Goal: Task Accomplishment & Management: Complete application form

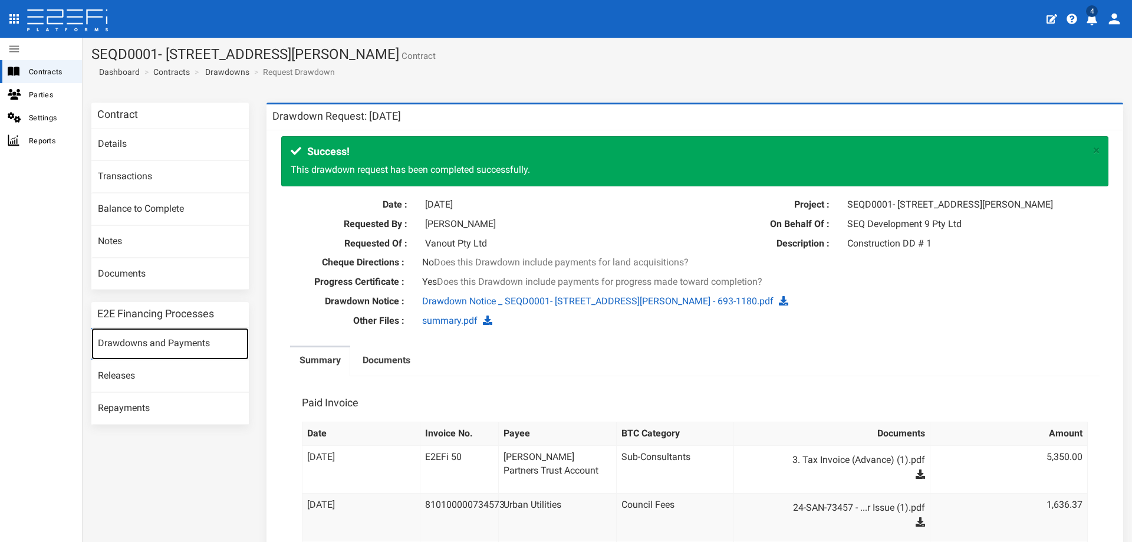
click at [178, 344] on link "Drawdowns and Payments" at bounding box center [169, 344] width 157 height 32
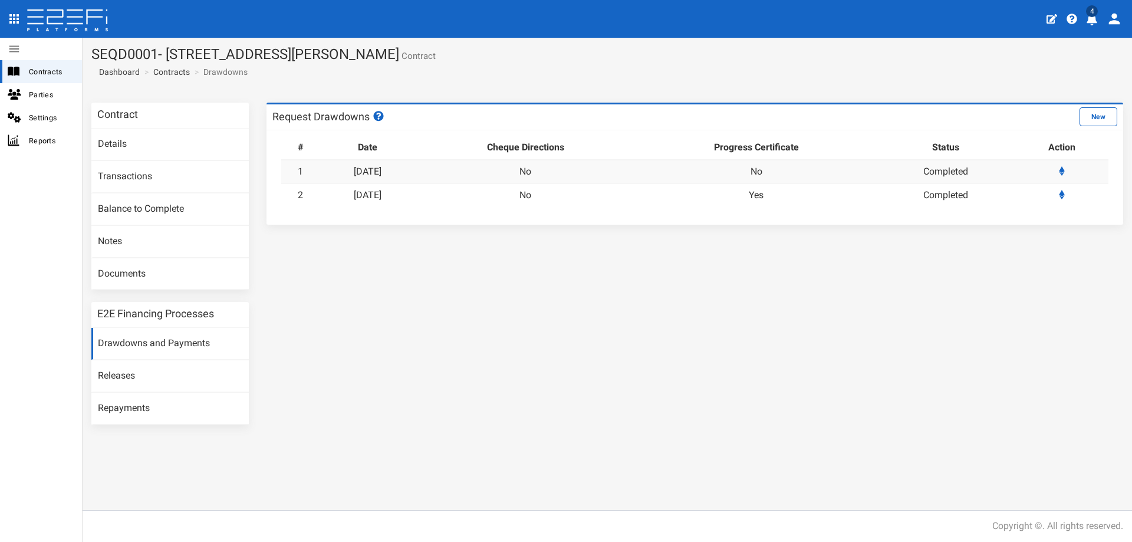
click at [1103, 120] on button "New" at bounding box center [1098, 116] width 38 height 19
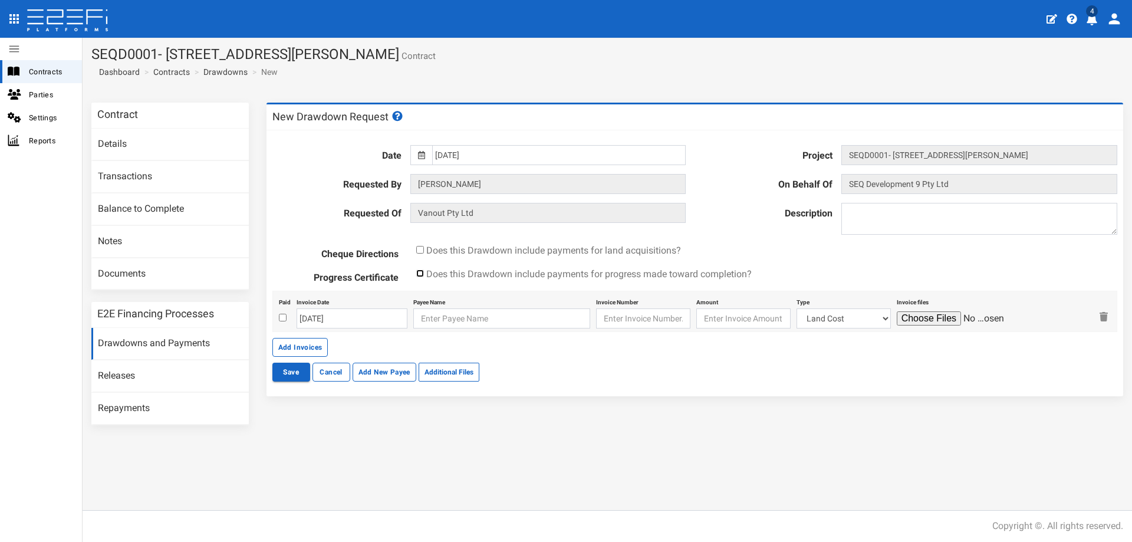
click at [417, 275] on input "checkbox" at bounding box center [420, 273] width 8 height 8
checkbox input "true"
click at [857, 212] on textarea at bounding box center [979, 219] width 276 height 32
type textarea "Construction Facility Drawdown # 2"
click at [282, 319] on input "checkbox" at bounding box center [283, 318] width 8 height 8
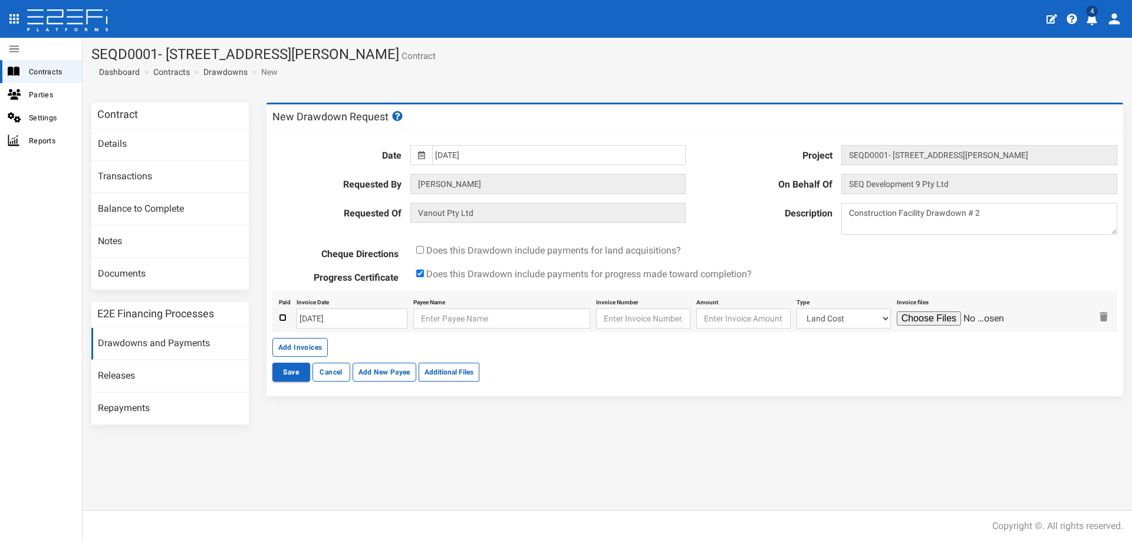
checkbox input "true"
click at [439, 324] on input "text" at bounding box center [501, 318] width 177 height 20
click at [440, 324] on input "text" at bounding box center [501, 318] width 177 height 20
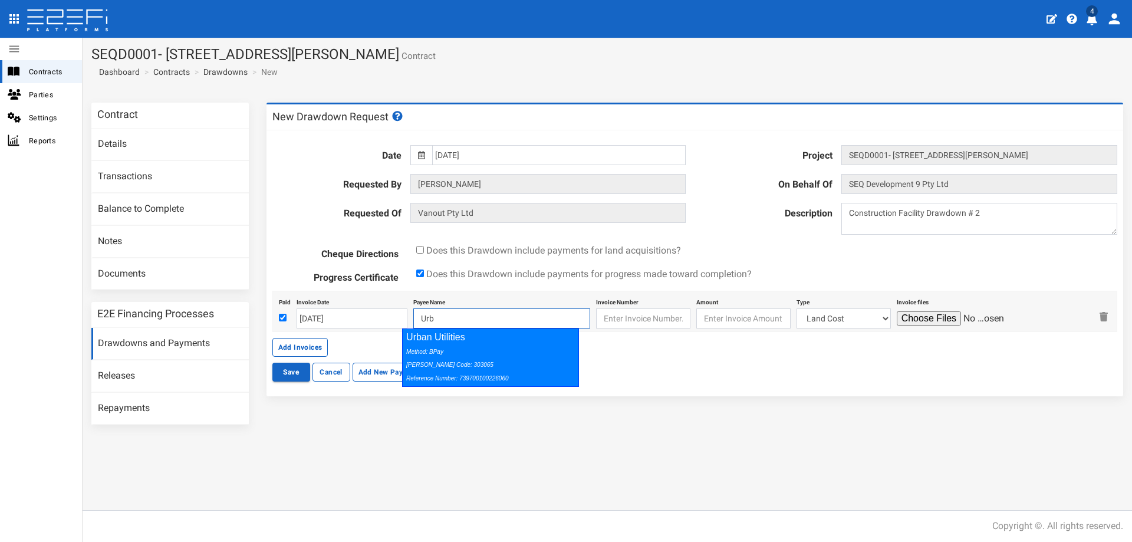
type input "Urb"
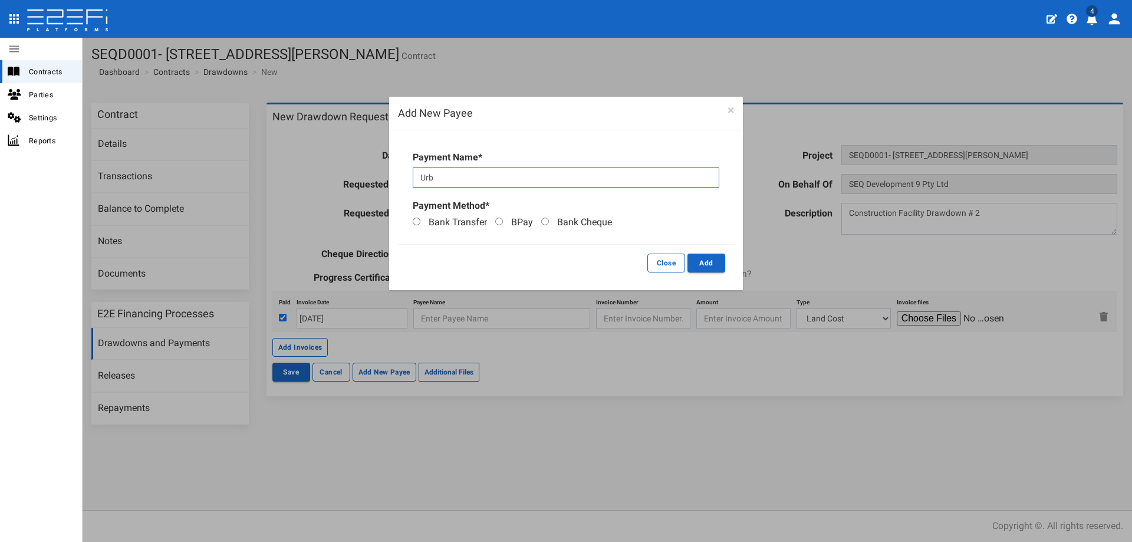
click at [435, 180] on input "Urb" at bounding box center [566, 177] width 307 height 20
type input "Urban"
click at [727, 113] on button "×" at bounding box center [730, 110] width 6 height 12
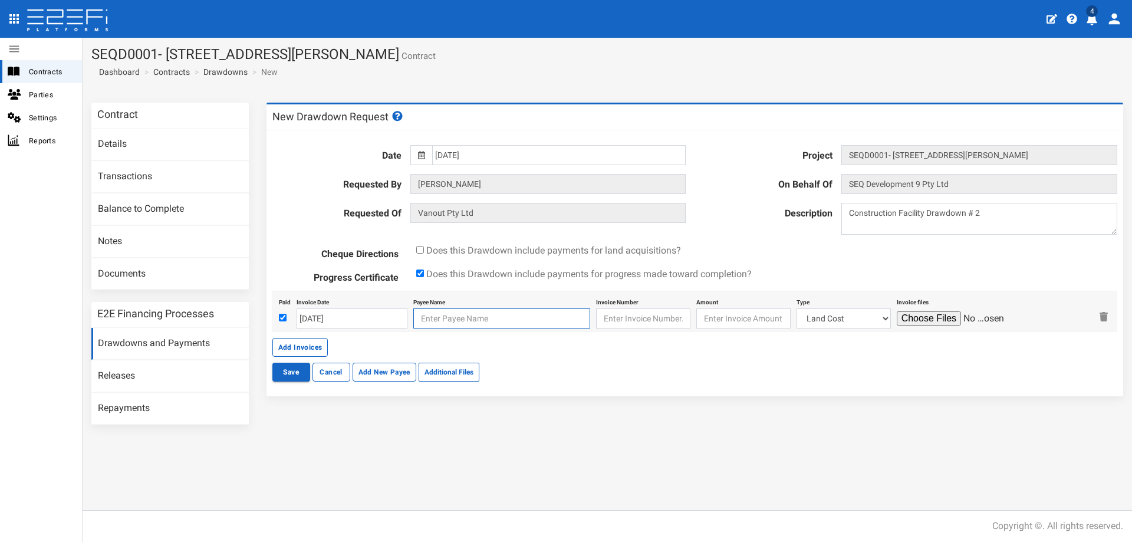
click at [423, 315] on input "text" at bounding box center [501, 318] width 177 height 20
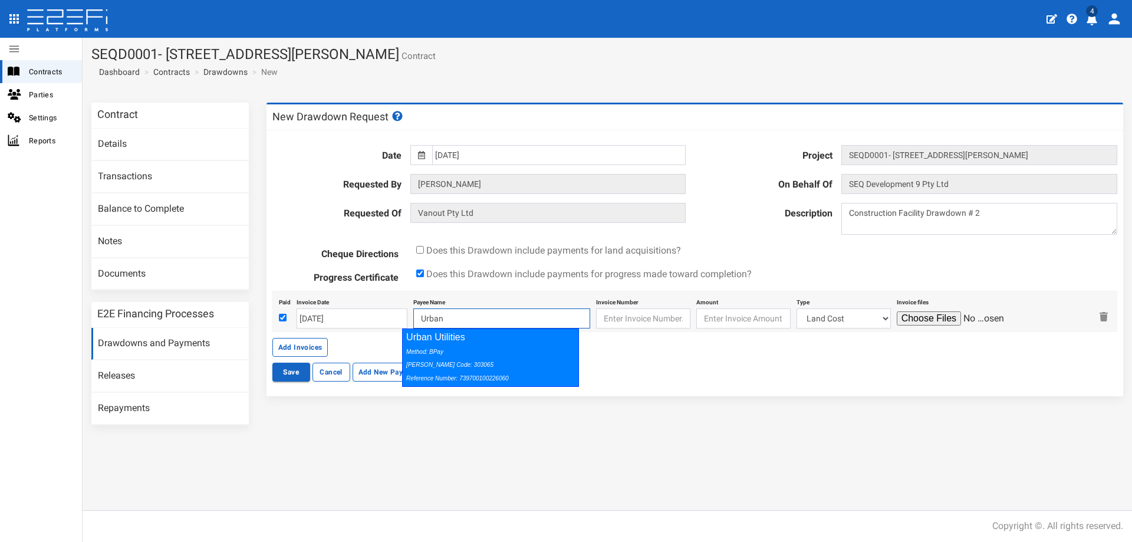
click at [466, 361] on div "Method: BPay Biller Code: 303065 Reference Number: 739700100226060" at bounding box center [487, 364] width 163 height 41
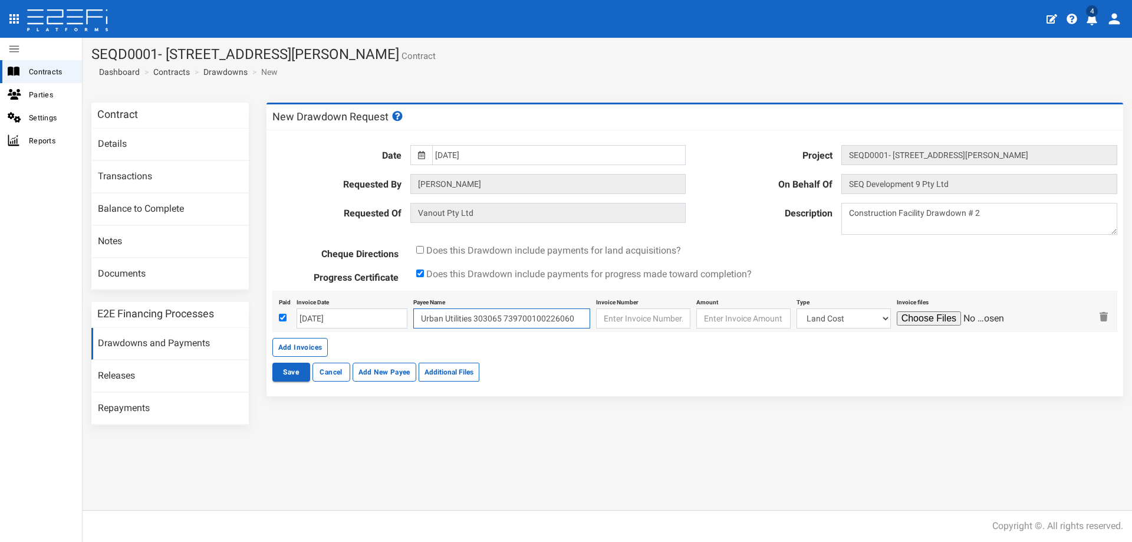
type input "Urban Utilities 303065 739700100226060"
click at [611, 314] on input "text" at bounding box center [643, 318] width 94 height 20
click at [632, 324] on input "text" at bounding box center [643, 318] width 94 height 20
paste input "739700100311524"
type input "739700100311524"
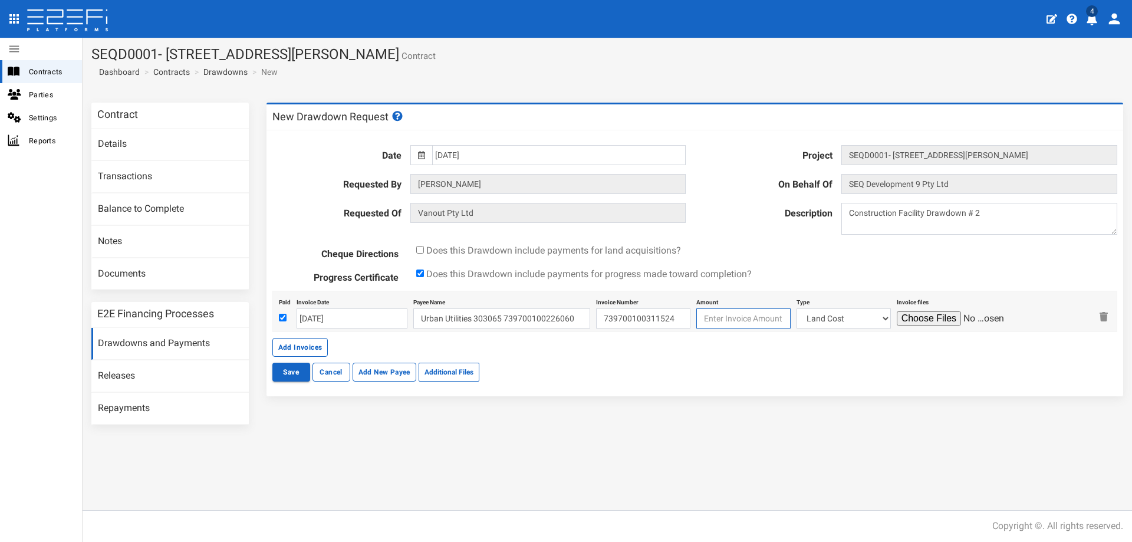
click at [711, 322] on input "number" at bounding box center [743, 318] width 94 height 20
type input "79"
click at [870, 319] on select "Land Cost Transfer fees Mortgage registration PEXA & Lextech fees Civils Fencin…" at bounding box center [843, 318] width 94 height 20
select select "Council Fees~134~AUTHORITY FEES"
click at [796, 308] on select "Land Cost Transfer fees Mortgage registration PEXA & Lextech fees Civils Fencin…" at bounding box center [843, 318] width 94 height 20
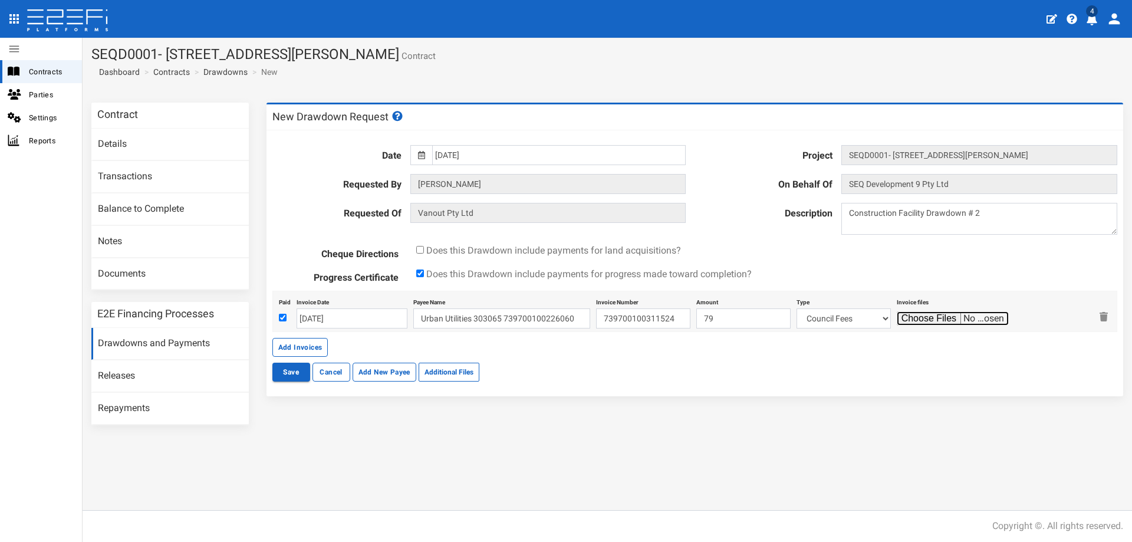
click at [907, 316] on input "file" at bounding box center [953, 318] width 112 height 14
type input "C:\fakepath\25-PNT-79544 - Development Pro Forma Invoice.pdf"
click at [304, 348] on button "Add Invoices" at bounding box center [300, 347] width 56 height 19
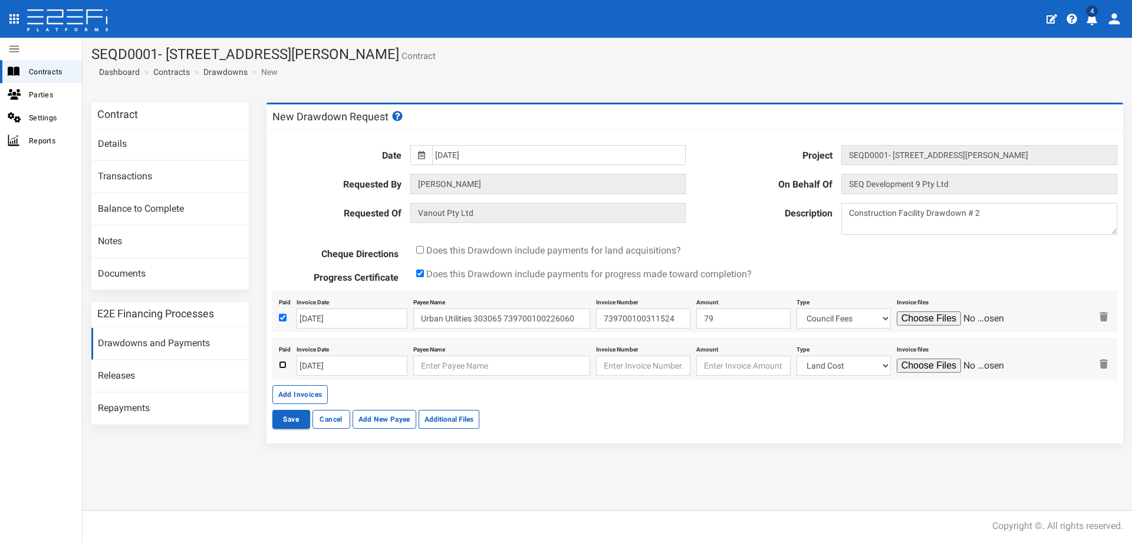
drag, startPoint x: 281, startPoint y: 365, endPoint x: 303, endPoint y: 371, distance: 22.8
click at [281, 365] on input "checkbox" at bounding box center [283, 365] width 8 height 8
checkbox input "true"
click at [437, 367] on input "text" at bounding box center [501, 365] width 177 height 20
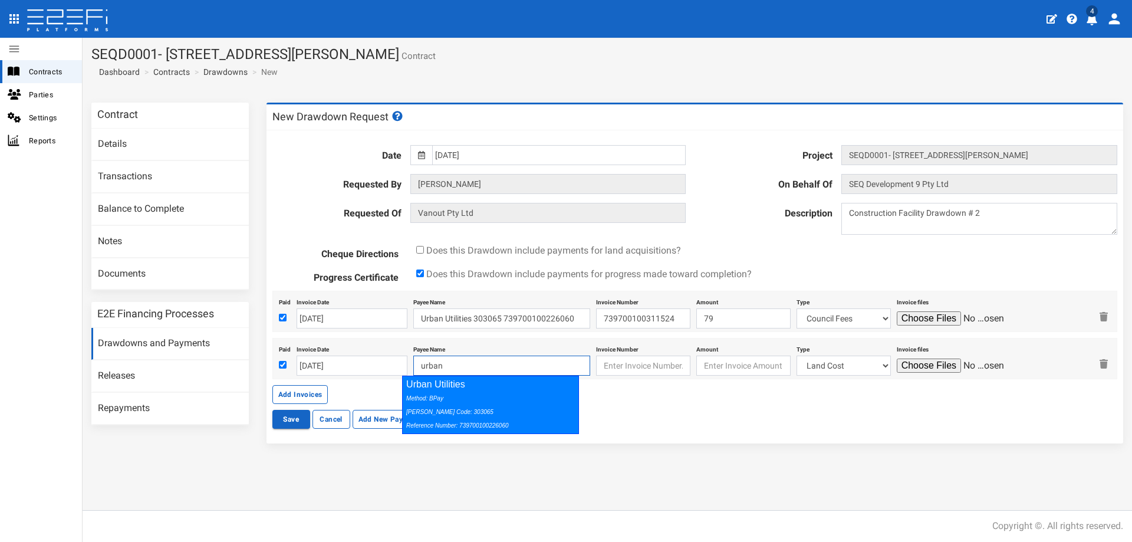
click at [448, 392] on div "Method: BPay Biller Code: 303065 Reference Number: 739700100226060" at bounding box center [487, 411] width 163 height 41
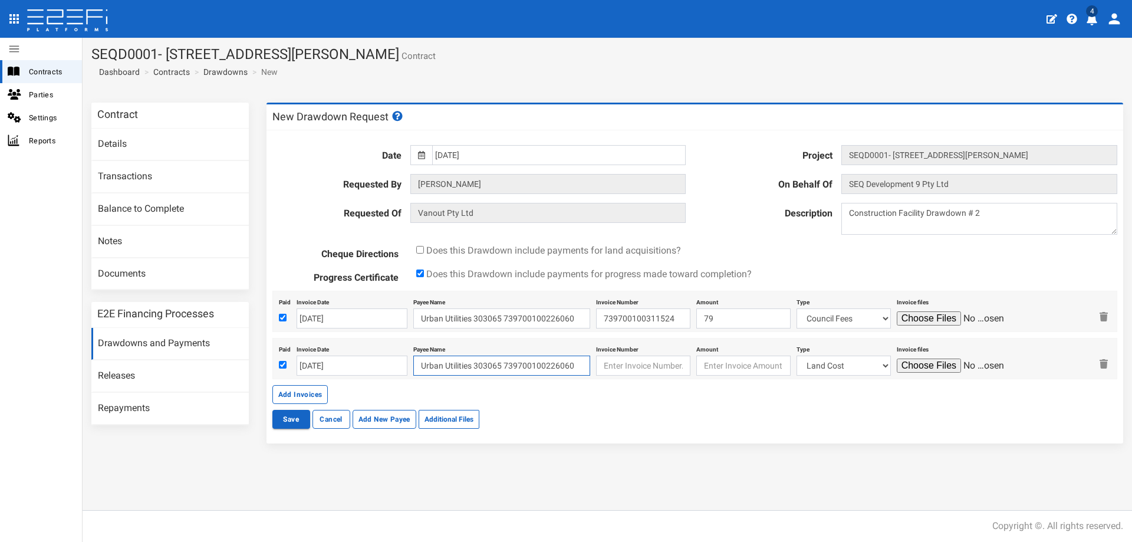
type input "Urban Utilities 303065 739700100226060"
click at [611, 363] on input "text" at bounding box center [643, 365] width 94 height 20
paste input "739700100311516"
type input "739700100311516"
click at [739, 368] on input "number" at bounding box center [743, 365] width 94 height 20
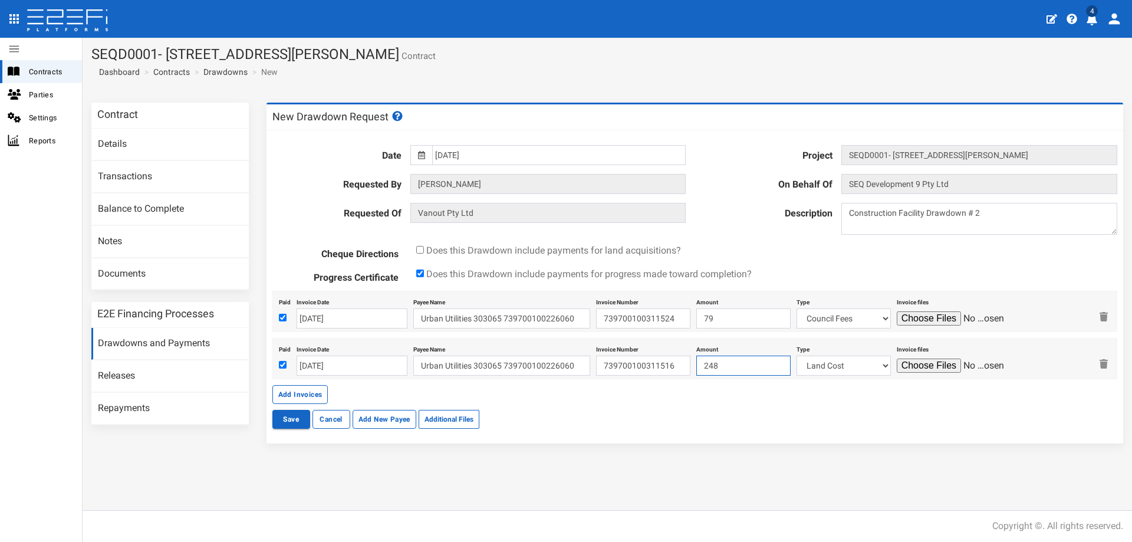
type input "248"
select select "Council Fees~134~AUTHORITY FEES"
click at [936, 363] on input "file" at bounding box center [953, 365] width 112 height 14
type input "C:\fakepath\25-PNT-79545 - Development Pro Forma Invoice.pdf"
click at [300, 391] on button "Add Invoices" at bounding box center [300, 394] width 56 height 19
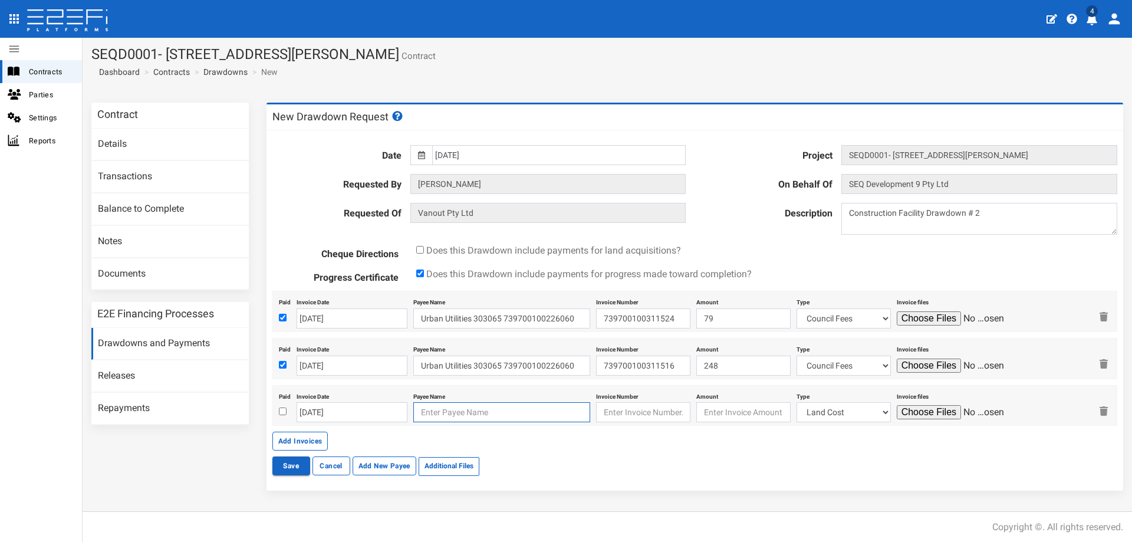
click at [434, 410] on input "text" at bounding box center [501, 412] width 177 height 20
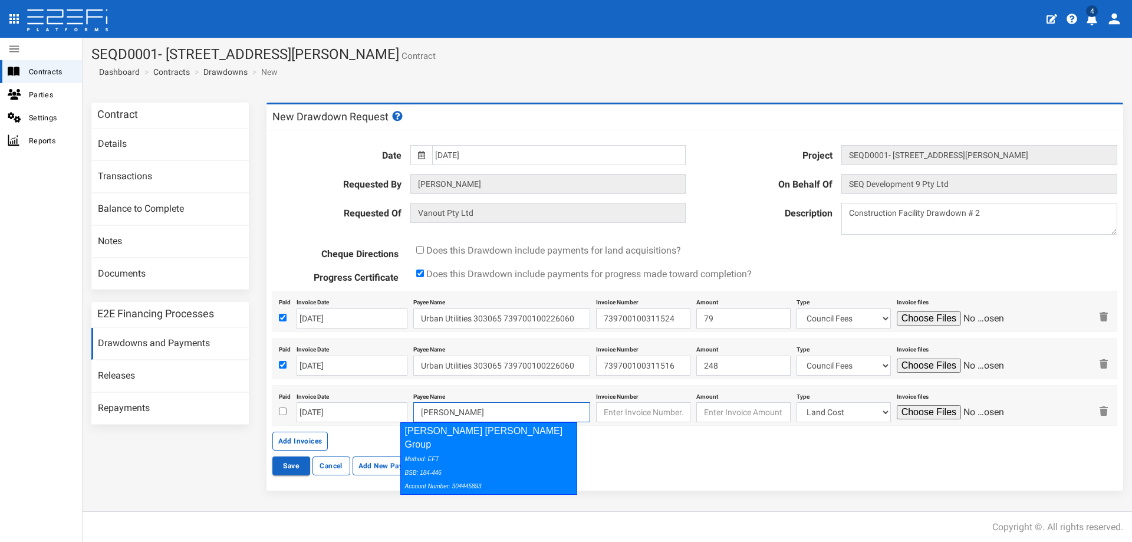
click at [468, 452] on div "Method: EFT BSB: 184-446 Account Number: 304445893" at bounding box center [486, 472] width 163 height 41
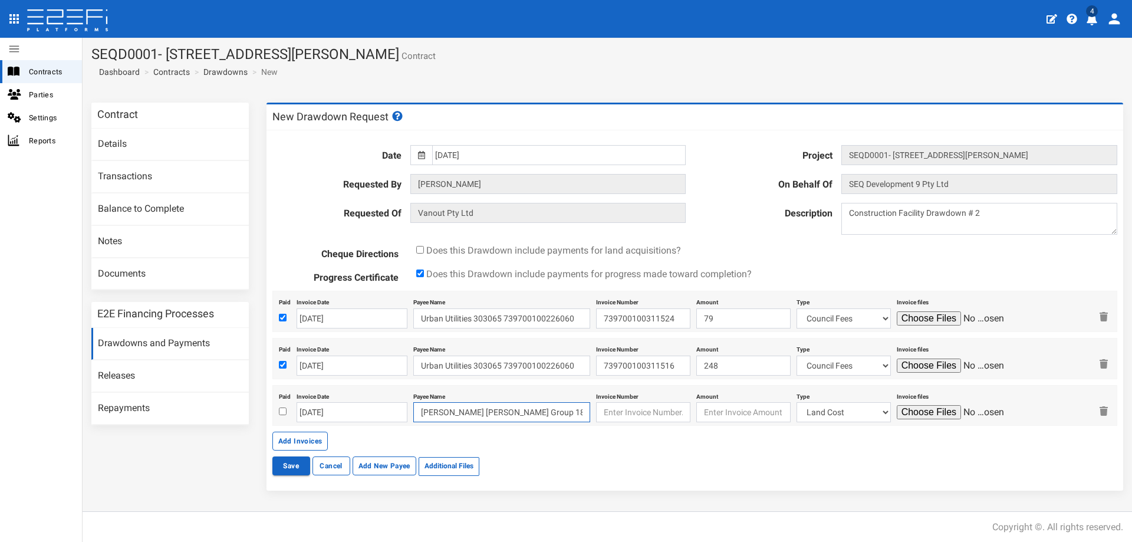
type input "Saunders Havill Group 184-446 304445893"
click at [623, 417] on input "text" at bounding box center [643, 412] width 94 height 20
type input "83432"
click at [715, 412] on input "number" at bounding box center [743, 412] width 94 height 20
type input "1285"
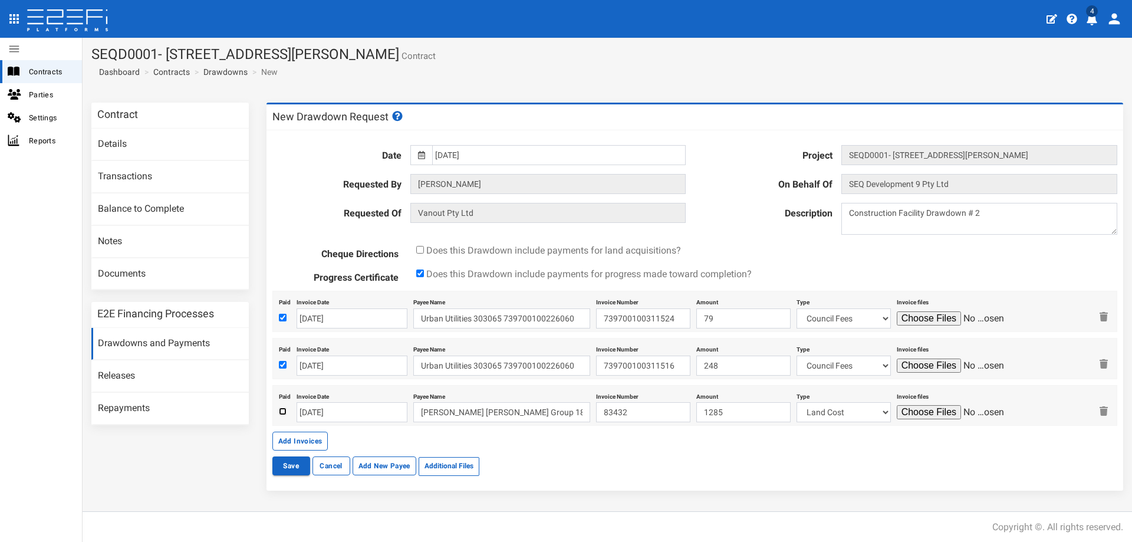
click at [279, 412] on input "checkbox" at bounding box center [283, 411] width 8 height 8
checkbox input "true"
click at [875, 414] on select "Land Cost Transfer fees Mortgage registration PEXA & Lextech fees Civils Fencin…" at bounding box center [843, 412] width 94 height 20
select select "Sub-Consultants~115~CONSULTANT/PROFESSIONAL FEES"
click at [796, 402] on select "Land Cost Transfer fees Mortgage registration PEXA & Lextech fees Civils Fencin…" at bounding box center [843, 412] width 94 height 20
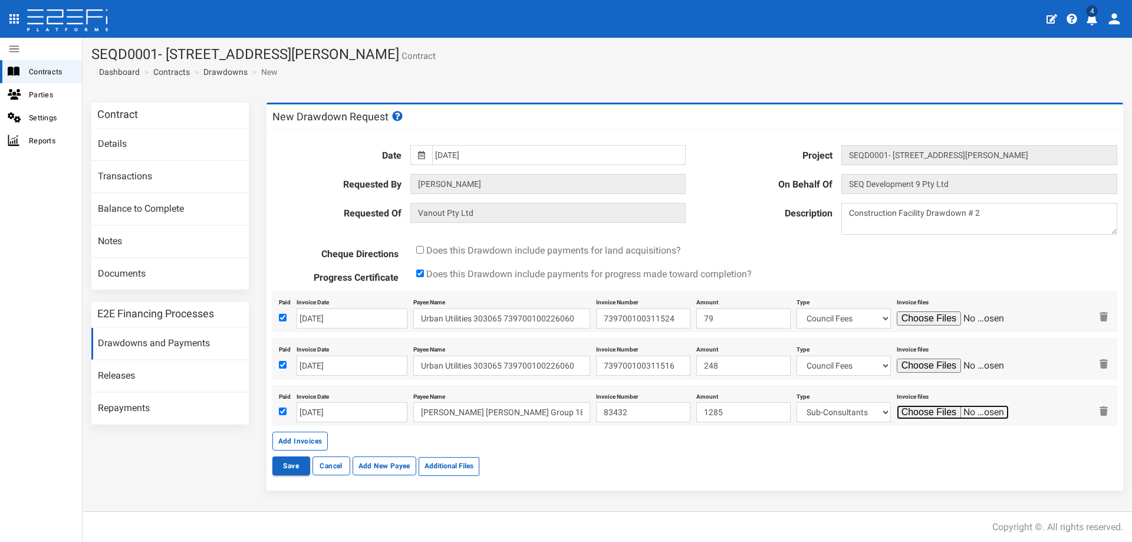
click at [927, 414] on input "file" at bounding box center [953, 412] width 112 height 14
type input "C:\fakepath\83432.pdf"
click at [287, 439] on button "Add Invoices" at bounding box center [300, 441] width 56 height 19
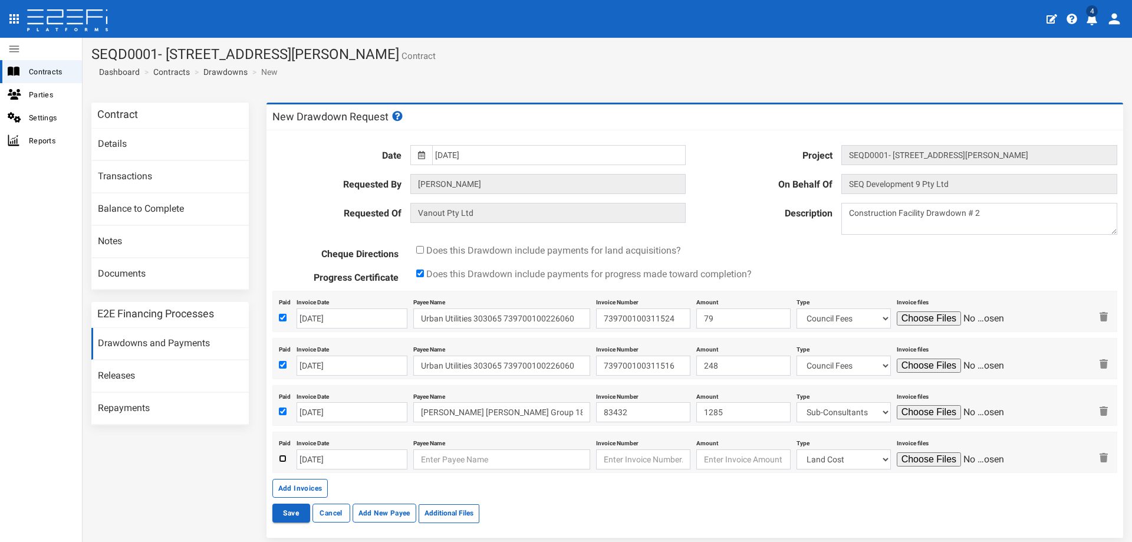
click at [279, 457] on input "checkbox" at bounding box center [283, 459] width 8 height 8
checkbox input "true"
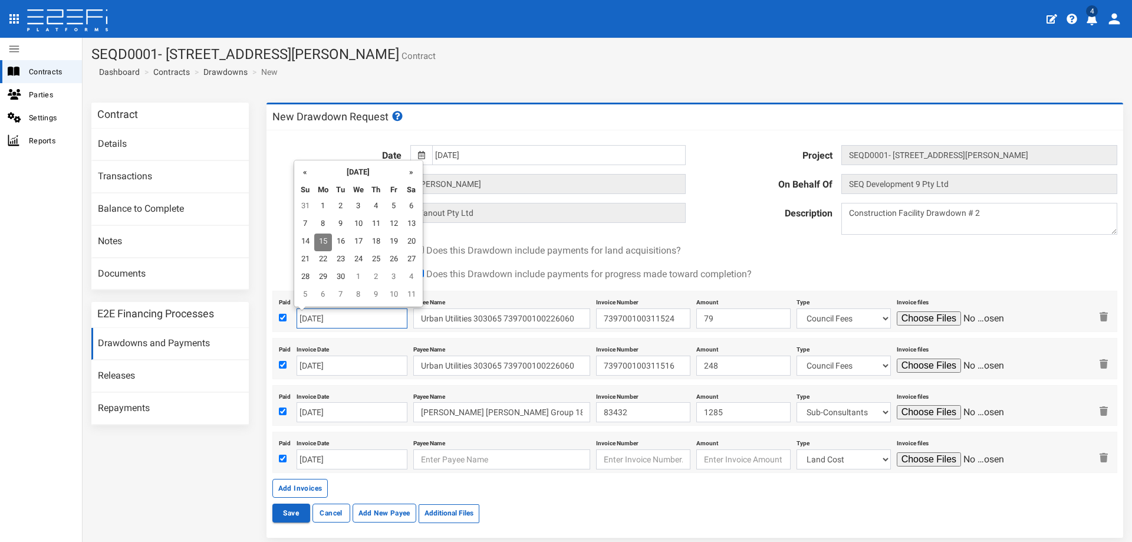
click at [318, 319] on input "[DATE]" at bounding box center [352, 318] width 111 height 20
click at [307, 169] on th "«" at bounding box center [306, 172] width 18 height 18
click at [395, 275] on td "29" at bounding box center [395, 278] width 18 height 18
type input "[DATE]"
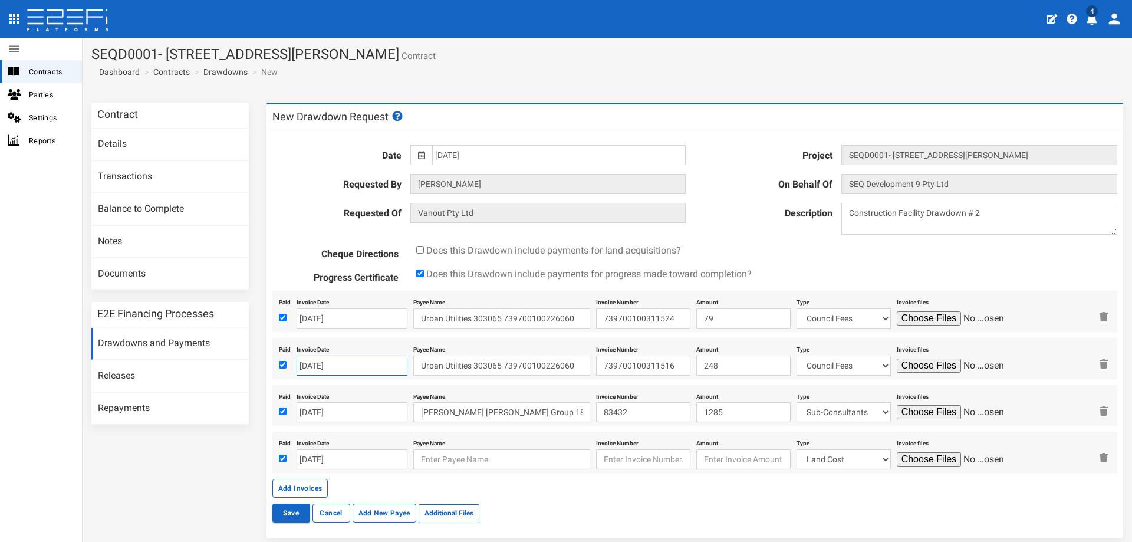
click at [364, 364] on input "[DATE]" at bounding box center [352, 365] width 111 height 20
click at [312, 220] on th "«" at bounding box center [306, 219] width 18 height 18
click at [390, 322] on td "29" at bounding box center [395, 325] width 18 height 18
type input "[DATE]"
click at [343, 417] on input "[DATE]" at bounding box center [352, 412] width 111 height 20
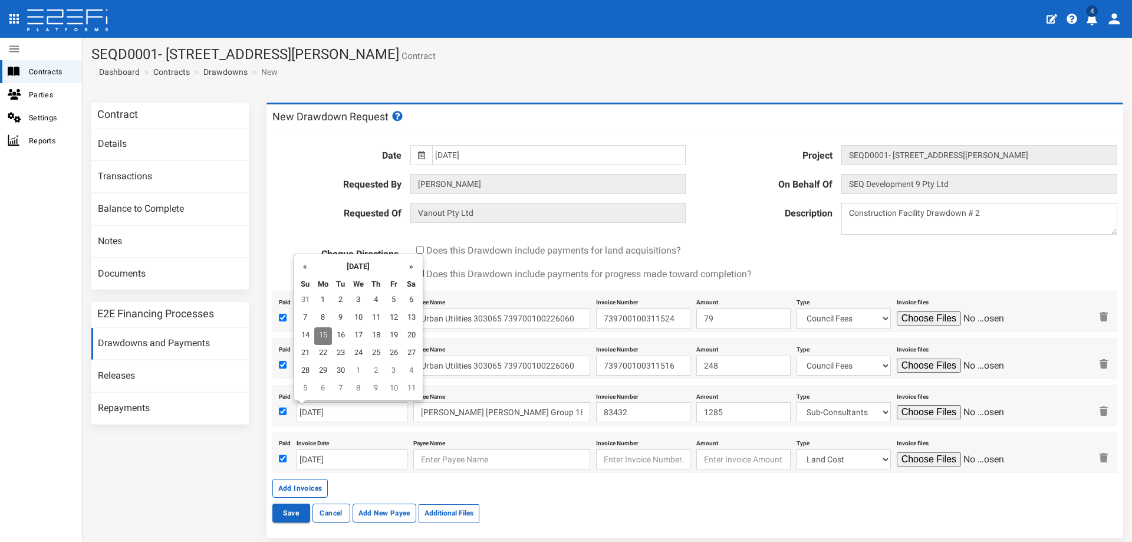
click at [303, 265] on th "«" at bounding box center [306, 265] width 18 height 18
click at [364, 353] on td "20" at bounding box center [360, 354] width 18 height 18
type input "[DATE]"
click at [352, 462] on input "[DATE]" at bounding box center [352, 459] width 111 height 20
click at [304, 314] on th "«" at bounding box center [306, 313] width 18 height 18
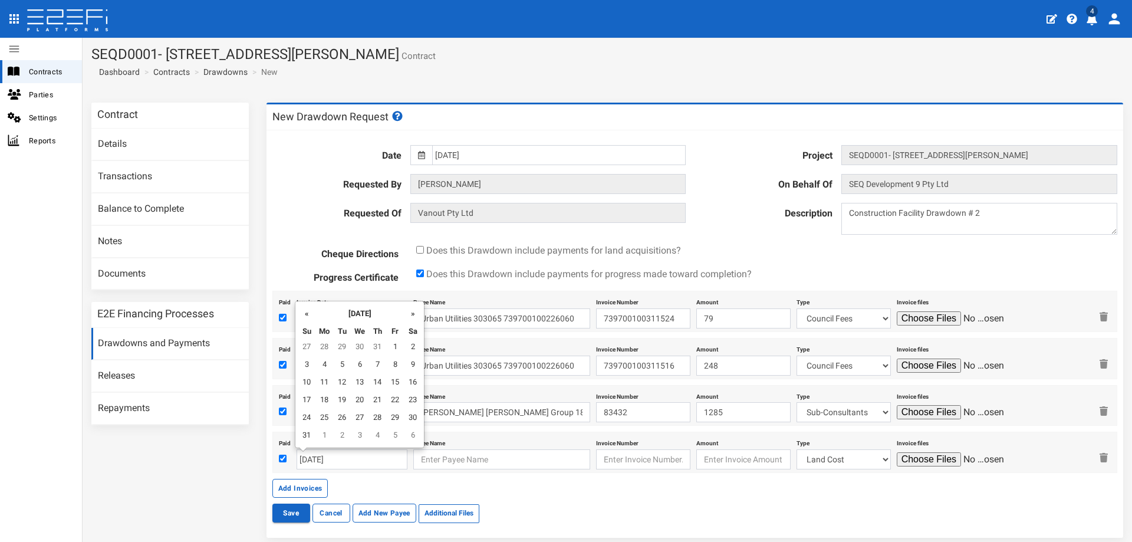
click at [346, 384] on td "12" at bounding box center [342, 383] width 18 height 18
type input "[DATE]"
click at [438, 455] on input "text" at bounding box center [501, 459] width 177 height 20
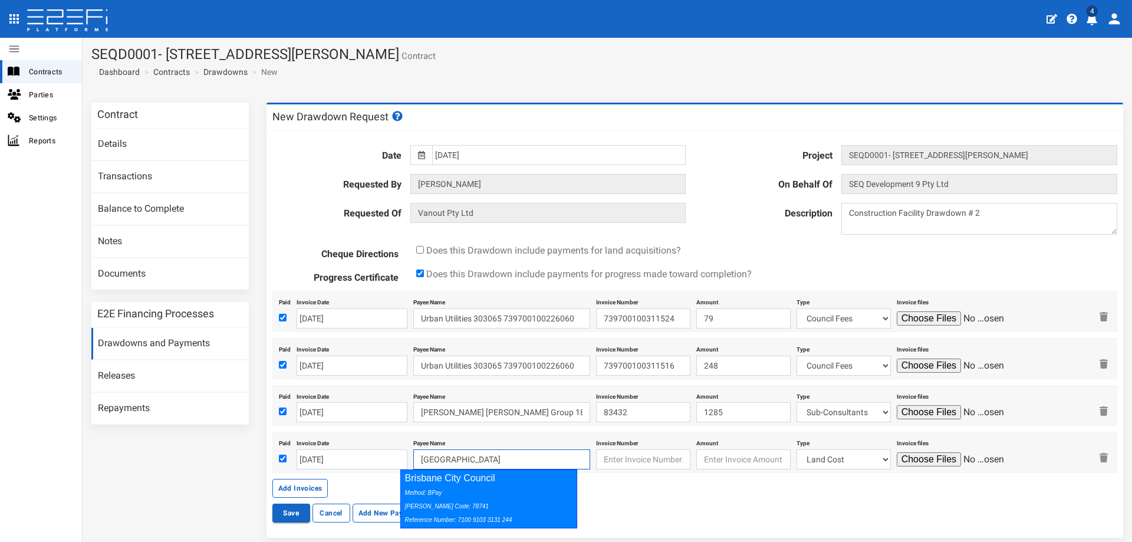
click at [465, 483] on div "Brisbane City Council Method: BPay Biller Code: 78741 Reference Number: 7100 91…" at bounding box center [488, 498] width 177 height 58
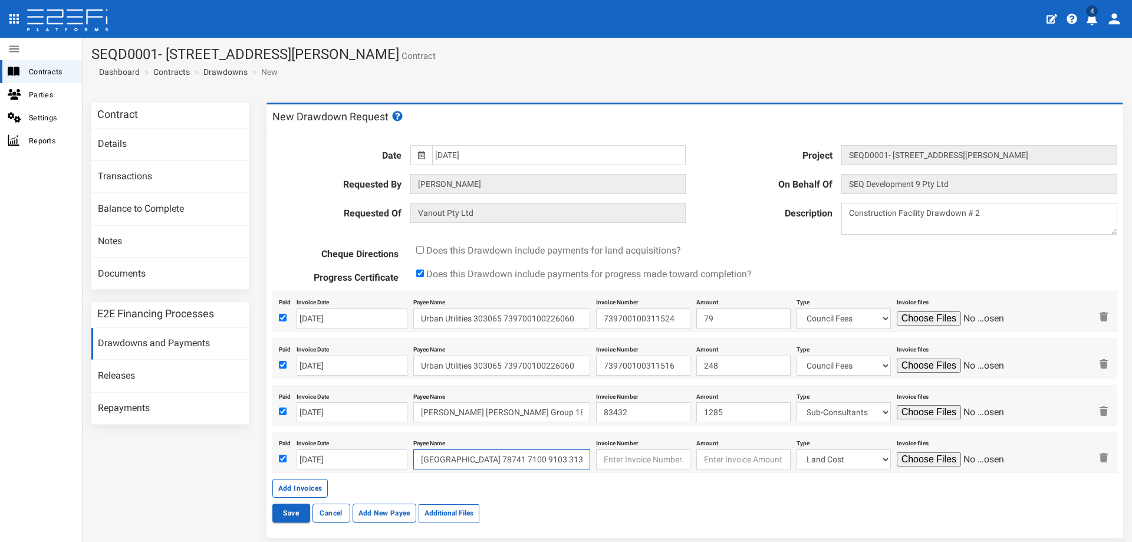
type input "Brisbane City Council 78741 7100 9103 3131 244"
click at [636, 459] on input "text" at bounding box center [643, 459] width 94 height 20
click at [604, 452] on input "text" at bounding box center [643, 459] width 94 height 20
paste input "6565 0005 6210 470"
type input "6565 0005 6210 470"
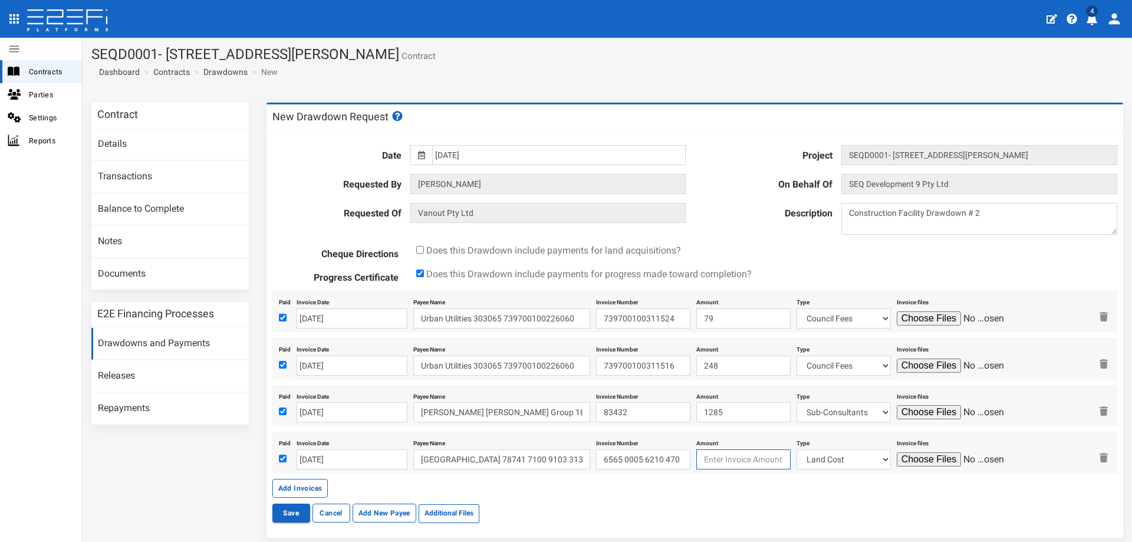
click at [706, 459] on input "number" at bounding box center [743, 459] width 94 height 20
click at [702, 456] on input "number" at bounding box center [743, 459] width 94 height 20
type input "4256"
click at [872, 460] on select "Land Cost Transfer fees Mortgage registration PEXA & Lextech fees Civils Fencin…" at bounding box center [843, 459] width 94 height 20
select select "Council Fees~134~AUTHORITY FEES"
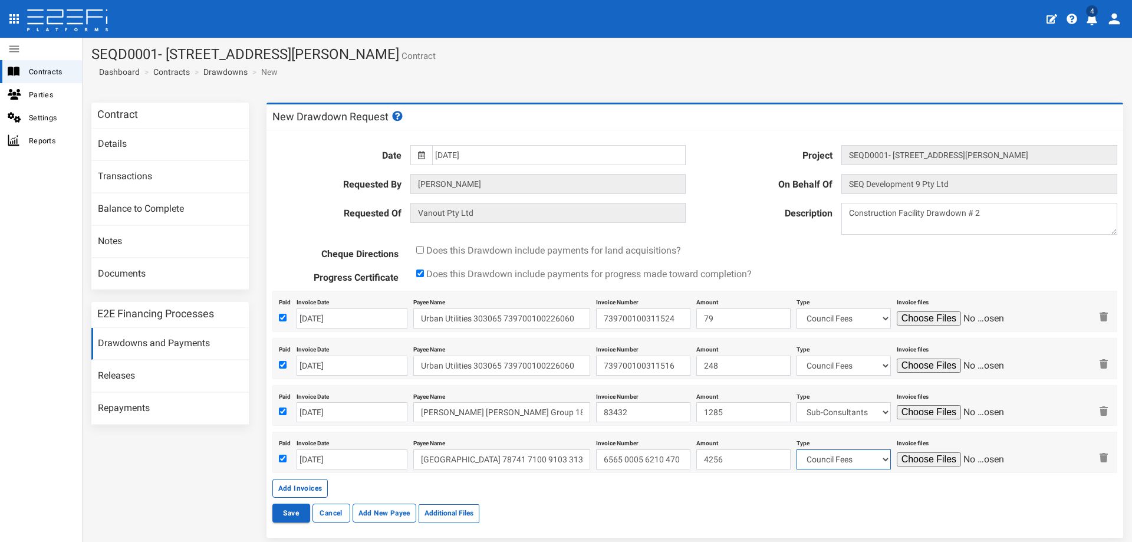
click at [796, 449] on select "Land Cost Transfer fees Mortgage registration PEXA & Lextech fees Civils Fencin…" at bounding box center [843, 459] width 94 height 20
click at [923, 457] on input "file" at bounding box center [953, 459] width 112 height 14
type input "C:\fakepath\44778208.pdf"
click at [310, 485] on button "Add Invoices" at bounding box center [300, 488] width 56 height 19
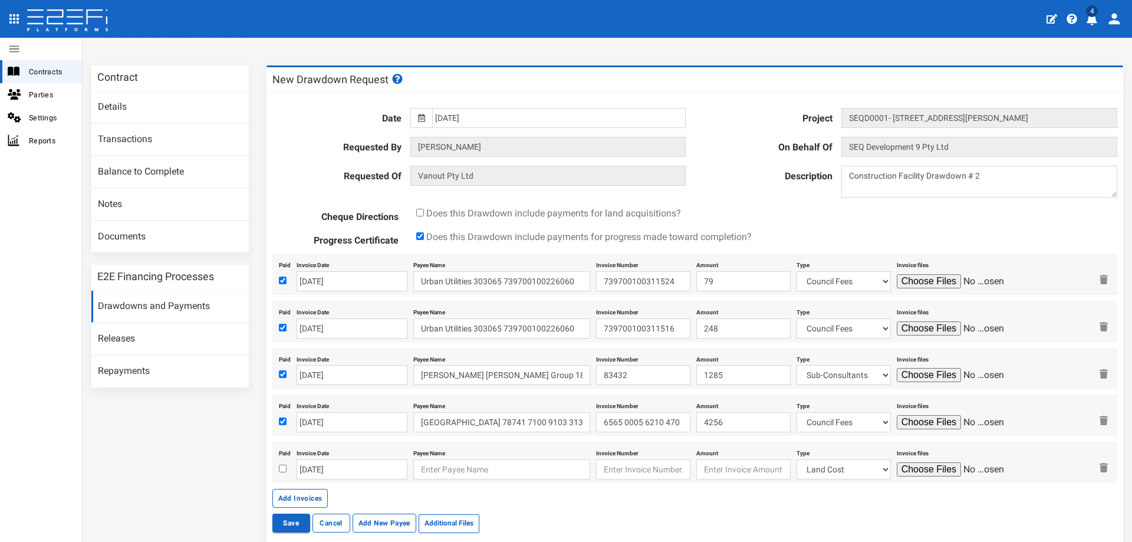
scroll to position [56, 0]
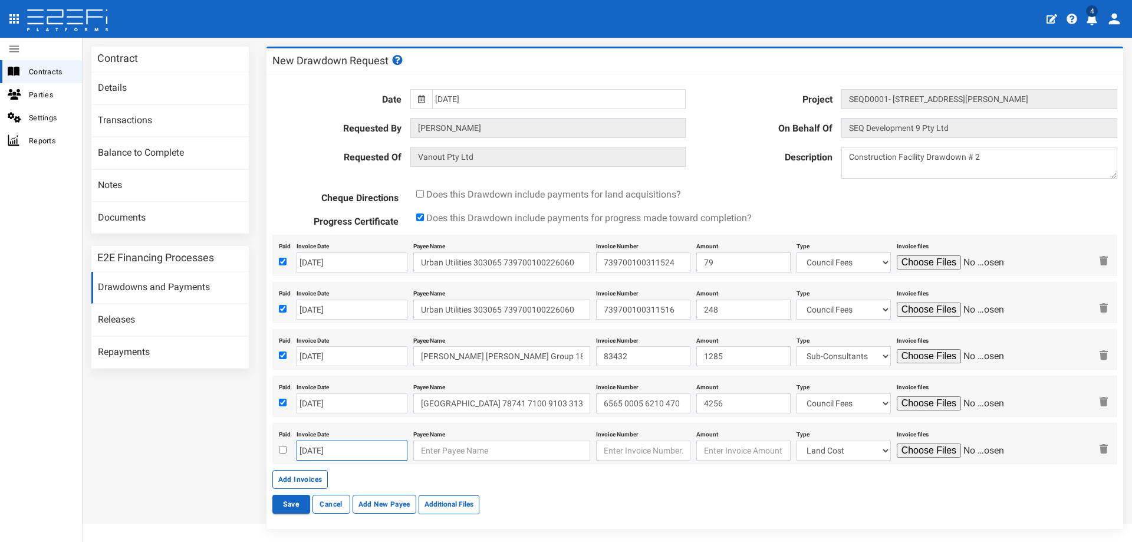
click at [337, 447] on input "[DATE]" at bounding box center [352, 450] width 111 height 20
click at [299, 303] on th "«" at bounding box center [306, 304] width 18 height 18
click at [354, 389] on td "20" at bounding box center [360, 392] width 18 height 18
type input "[DATE]"
click at [450, 449] on input "text" at bounding box center [501, 450] width 177 height 20
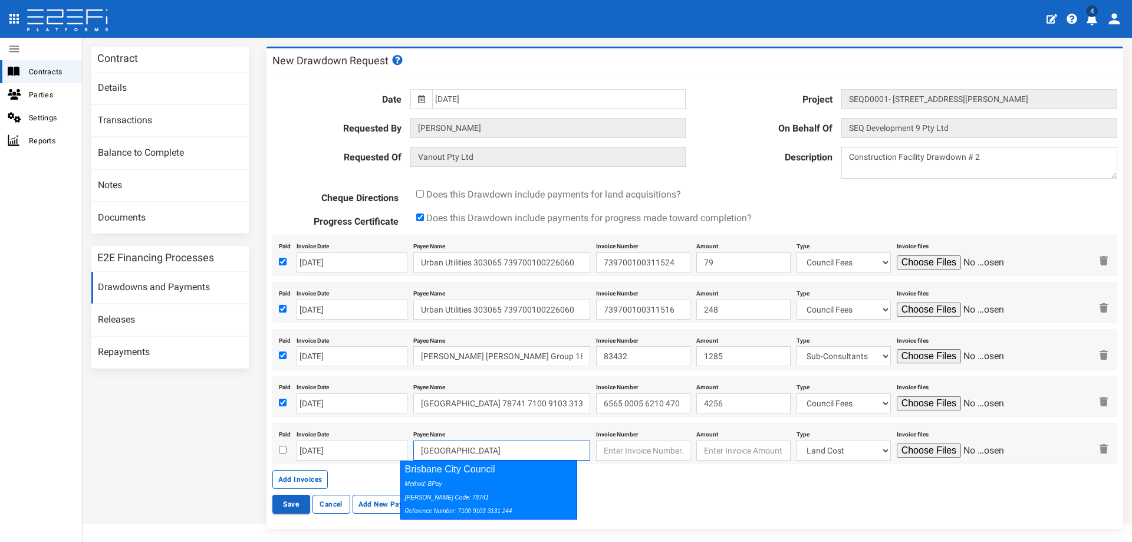
click at [503, 475] on div "Brisbane City Council Method: BPay Biller Code: 78741 Reference Number: 7100 91…" at bounding box center [488, 489] width 177 height 58
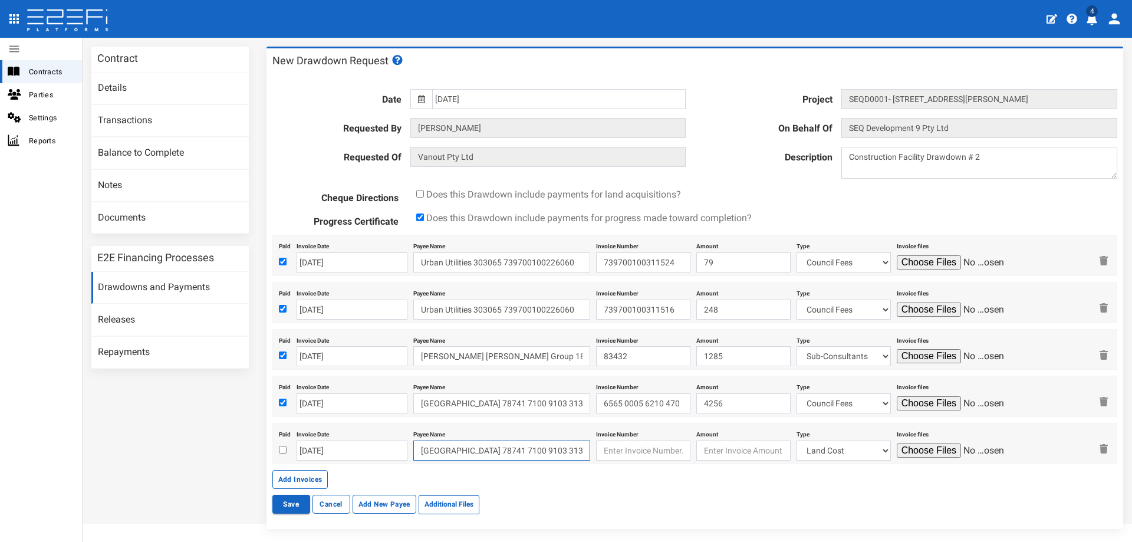
type input "Brisbane City Council 78741 7100 9103 3131 244"
click at [624, 452] on input "text" at bounding box center [643, 450] width 94 height 20
paste input "6565 0005 6268 171"
type input "6565 0005 6268 171"
click at [722, 449] on input "number" at bounding box center [743, 450] width 94 height 20
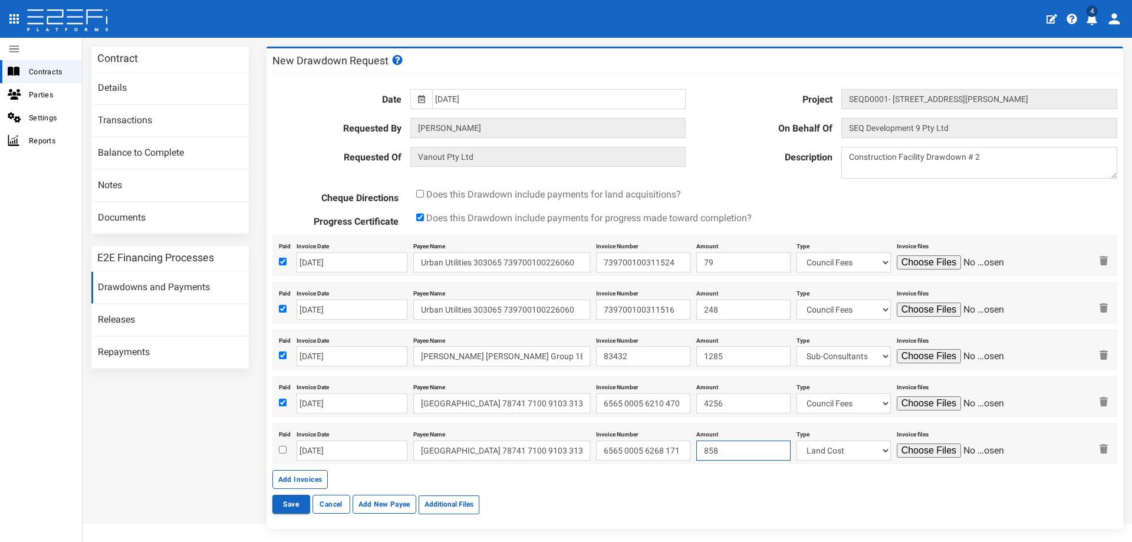
type input "858"
select select "Council Fees~134~AUTHORITY FEES"
click at [936, 450] on input "file" at bounding box center [953, 450] width 112 height 14
type input "C:\fakepath\44839197.pdf"
click at [310, 480] on button "Add Invoices" at bounding box center [300, 479] width 56 height 19
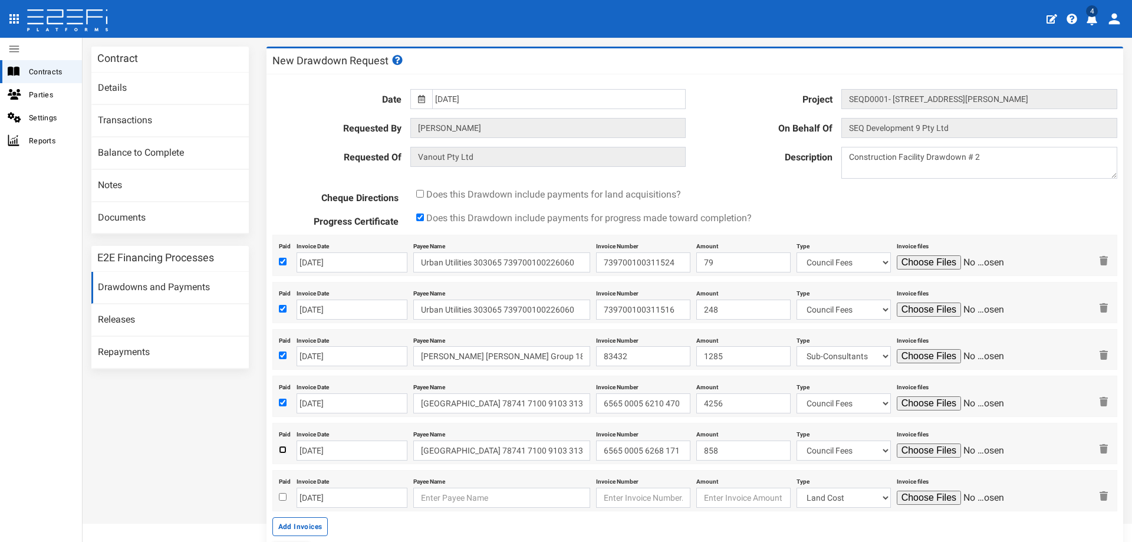
click at [281, 450] on input "checkbox" at bounding box center [283, 450] width 8 height 8
checkbox input "true"
click at [279, 496] on input "checkbox" at bounding box center [283, 497] width 8 height 8
checkbox input "true"
click at [342, 498] on input "[DATE]" at bounding box center [352, 498] width 111 height 20
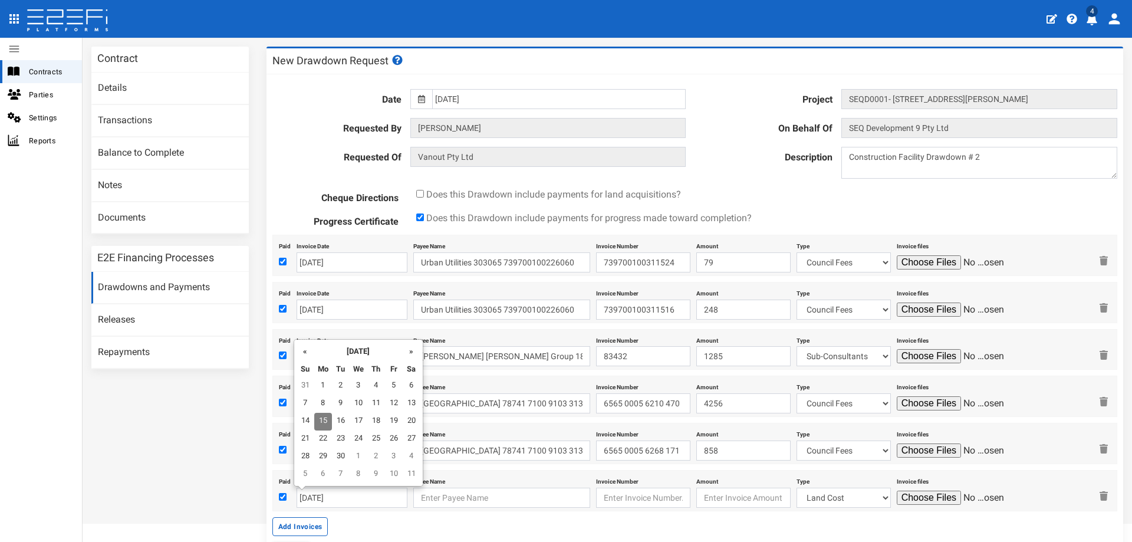
click at [307, 354] on th "«" at bounding box center [306, 351] width 18 height 18
click at [307, 354] on th "«" at bounding box center [307, 351] width 18 height 18
click at [364, 456] on td "30" at bounding box center [360, 457] width 18 height 18
type input "[DATE]"
click at [430, 499] on input "text" at bounding box center [501, 498] width 177 height 20
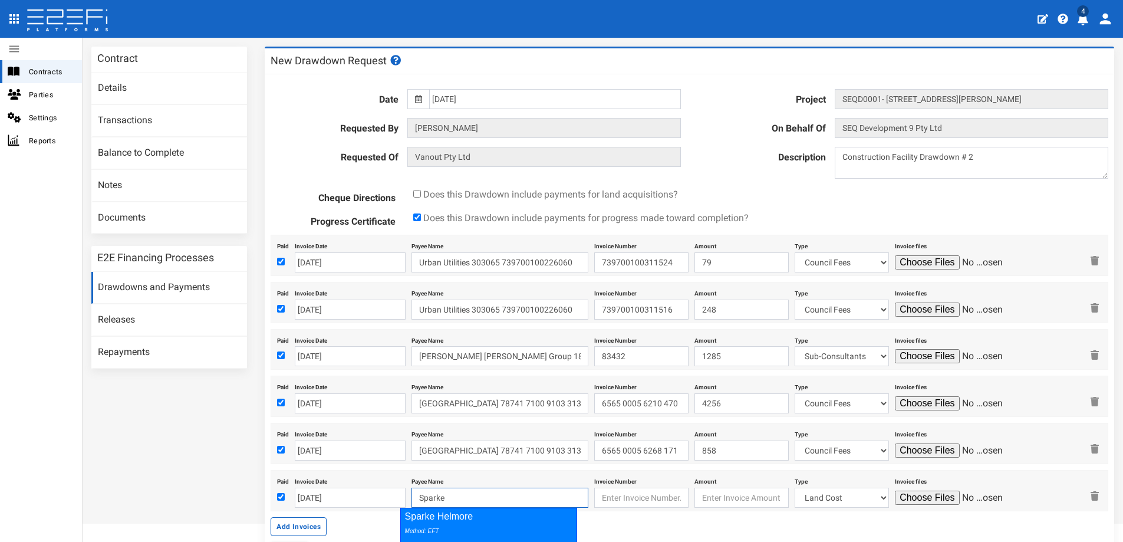
click at [479, 522] on div "Sparke Helmore Method: EFT BSB: 032-501 Account Number: 344457" at bounding box center [488, 537] width 177 height 58
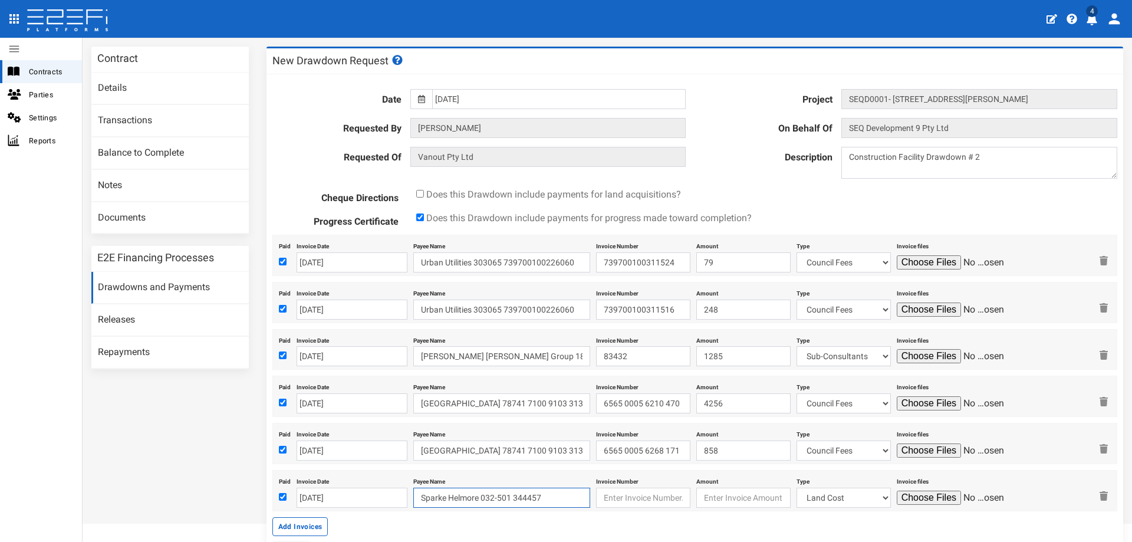
type input "Sparke Helmore 032-501 344457"
click at [627, 495] on input "text" at bounding box center [643, 498] width 94 height 20
type input "3487056"
click at [707, 497] on input "number" at bounding box center [743, 498] width 94 height 20
type input "2495.54"
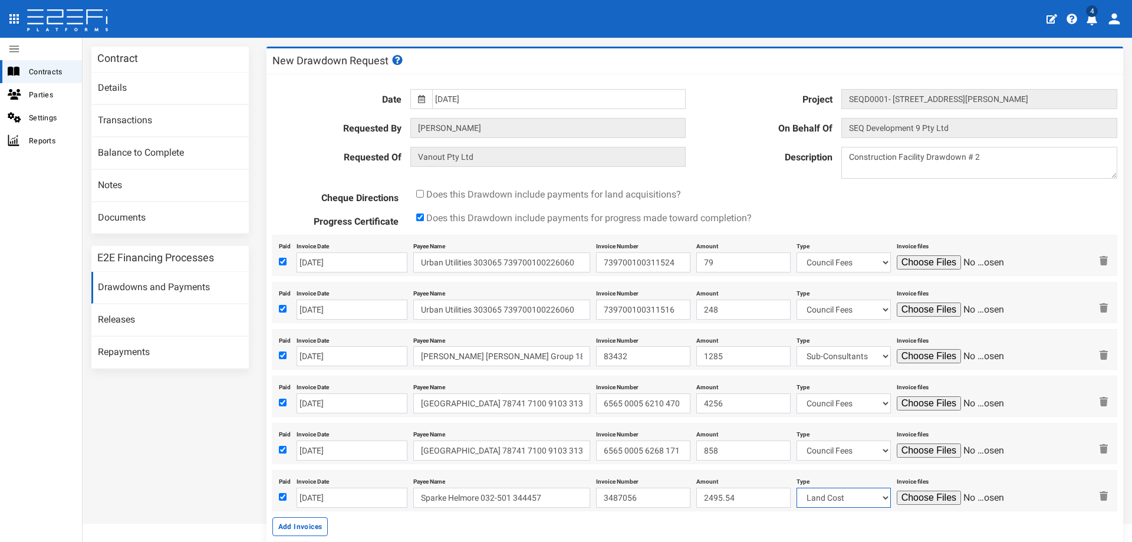
click at [868, 497] on select "Land Cost Transfer fees Mortgage registration PEXA & Lextech fees Civils Fencin…" at bounding box center [843, 498] width 94 height 20
select select "Sub-Consultants~115~CONSULTANT/PROFESSIONAL FEES"
click at [796, 488] on select "Land Cost Transfer fees Mortgage registration PEXA & Lextech fees Civils Fencin…" at bounding box center [843, 498] width 94 height 20
click at [931, 500] on input "file" at bounding box center [953, 497] width 112 height 14
type input "C:\fakepath\BL_SEQ111-00004 – 3487056 – 30-Jul-2025.pdf"
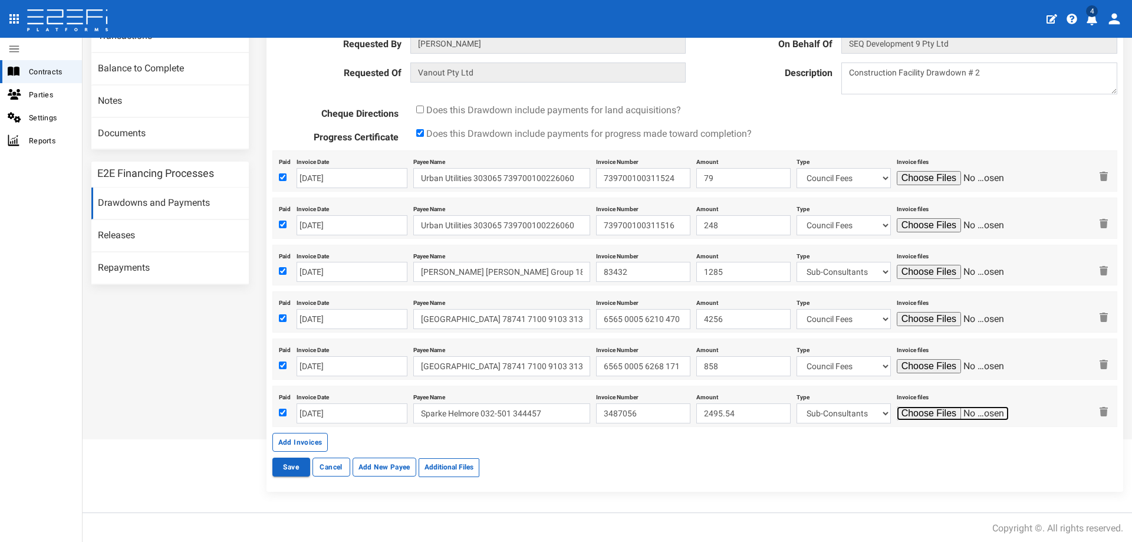
scroll to position [142, 0]
click at [302, 439] on button "Add Invoices" at bounding box center [300, 440] width 56 height 19
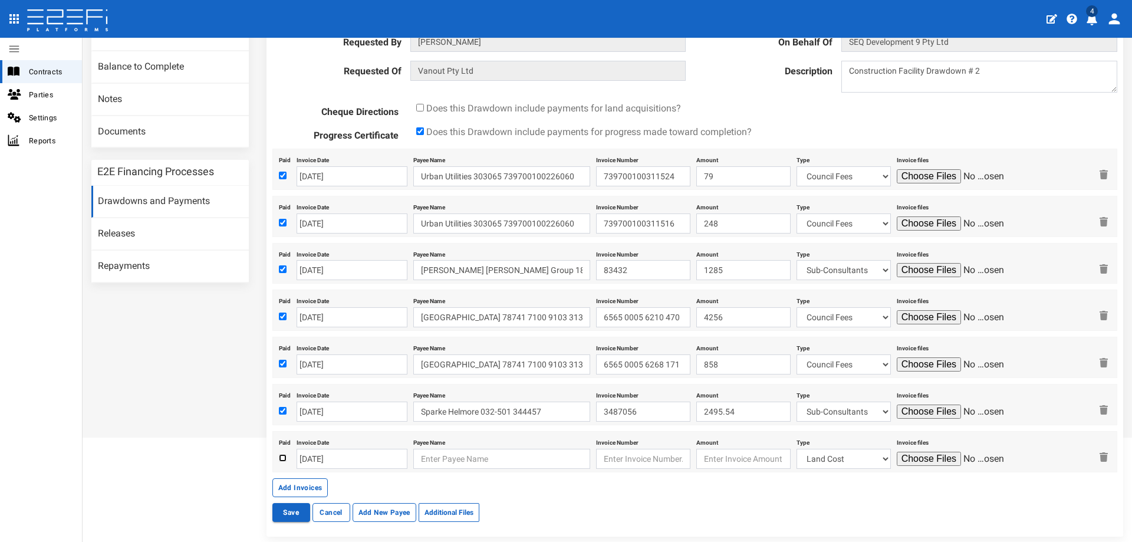
click at [281, 458] on input "checkbox" at bounding box center [283, 458] width 8 height 8
checkbox input "true"
click at [327, 462] on input "[DATE]" at bounding box center [352, 459] width 111 height 20
click at [357, 347] on td "3" at bounding box center [359, 347] width 18 height 18
type input "[DATE]"
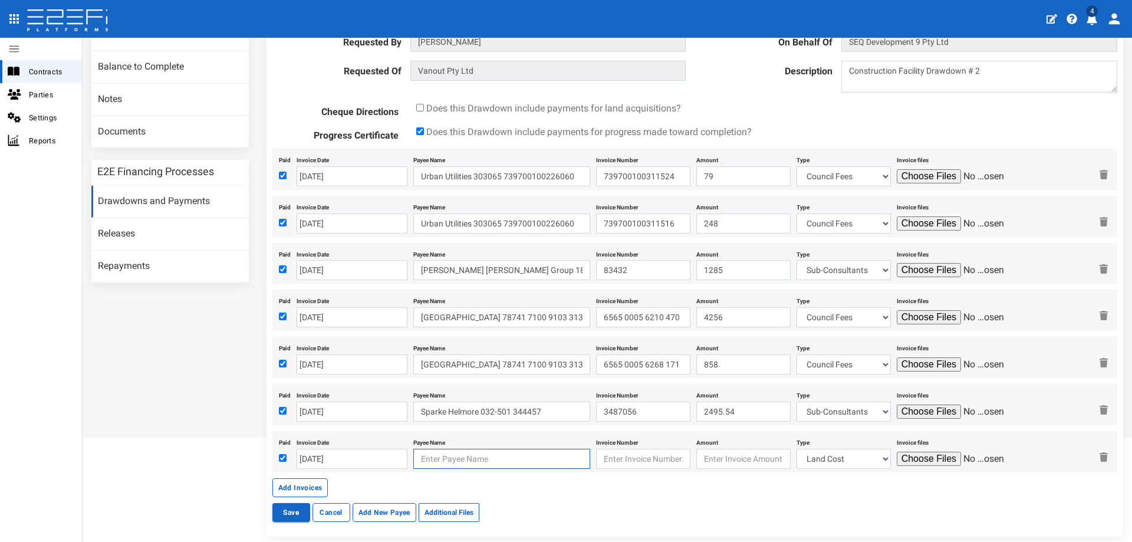
click at [459, 455] on input "text" at bounding box center [501, 459] width 177 height 20
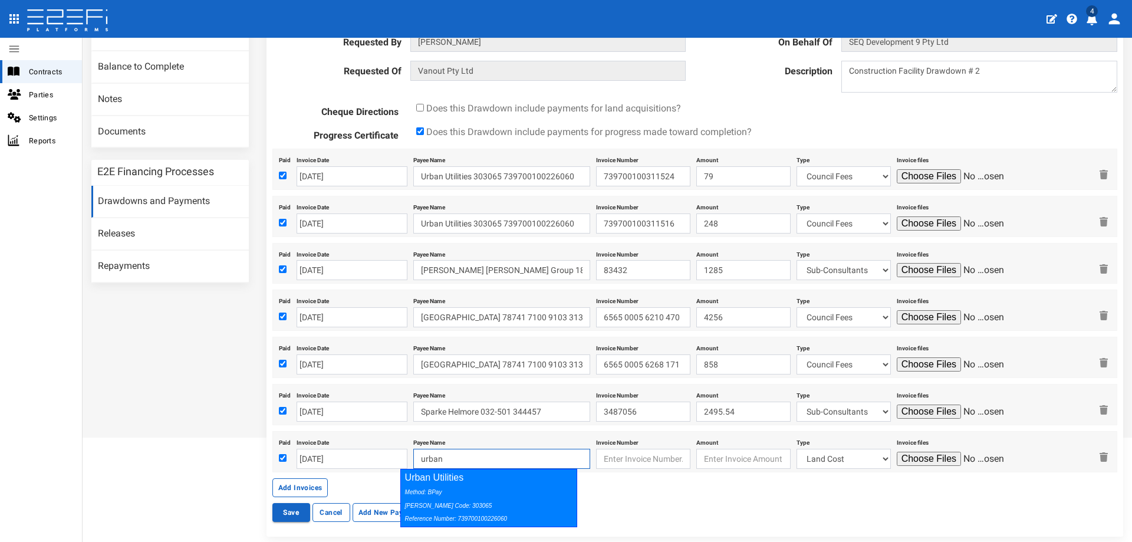
click at [457, 488] on div "Method: BPay Biller Code: 303065 Reference Number: 739700100226060" at bounding box center [486, 505] width 163 height 41
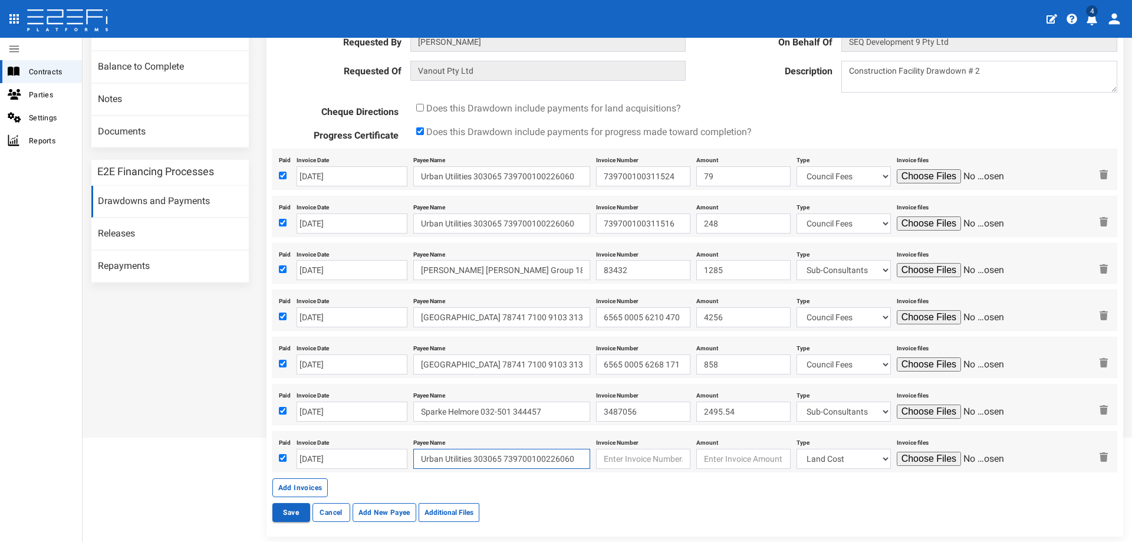
type input "Urban Utilities 303065 739700100226060"
click at [613, 459] on input "text" at bounding box center [643, 459] width 94 height 20
click at [598, 457] on input "text" at bounding box center [643, 459] width 94 height 20
paste input "739700100312969"
type input "739700100312969"
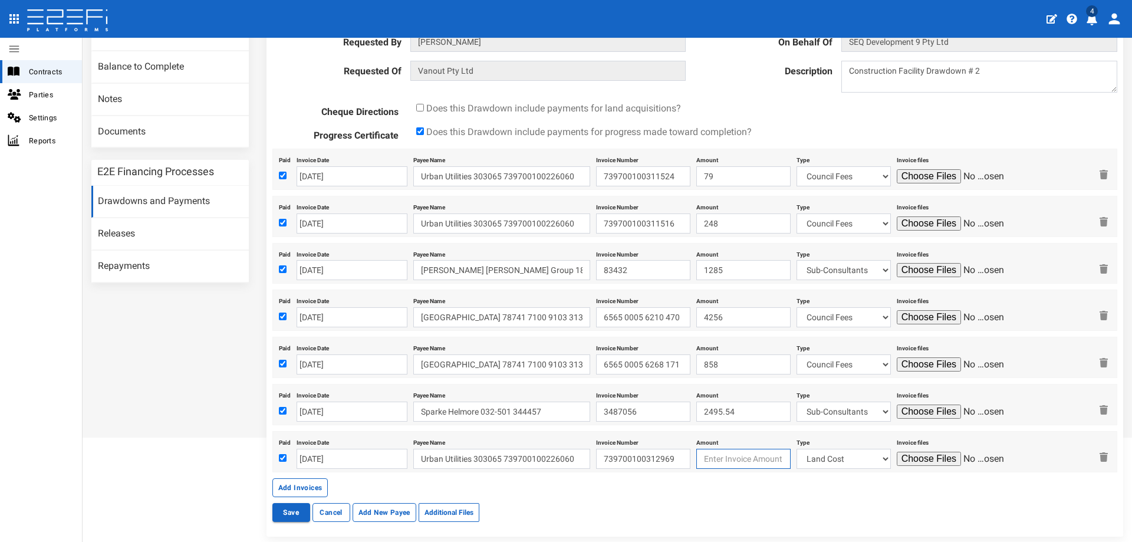
click at [733, 456] on input "number" at bounding box center [743, 459] width 94 height 20
type input "292024.75"
click at [871, 459] on select "Land Cost Transfer fees Mortgage registration PEXA & Lextech fees Civils Fencin…" at bounding box center [843, 459] width 94 height 20
select select "Infrastructure Charges QUU~132~AUTHORITY FEES"
click at [796, 449] on select "Land Cost Transfer fees Mortgage registration PEXA & Lextech fees Civils Fencin…" at bounding box center [843, 459] width 94 height 20
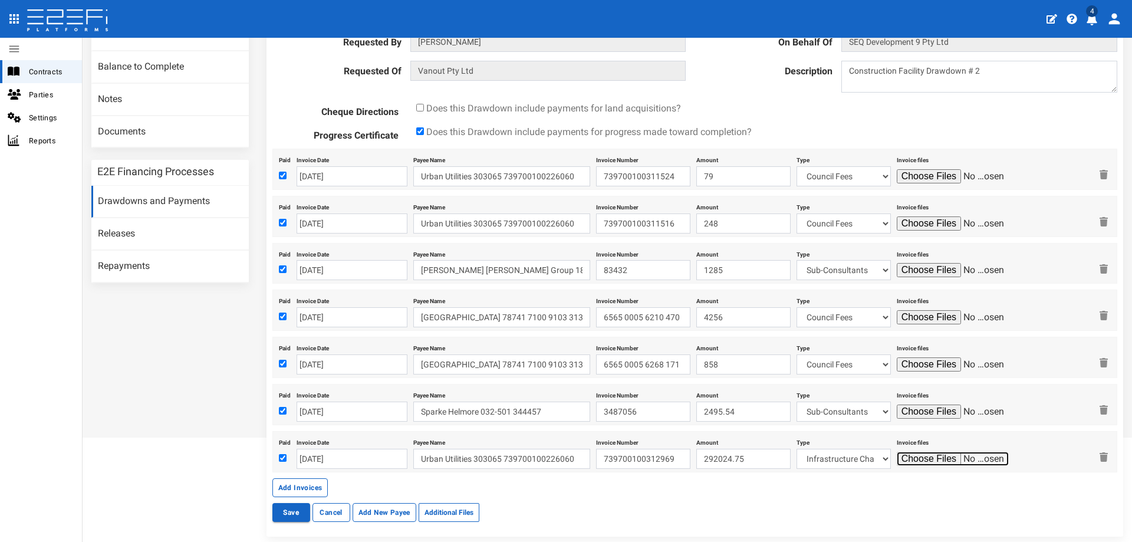
click at [911, 459] on input "file" at bounding box center [953, 459] width 112 height 14
type input "C:\fakepath\25-PNT-79544 - ICN Invoice Statement - For Issue.pdf"
click at [299, 490] on button "Add Invoices" at bounding box center [300, 487] width 56 height 19
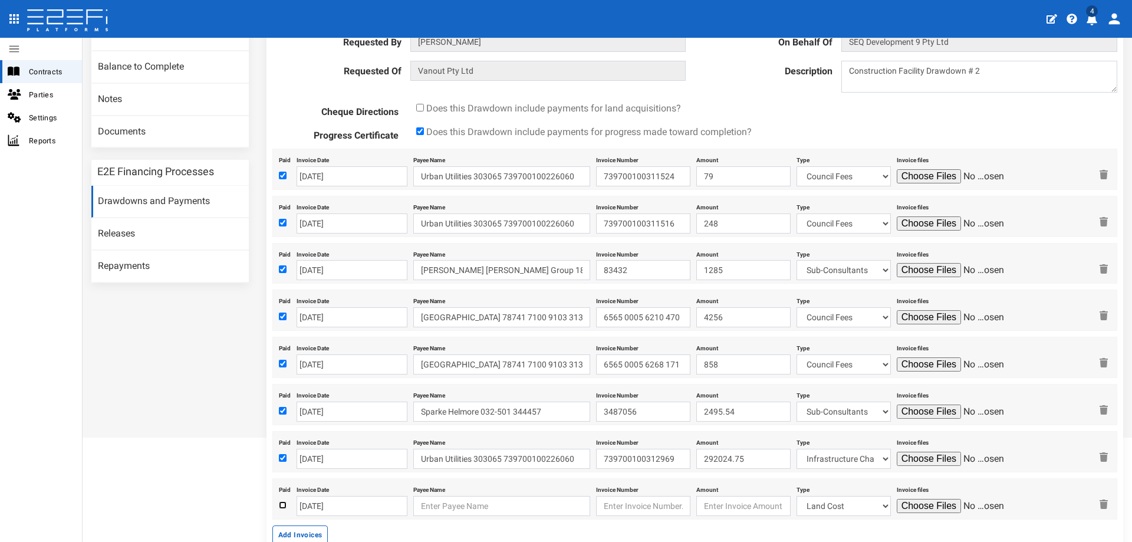
click at [281, 505] on input "checkbox" at bounding box center [283, 505] width 8 height 8
checkbox input "true"
click at [343, 506] on input "[DATE]" at bounding box center [352, 506] width 111 height 20
click at [310, 360] on th "«" at bounding box center [306, 359] width 18 height 18
click at [381, 462] on td "28" at bounding box center [377, 465] width 18 height 18
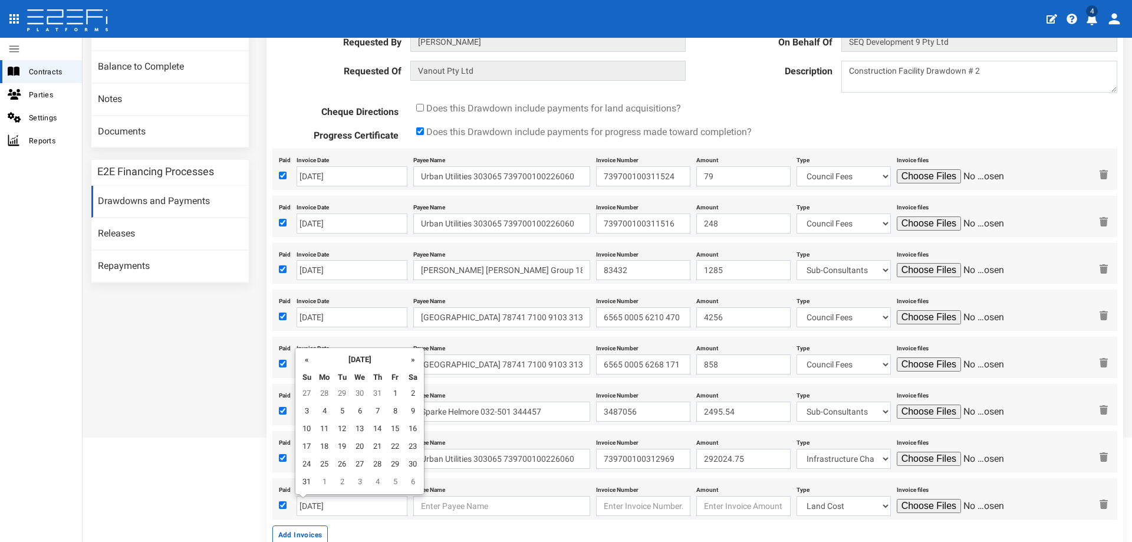
type input "[DATE]"
click at [456, 505] on input "text" at bounding box center [501, 506] width 177 height 20
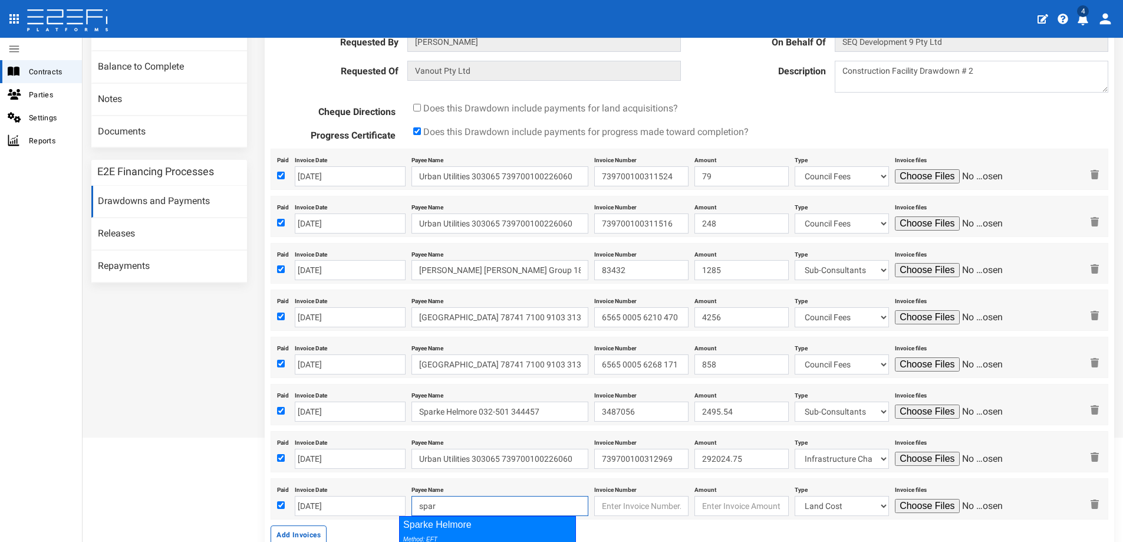
click at [453, 526] on div "Sparke Helmore Method: EFT BSB: 032-501 Account Number: 344457" at bounding box center [487, 545] width 177 height 58
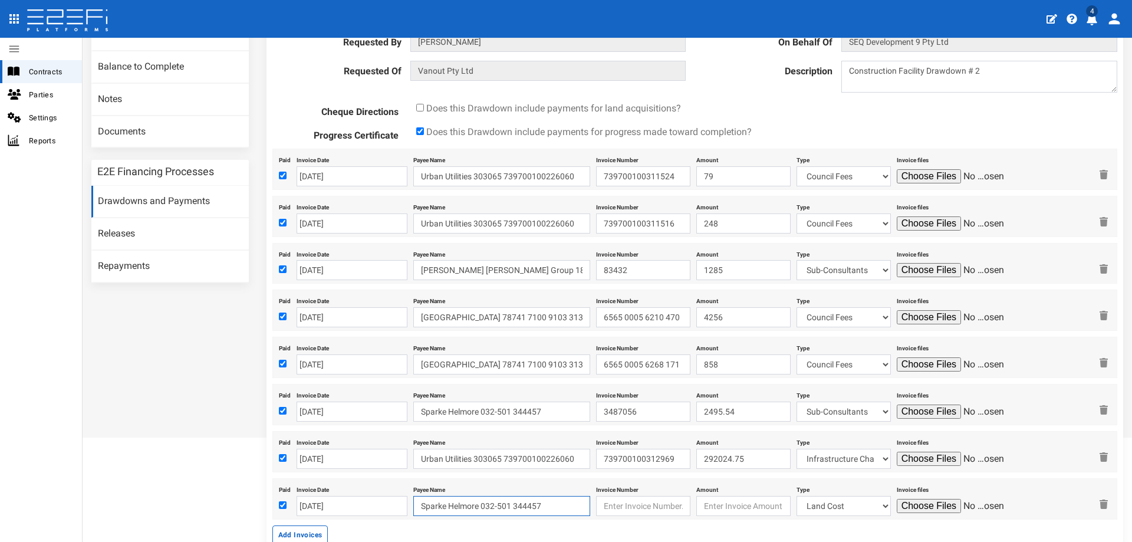
type input "Sparke Helmore 032-501 344457"
click at [605, 512] on input "text" at bounding box center [643, 506] width 94 height 20
type input "3494380"
click at [711, 503] on input "number" at bounding box center [743, 506] width 94 height 20
type input "3378"
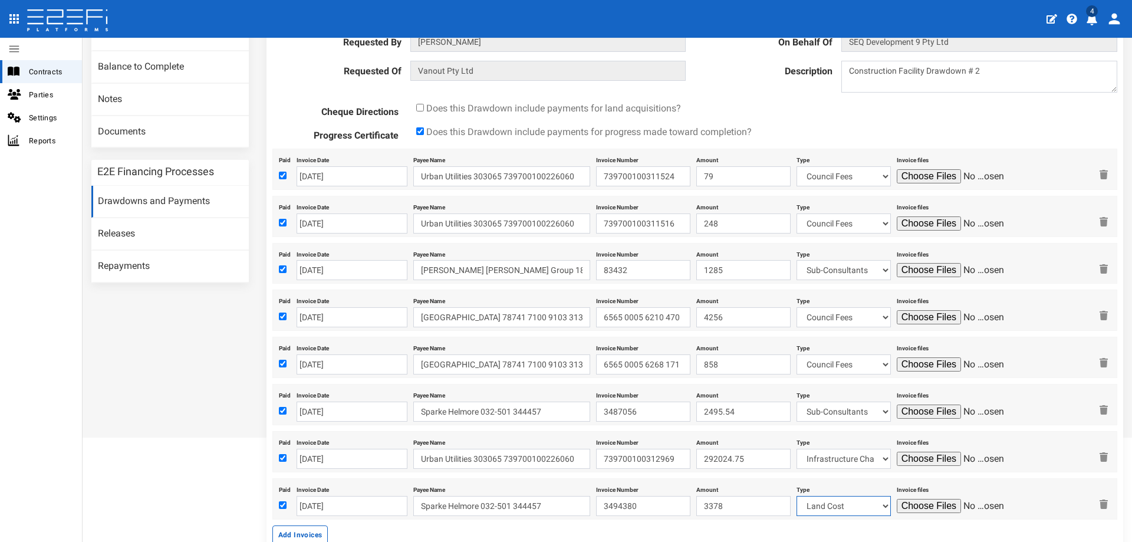
click at [818, 505] on select "Land Cost Transfer fees Mortgage registration PEXA & Lextech fees Civils Fencin…" at bounding box center [843, 506] width 94 height 20
select select "Sub-Consultants~115~CONSULTANT/PROFESSIONAL FEES"
click at [796, 496] on select "Land Cost Transfer fees Mortgage registration PEXA & Lextech fees Civils Fencin…" at bounding box center [843, 506] width 94 height 20
click at [932, 505] on input "file" at bounding box center [953, 506] width 112 height 14
type input "C:\fakepath\BL_SEQ111-00004 – 3494380 – 28-Aug-2025.pdf"
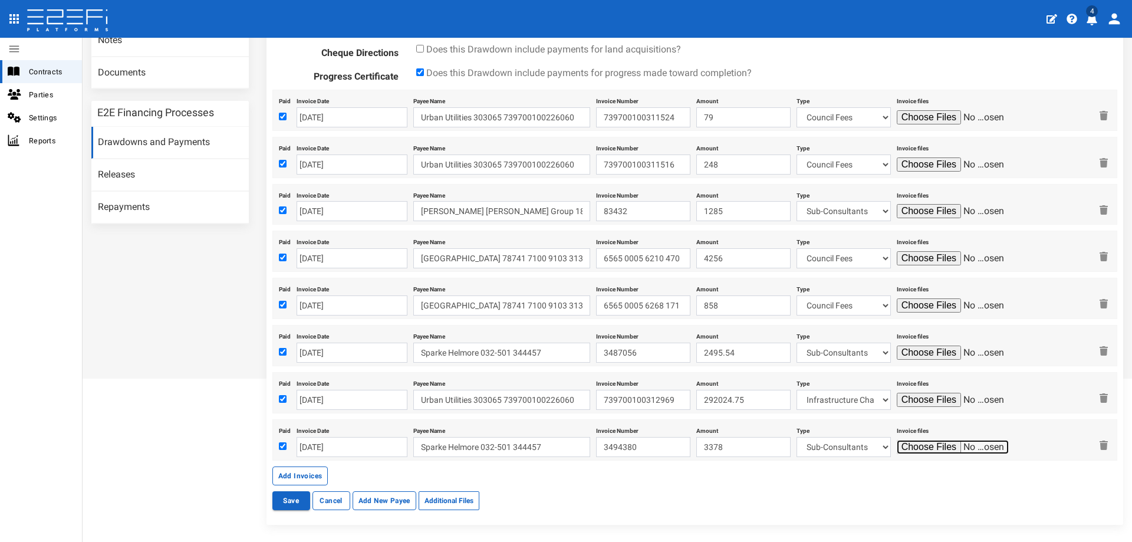
scroll to position [236, 0]
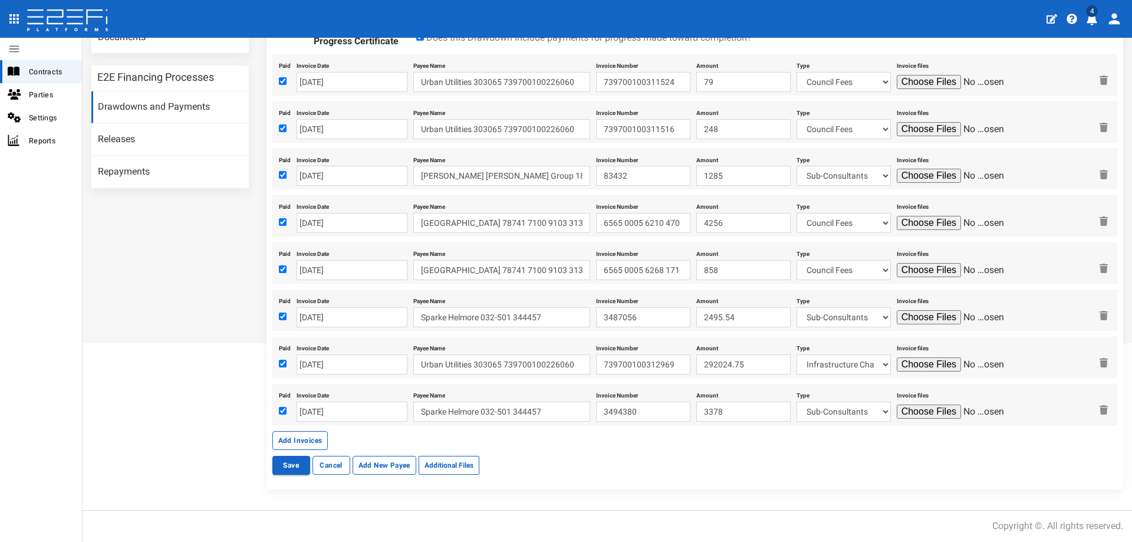
click at [294, 442] on button "Add Invoices" at bounding box center [300, 440] width 56 height 19
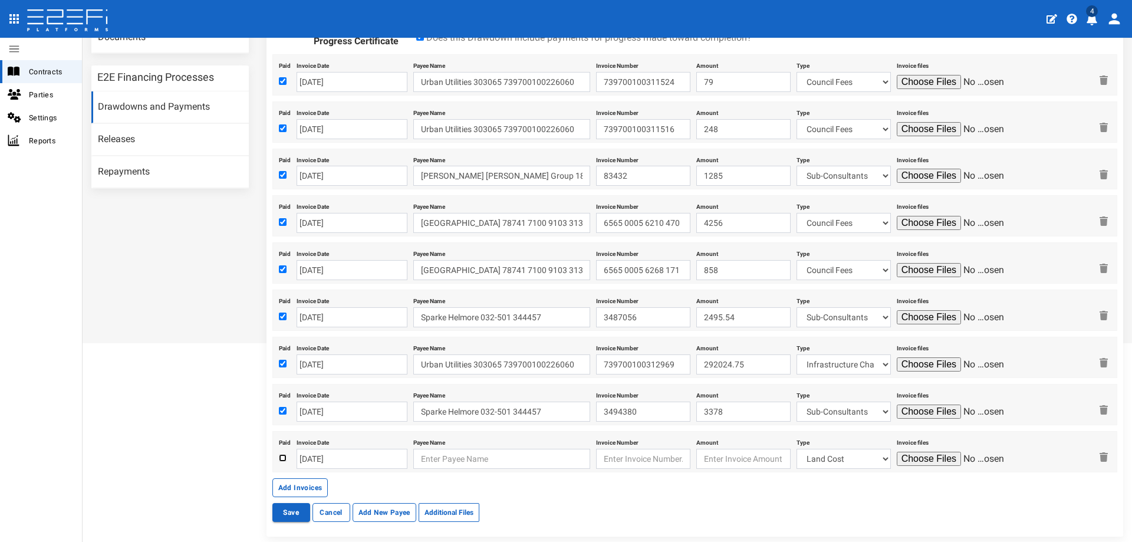
click at [283, 461] on input "checkbox" at bounding box center [283, 458] width 8 height 8
checkbox input "true"
click at [341, 458] on input "[DATE]" at bounding box center [352, 459] width 111 height 20
click at [301, 310] on th "«" at bounding box center [306, 312] width 18 height 18
click at [340, 363] on td "5" at bounding box center [342, 365] width 18 height 18
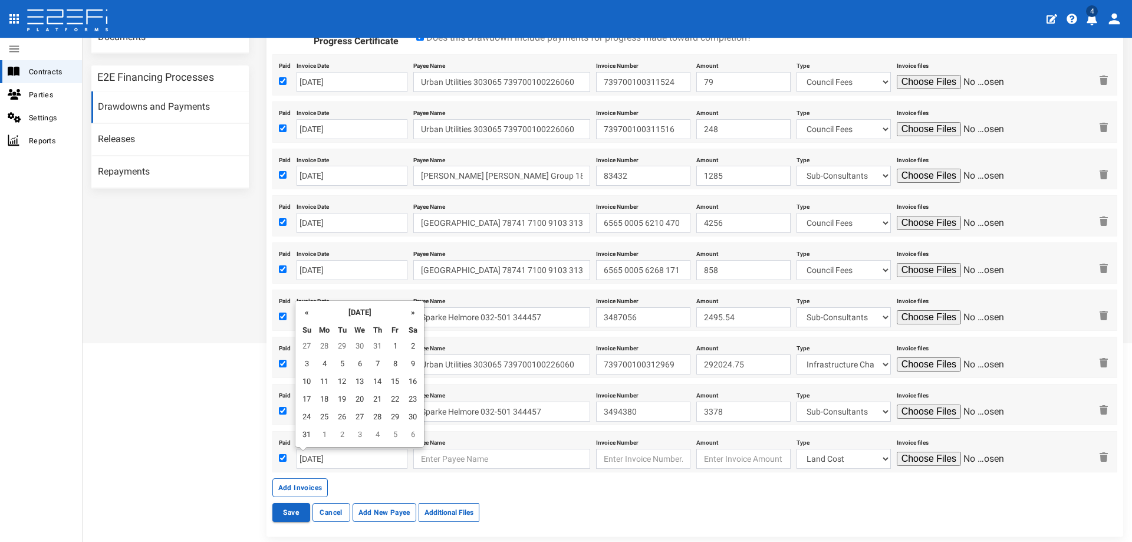
type input "[DATE]"
click at [467, 457] on input "text" at bounding box center [501, 459] width 177 height 20
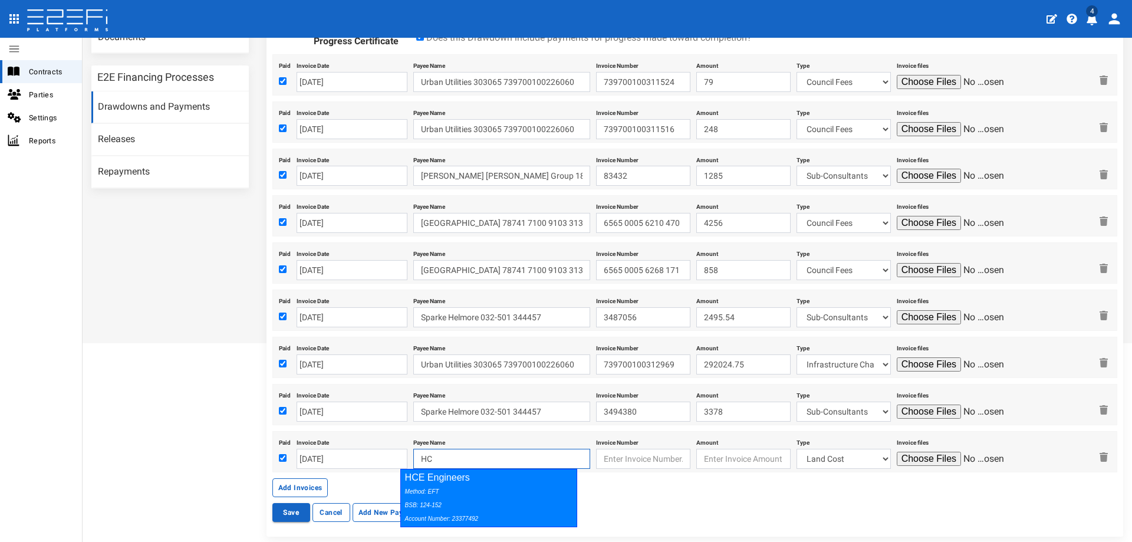
type input "HC"
click at [463, 527] on div "Date 14-04-2025 Project SEQD0001- 77 Gaskell Street, Eight Mile Plains - 693-11…" at bounding box center [694, 215] width 857 height 643
type input "HC"
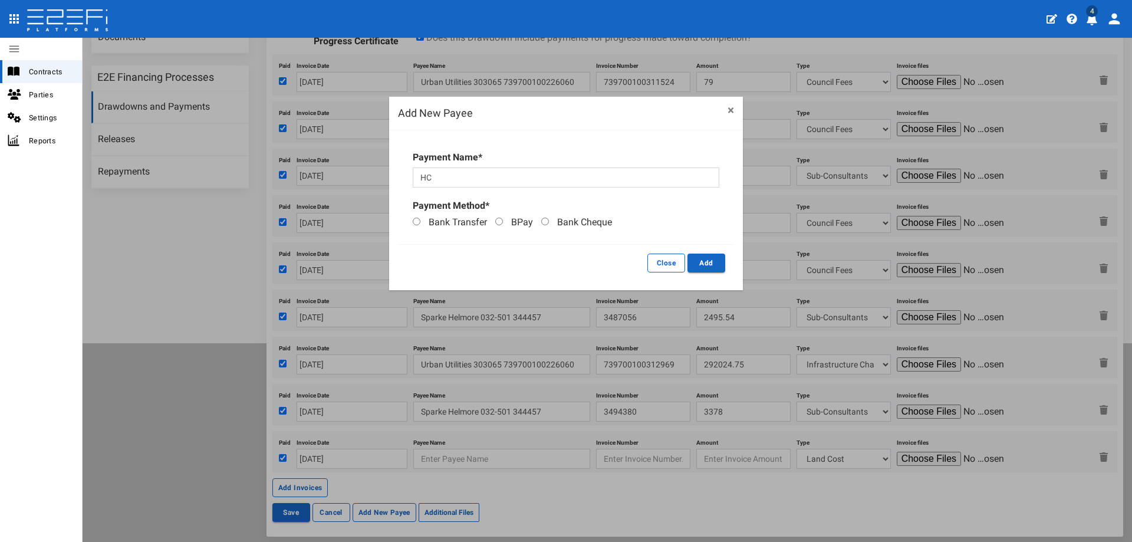
click at [732, 109] on button "×" at bounding box center [730, 110] width 6 height 12
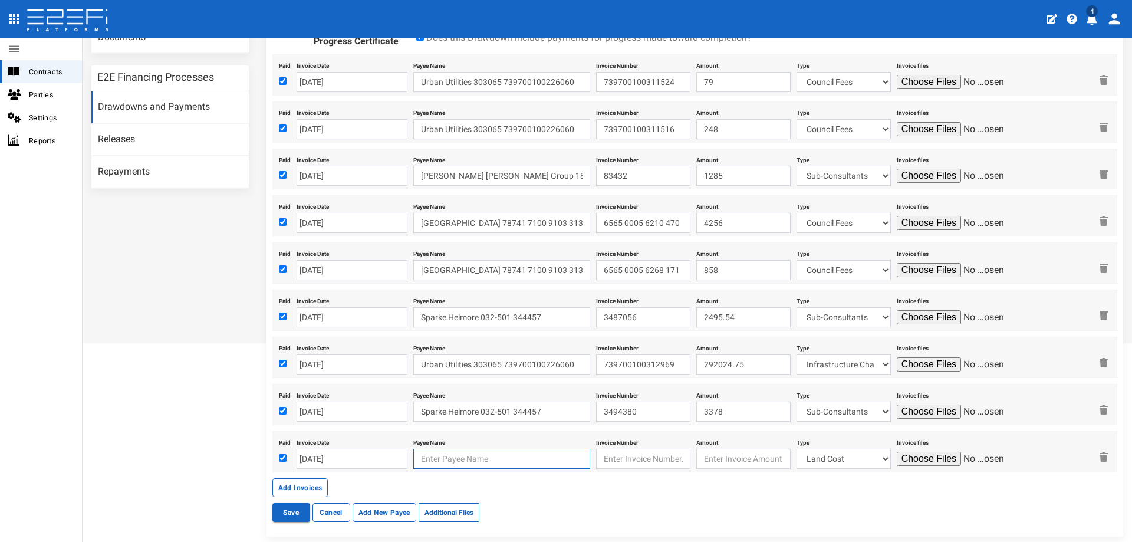
click at [496, 454] on input "text" at bounding box center [501, 459] width 177 height 20
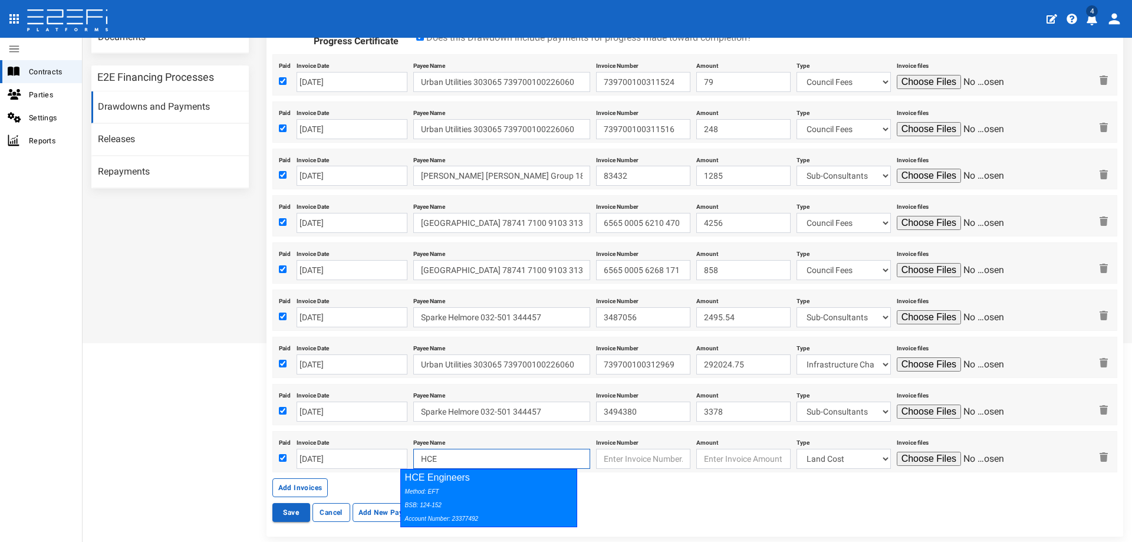
click at [508, 479] on div "HCE Engineers Method: EFT BSB: 124-152 Account Number: 23377492" at bounding box center [488, 498] width 177 height 58
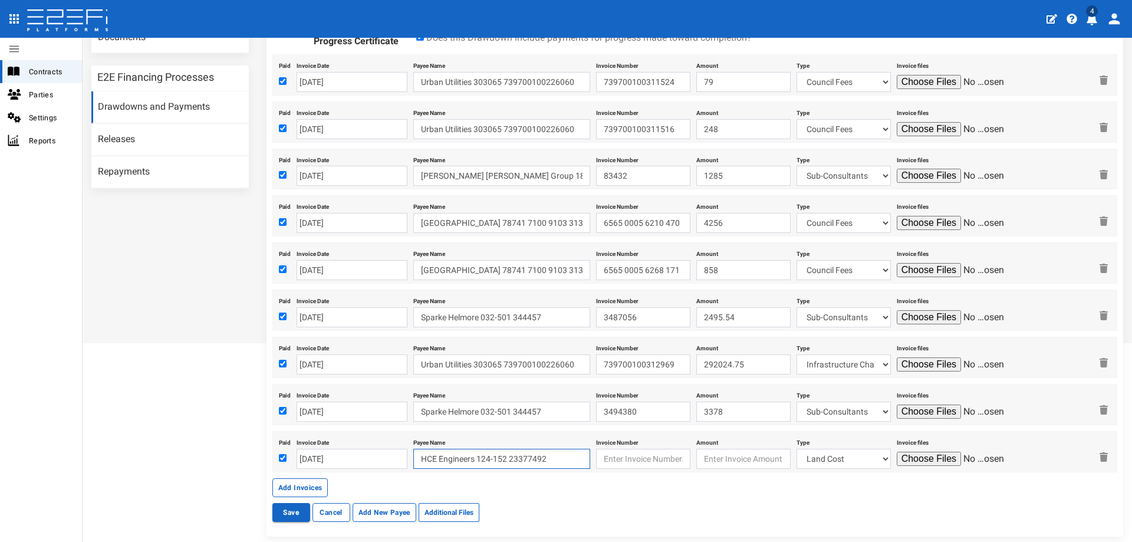
type input "HCE Engineers 124-152 23377492"
click at [605, 455] on input "text" at bounding box center [643, 459] width 94 height 20
type input "16315"
click at [702, 459] on input "number" at bounding box center [743, 459] width 94 height 20
click at [696, 456] on input "number" at bounding box center [743, 459] width 94 height 20
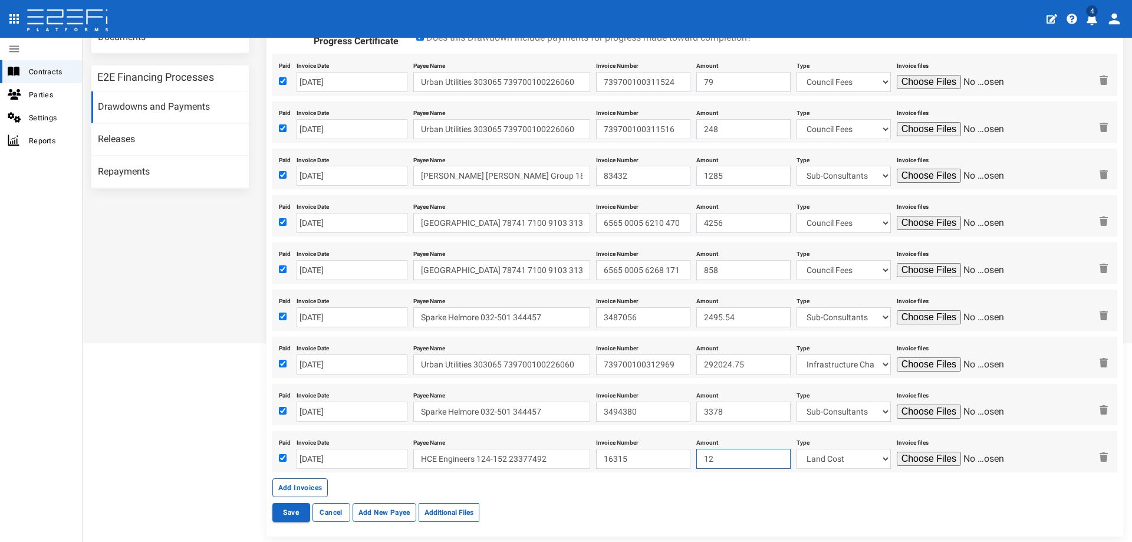
type input "1"
type input "6379.5"
click at [824, 452] on select "Land Cost Transfer fees Mortgage registration PEXA & Lextech fees Civils Fencin…" at bounding box center [843, 459] width 94 height 20
select select "Sub-Consultants~115~CONSULTANT/PROFESSIONAL FEES"
click at [796, 449] on select "Land Cost Transfer fees Mortgage registration PEXA & Lextech fees Civils Fencin…" at bounding box center [843, 459] width 94 height 20
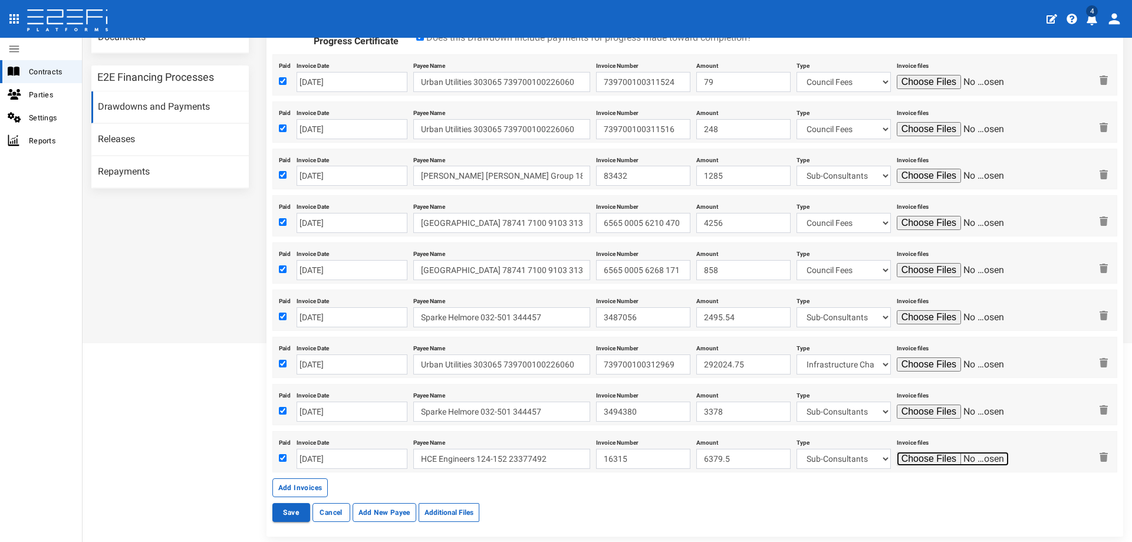
click at [911, 459] on input "file" at bounding box center [953, 459] width 112 height 14
type input "C:\fakepath\HCE16315.pdf"
click at [289, 492] on button "Add Invoices" at bounding box center [300, 487] width 56 height 19
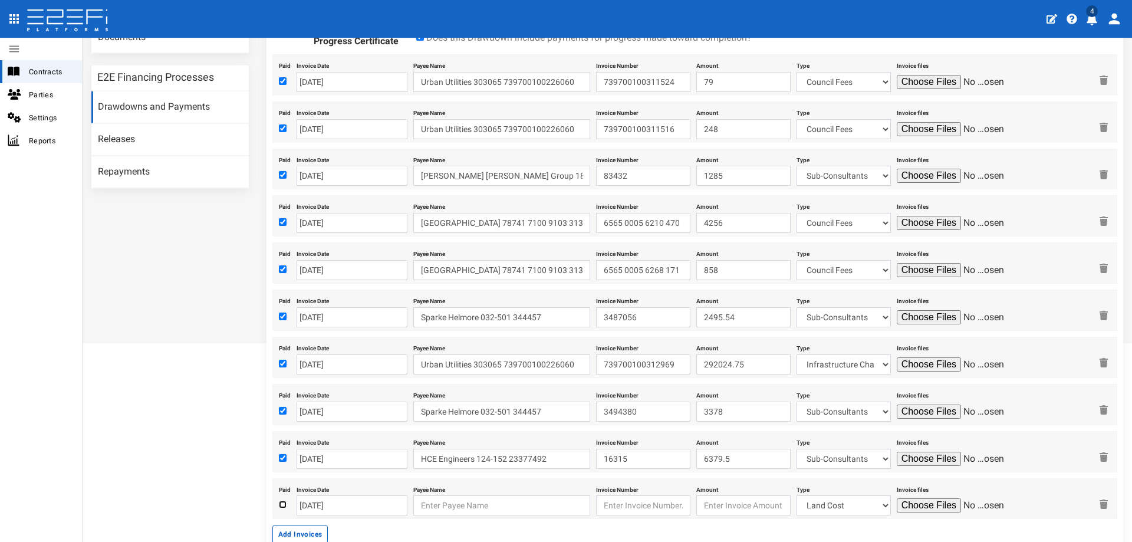
click at [279, 504] on input "checkbox" at bounding box center [283, 505] width 8 height 8
checkbox input "true"
click at [324, 501] on input "[DATE]" at bounding box center [352, 505] width 111 height 20
click at [361, 389] on td "3" at bounding box center [359, 394] width 18 height 18
type input "[DATE]"
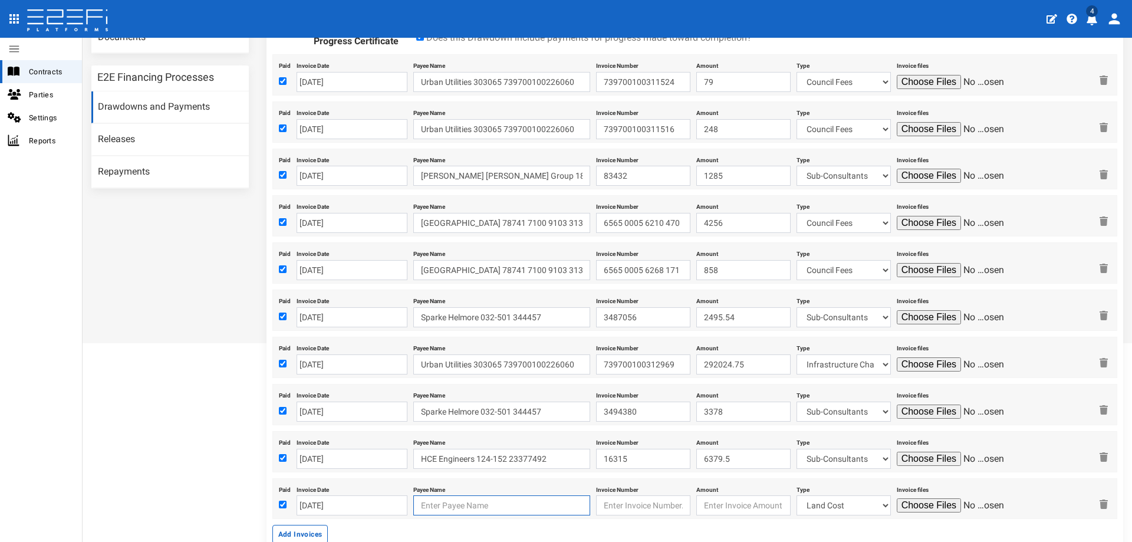
click at [442, 505] on input "text" at bounding box center [501, 505] width 177 height 20
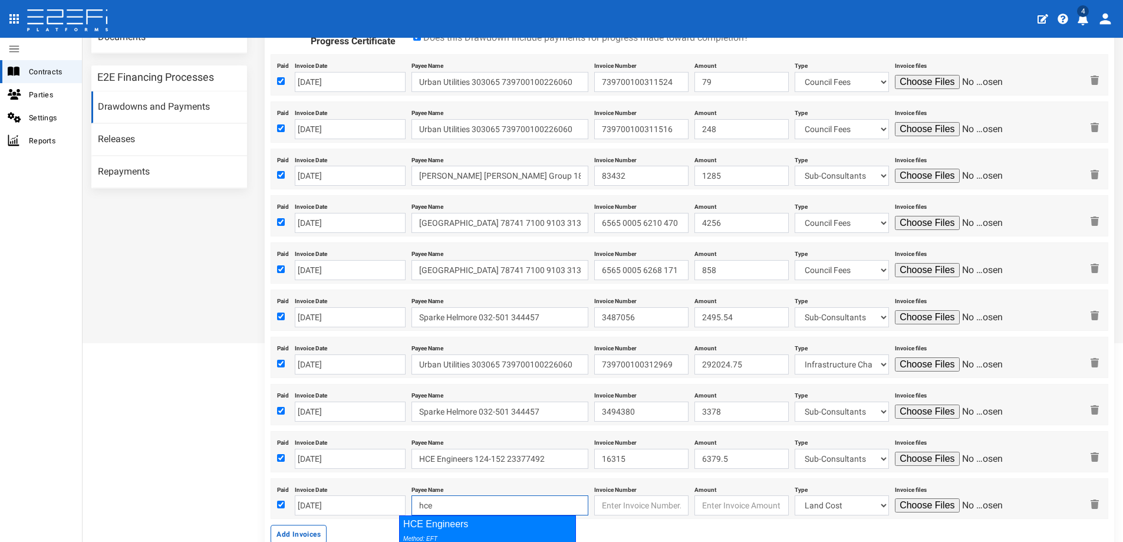
click at [460, 525] on div "HCE Engineers Method: EFT BSB: 124-152 Account Number: 23377492" at bounding box center [487, 544] width 177 height 58
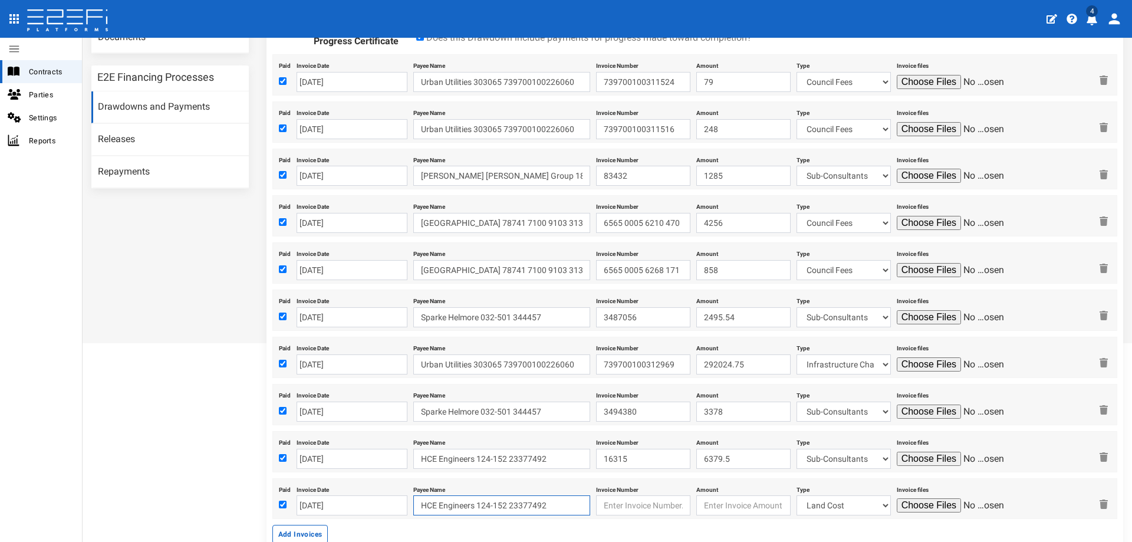
type input "HCE Engineers 124-152 23377492"
click at [613, 505] on input "text" at bounding box center [643, 505] width 94 height 20
type input "16483"
click at [743, 510] on input "number" at bounding box center [743, 505] width 94 height 20
type input "11126.52"
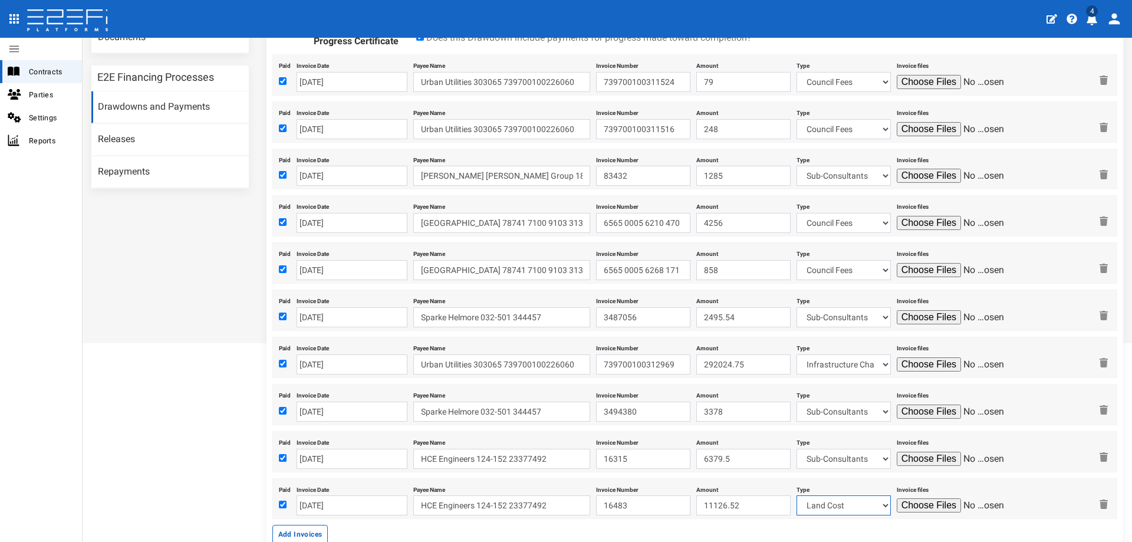
click at [801, 507] on select "Land Cost Transfer fees Mortgage registration PEXA & Lextech fees Civils Fencin…" at bounding box center [843, 505] width 94 height 20
select select "Sub-Consultants~115~CONSULTANT/PROFESSIONAL FEES"
click at [796, 495] on select "Land Cost Transfer fees Mortgage registration PEXA & Lextech fees Civils Fencin…" at bounding box center [843, 505] width 94 height 20
click at [911, 508] on input "file" at bounding box center [953, 505] width 112 height 14
type input "C:\fakepath\HCE16483.pdf"
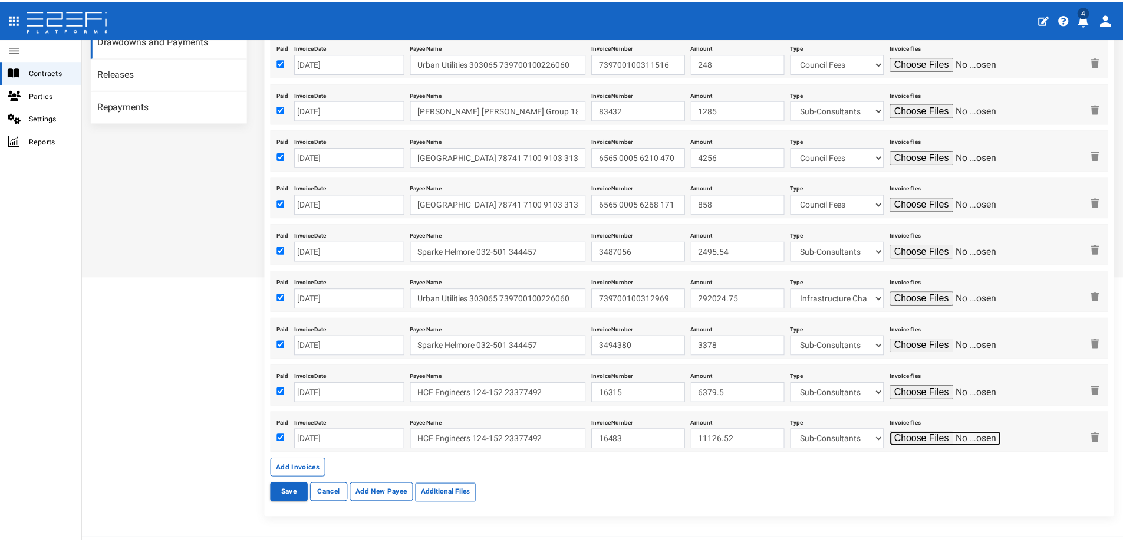
scroll to position [331, 0]
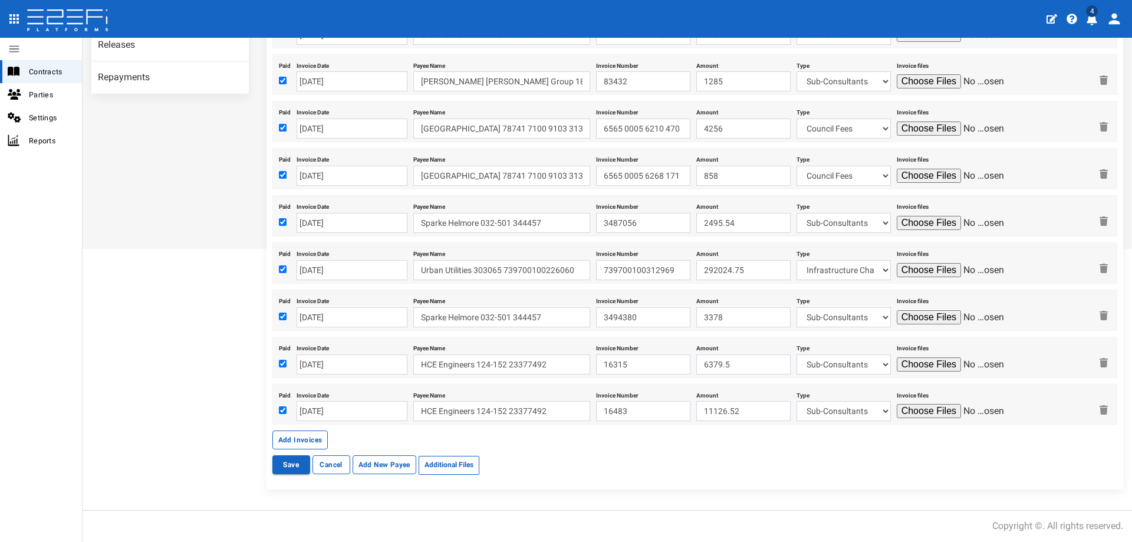
click at [282, 443] on button "Add Invoices" at bounding box center [300, 439] width 56 height 19
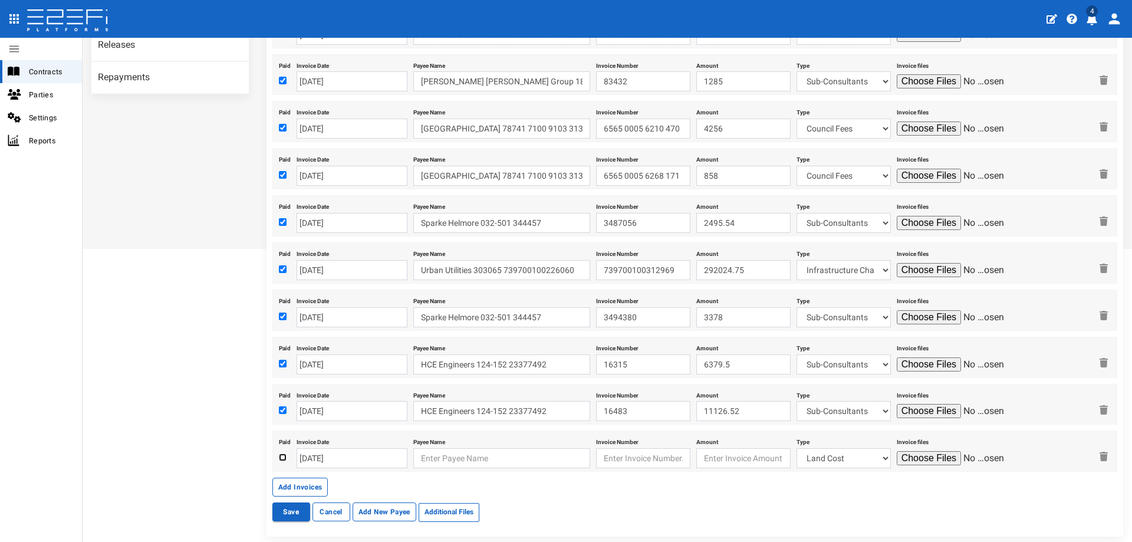
click at [280, 459] on input "checkbox" at bounding box center [283, 457] width 8 height 8
checkbox input "true"
click at [353, 463] on input "[DATE]" at bounding box center [352, 458] width 111 height 20
click at [301, 311] on th "«" at bounding box center [306, 311] width 18 height 18
click at [381, 347] on td "31" at bounding box center [377, 347] width 18 height 18
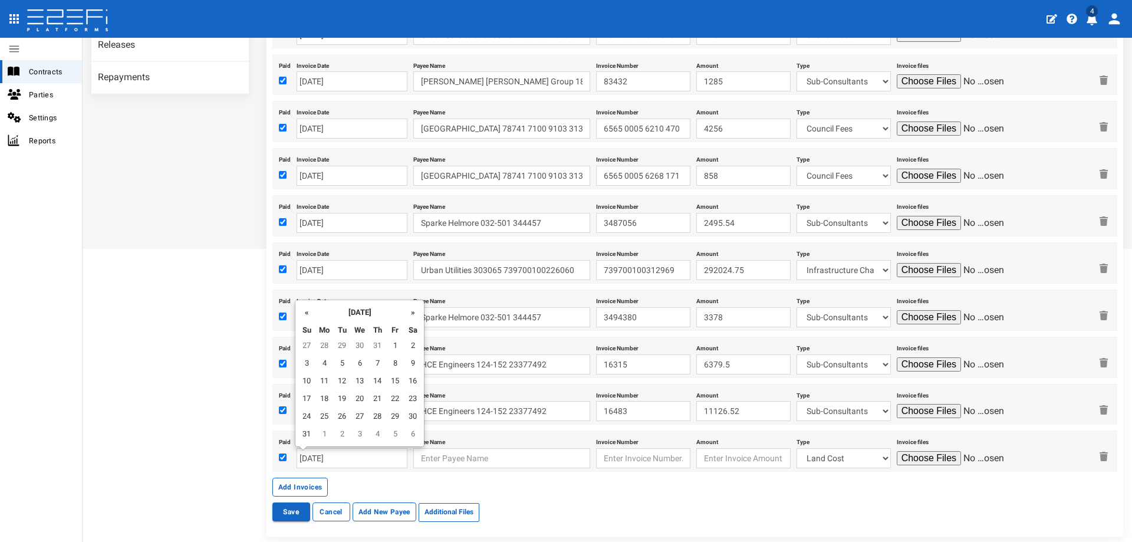
type input "[DATE]"
click at [498, 459] on input "text" at bounding box center [501, 458] width 177 height 20
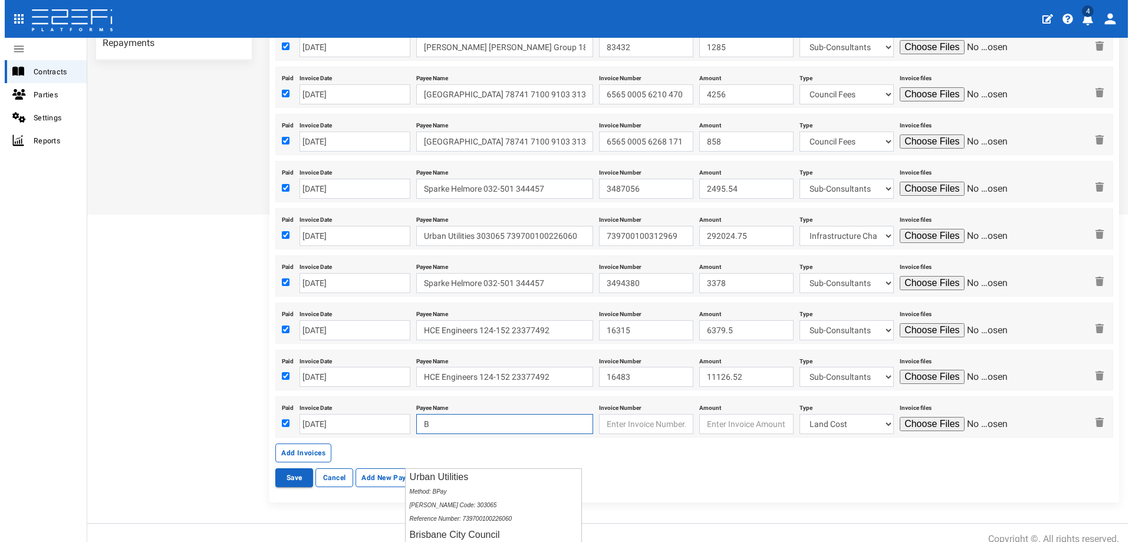
scroll to position [378, 0]
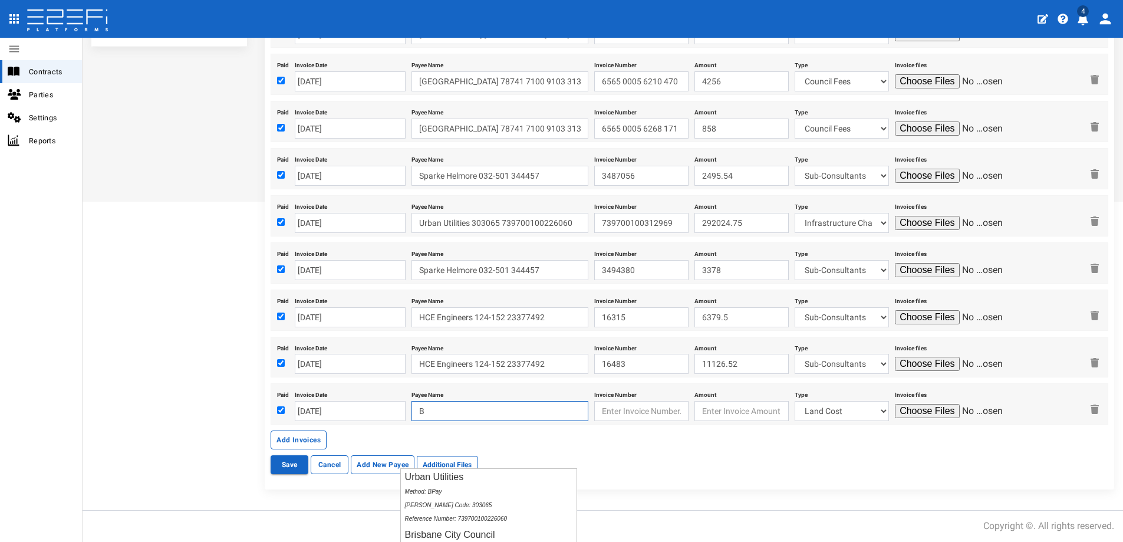
type input "B"
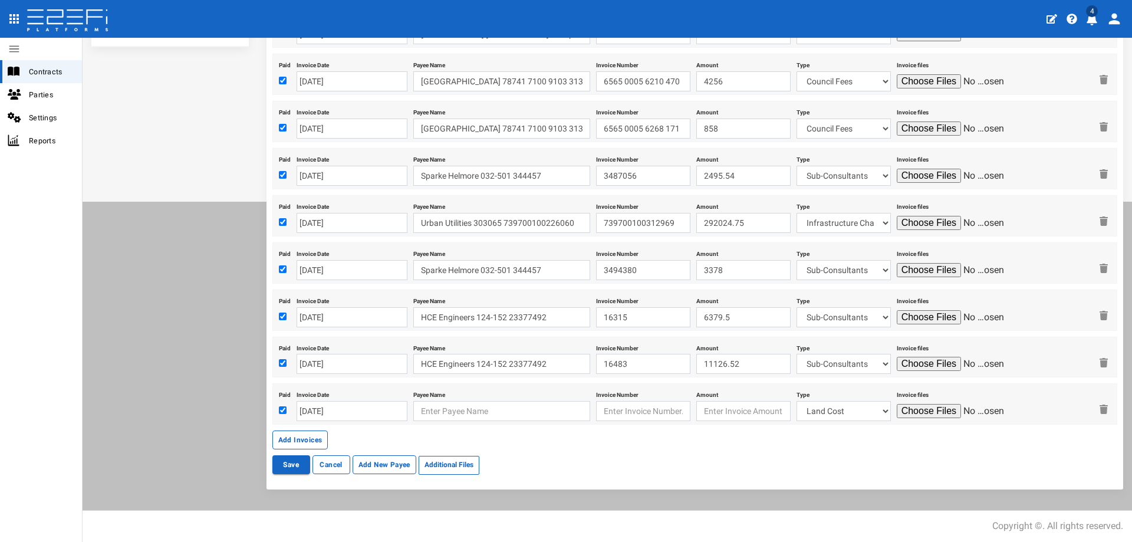
click at [375, 465] on button "Add New Payee" at bounding box center [385, 464] width 64 height 19
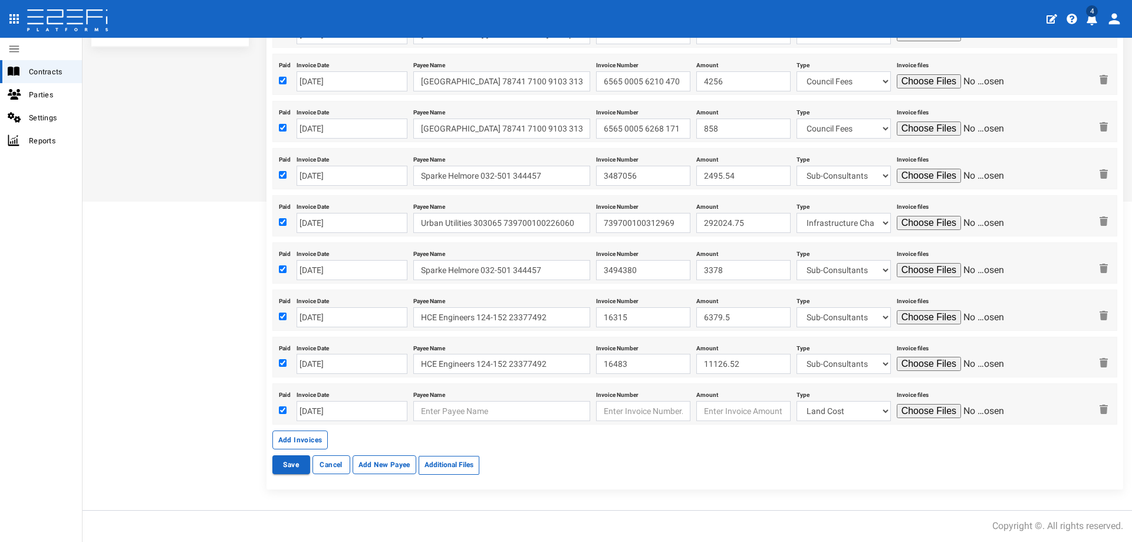
click at [365, 468] on button "Add New Payee" at bounding box center [385, 464] width 64 height 19
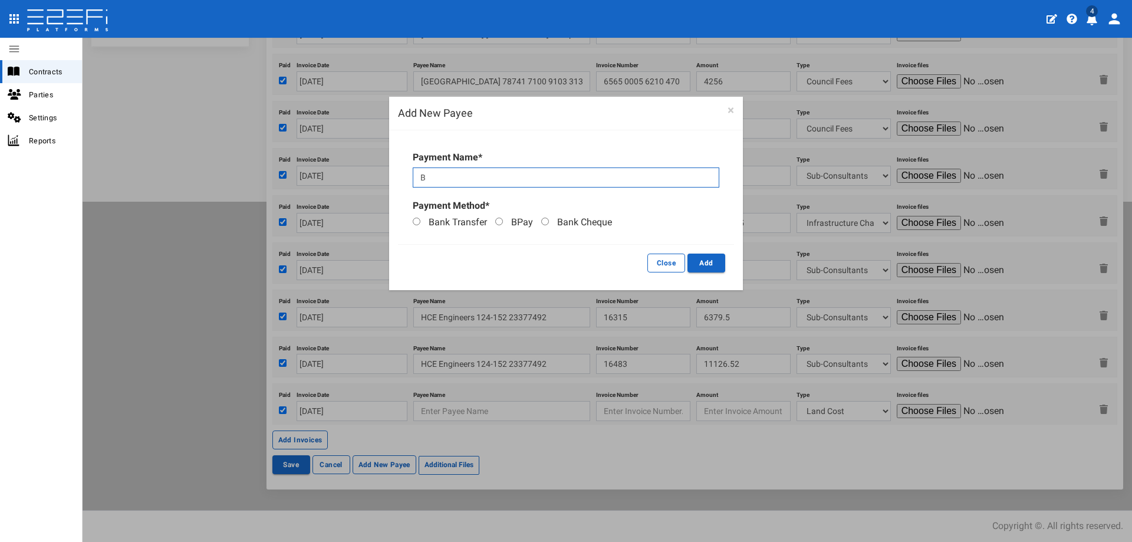
click at [439, 182] on input "B" at bounding box center [566, 177] width 307 height 20
drag, startPoint x: 429, startPoint y: 167, endPoint x: 430, endPoint y: 176, distance: 8.9
click at [429, 167] on input "B" at bounding box center [566, 177] width 307 height 20
click at [430, 177] on input "B" at bounding box center [566, 177] width 307 height 20
type input "BL Civil Pty Ltd"
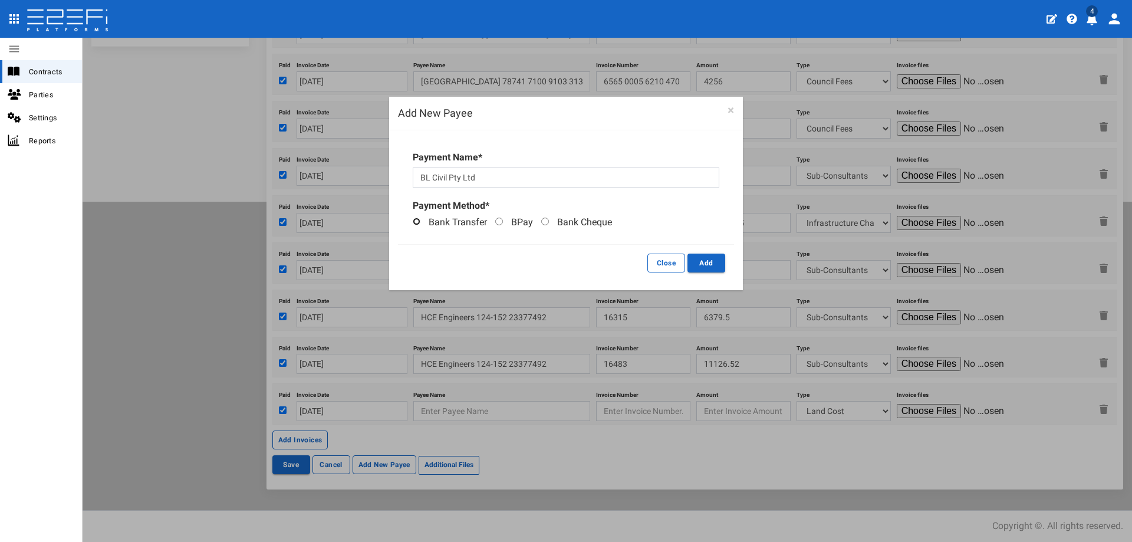
click at [419, 223] on input "Bank Transfer" at bounding box center [417, 222] width 8 height 8
radio input "true"
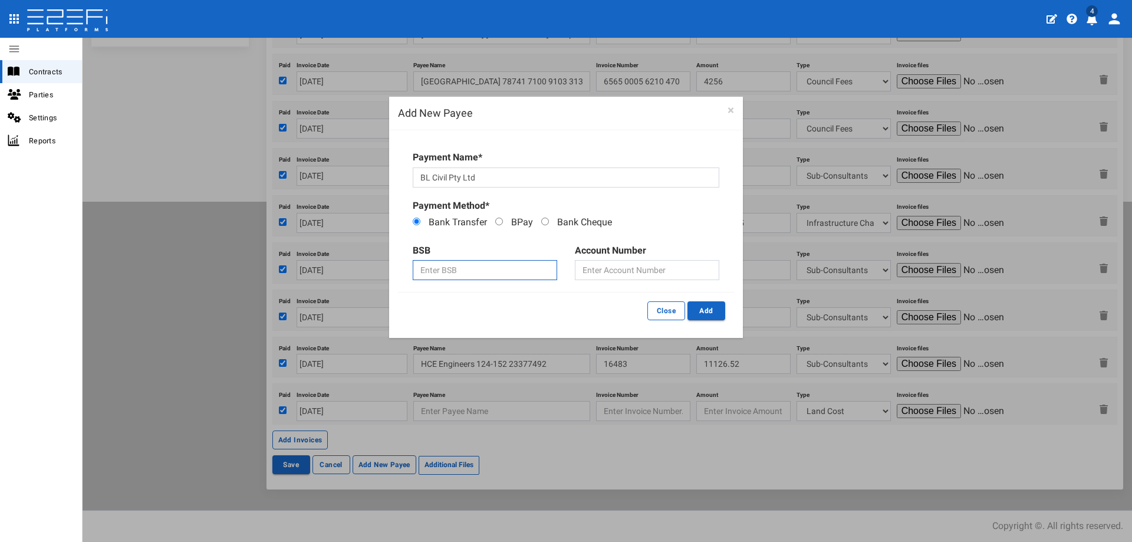
click at [465, 271] on input "text" at bounding box center [485, 270] width 144 height 20
paste input "084 929"
type input "084 929"
click at [619, 271] on input "text" at bounding box center [647, 270] width 144 height 20
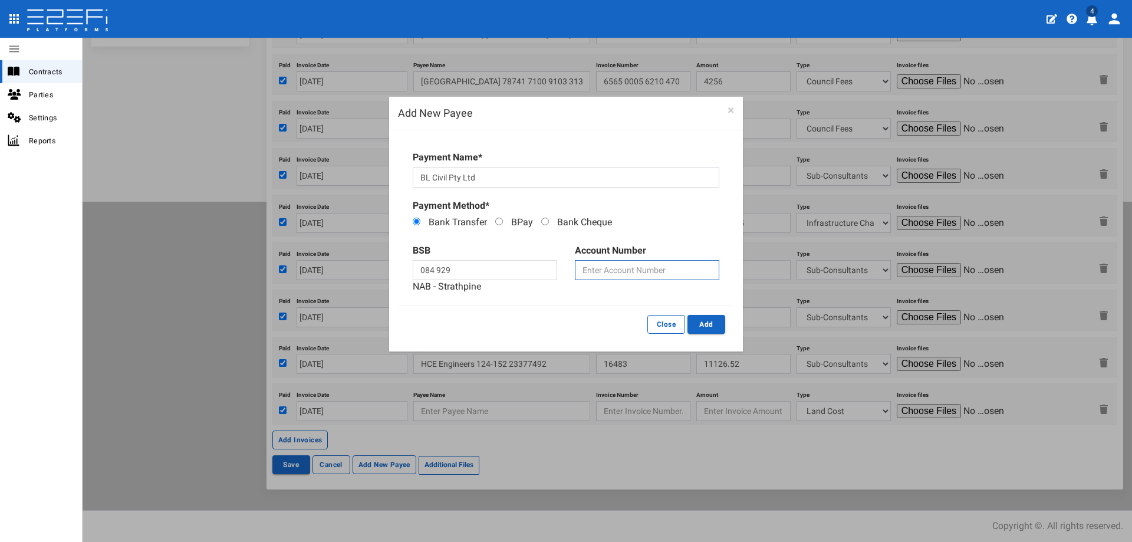
click at [605, 272] on input "text" at bounding box center [647, 270] width 144 height 20
paste input "39 202 0130"
click at [709, 325] on button "Add" at bounding box center [706, 324] width 38 height 19
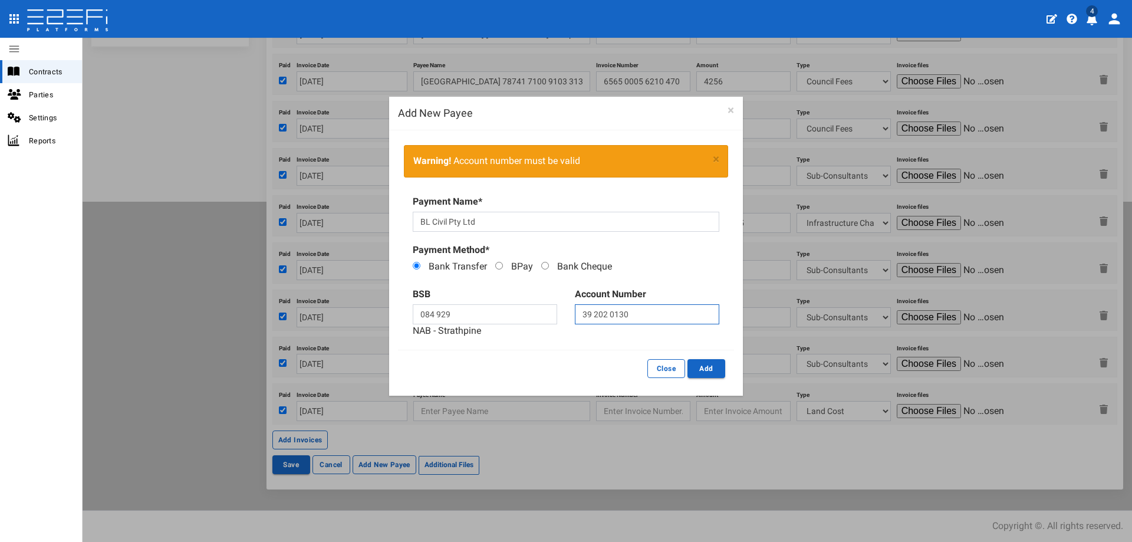
drag, startPoint x: 592, startPoint y: 315, endPoint x: 670, endPoint y: 320, distance: 78.0
click at [594, 315] on input "39 202 0130" at bounding box center [647, 314] width 144 height 20
type input "392020130"
click at [702, 370] on button "Add" at bounding box center [706, 368] width 38 height 19
type input "BL Civil Pty Ltd 084-929 392020130"
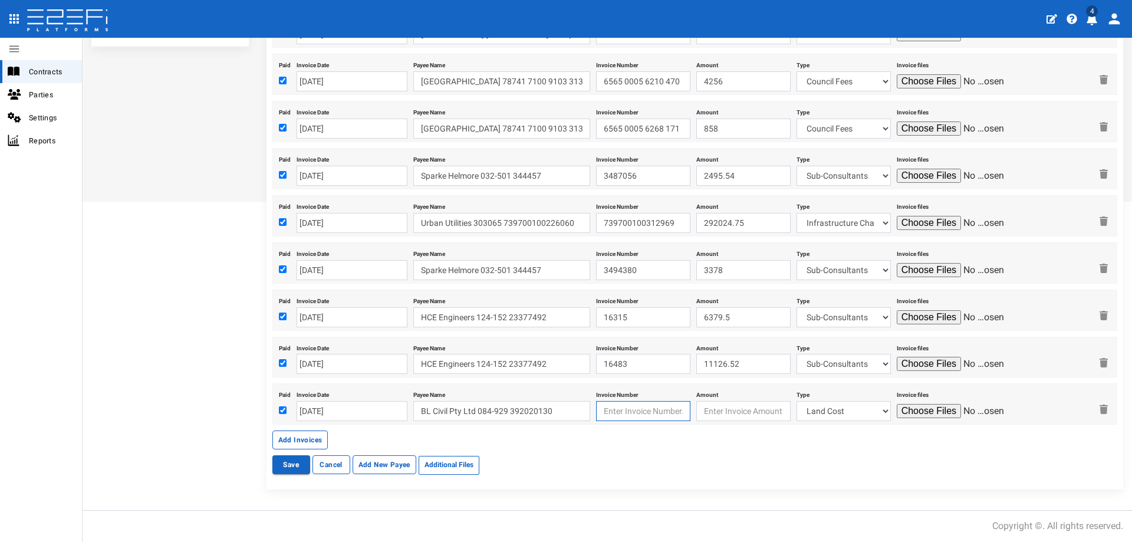
click at [618, 414] on input "text" at bounding box center [643, 411] width 94 height 20
type input "1642"
type input "34941.99"
click at [871, 410] on select "Land Cost Transfer fees Mortgage registration PEXA & Lextech fees Civils Fencin…" at bounding box center [843, 411] width 94 height 20
select select "Civils~68~CIVIL WORKS"
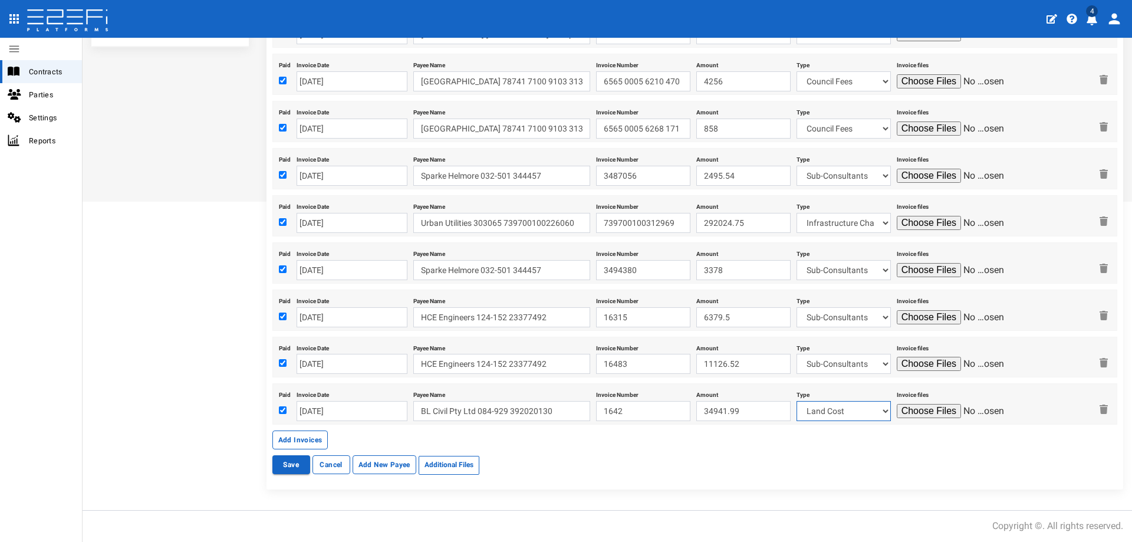
click at [796, 401] on select "Land Cost Transfer fees Mortgage registration PEXA & Lextech fees Civils Fencin…" at bounding box center [843, 411] width 94 height 20
click at [930, 407] on input "file" at bounding box center [953, 411] width 112 height 14
type input "C:\fakepath\Invoice INV-1642.pdf"
click at [305, 440] on button "Add Invoices" at bounding box center [300, 439] width 56 height 19
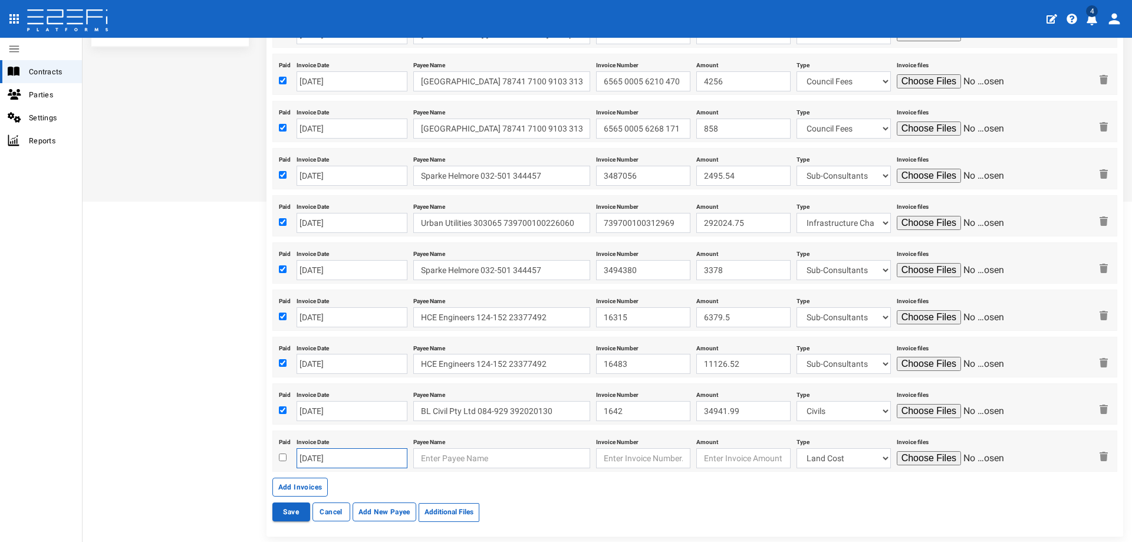
click at [350, 459] on input "[DATE]" at bounding box center [352, 458] width 111 height 20
click at [307, 343] on td "31" at bounding box center [306, 347] width 18 height 18
type input "[DATE]"
click at [468, 460] on input "text" at bounding box center [501, 458] width 177 height 20
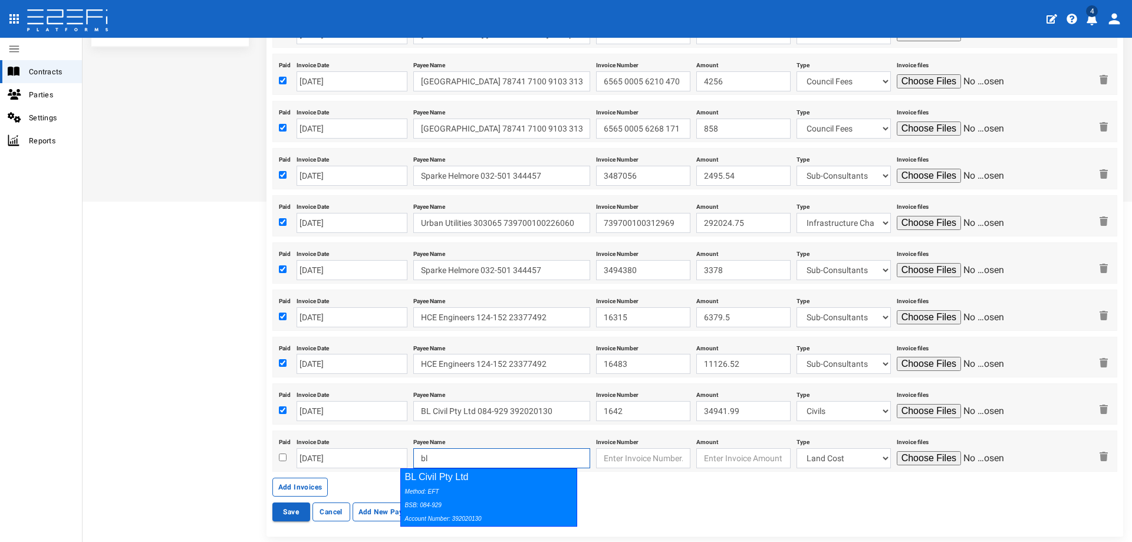
click at [468, 473] on div "BL Civil Pty Ltd Method: EFT BSB: 084-929 Account Number: 392020130" at bounding box center [488, 497] width 177 height 58
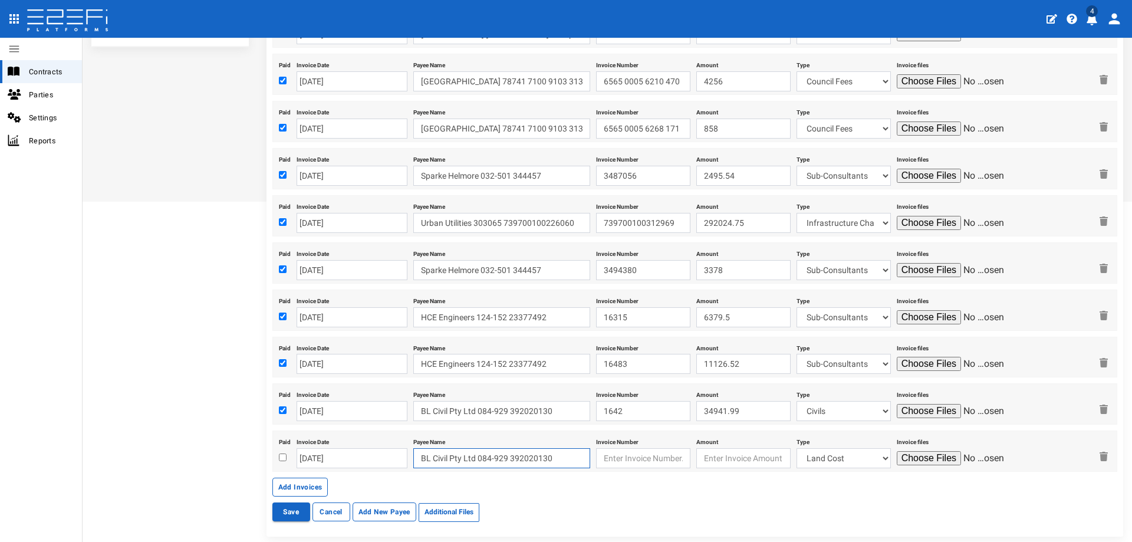
type input "BL Civil Pty Ltd 084-929 392020130"
click at [622, 457] on input "text" at bounding box center [643, 458] width 94 height 20
type input "1656"
click at [725, 460] on input "number" at bounding box center [743, 458] width 94 height 20
type input "136538.91"
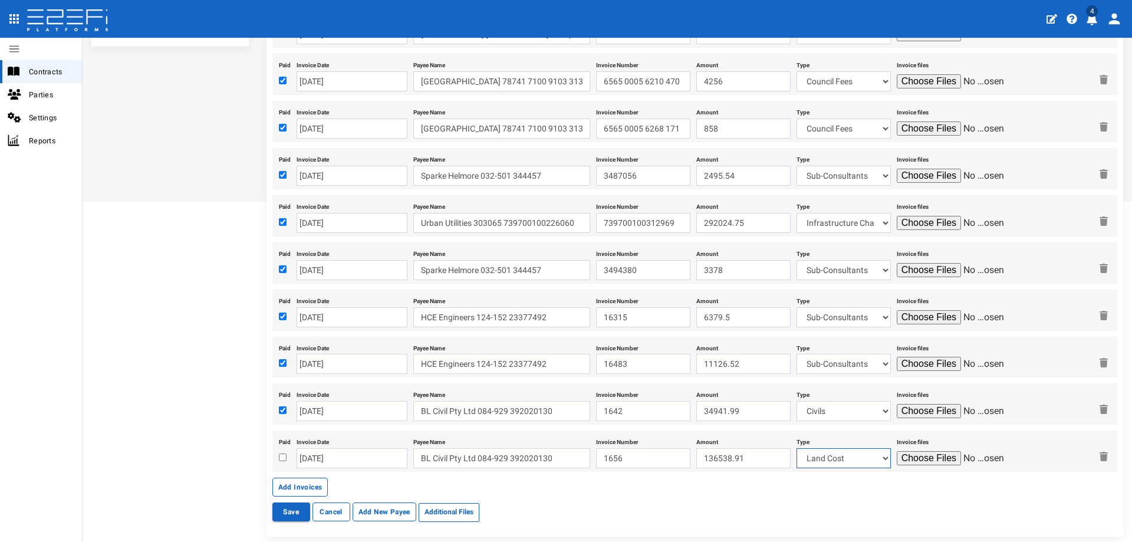
click at [864, 458] on select "Land Cost Transfer fees Mortgage registration PEXA & Lextech fees Civils Fencin…" at bounding box center [843, 458] width 94 height 20
select select "Civils~68~CIVIL WORKS"
click at [796, 448] on select "Land Cost Transfer fees Mortgage registration PEXA & Lextech fees Civils Fencin…" at bounding box center [843, 458] width 94 height 20
click at [905, 460] on input "file" at bounding box center [953, 458] width 112 height 14
type input "C:\fakepath\Invoice INV-1656.pdf"
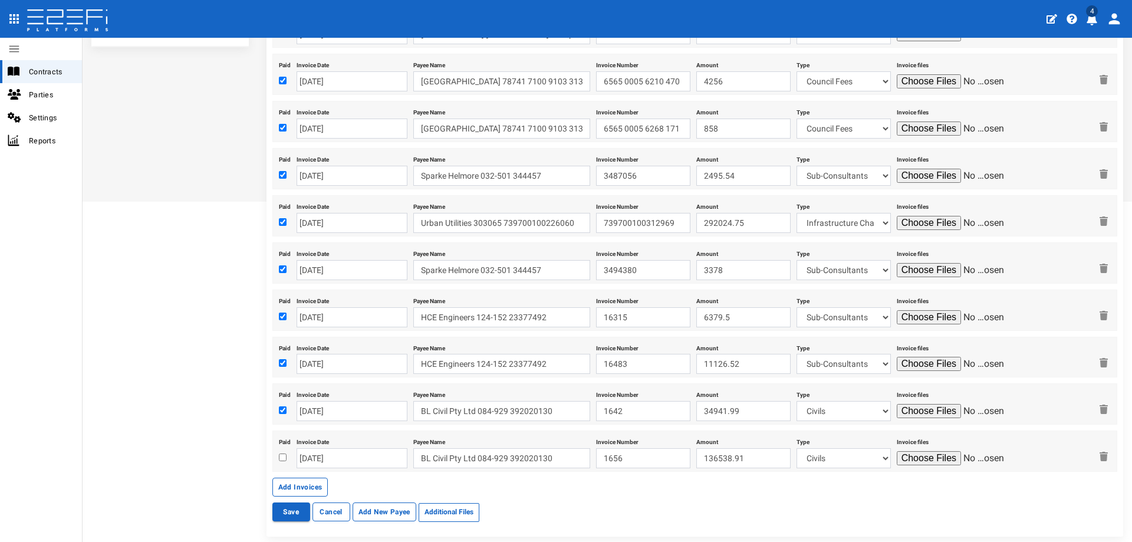
click at [625, 507] on div "Save Cancel Add New Payee Additional Files" at bounding box center [694, 513] width 845 height 22
click at [792, 498] on form "Date 14-04-2025 Project SEQD0001- 77 Gaskell Street, Eight Mile Plains - 693-11…" at bounding box center [694, 141] width 845 height 766
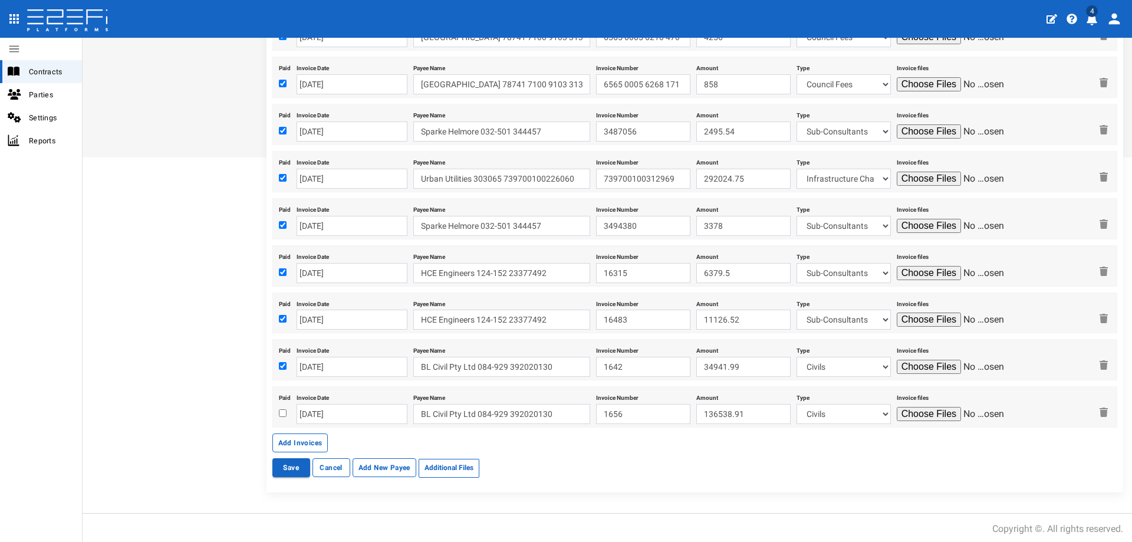
scroll to position [424, 0]
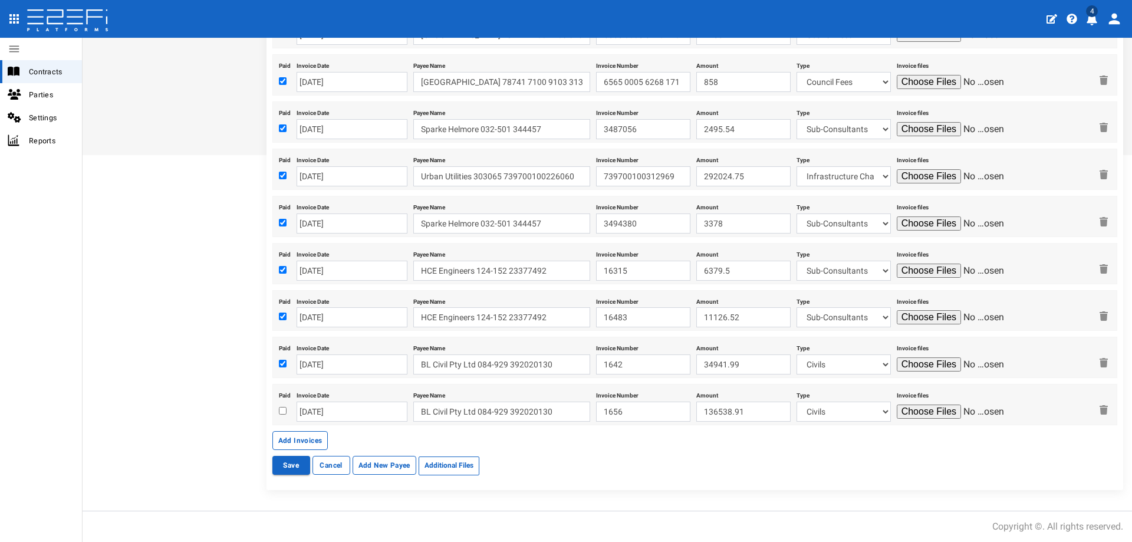
click at [287, 469] on button "Save" at bounding box center [291, 465] width 38 height 19
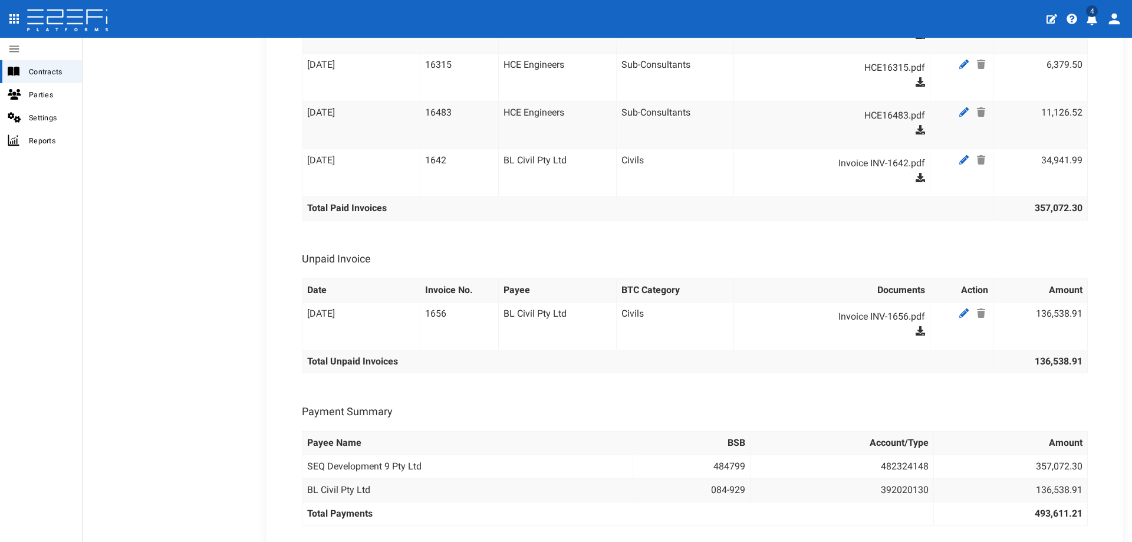
scroll to position [766, 0]
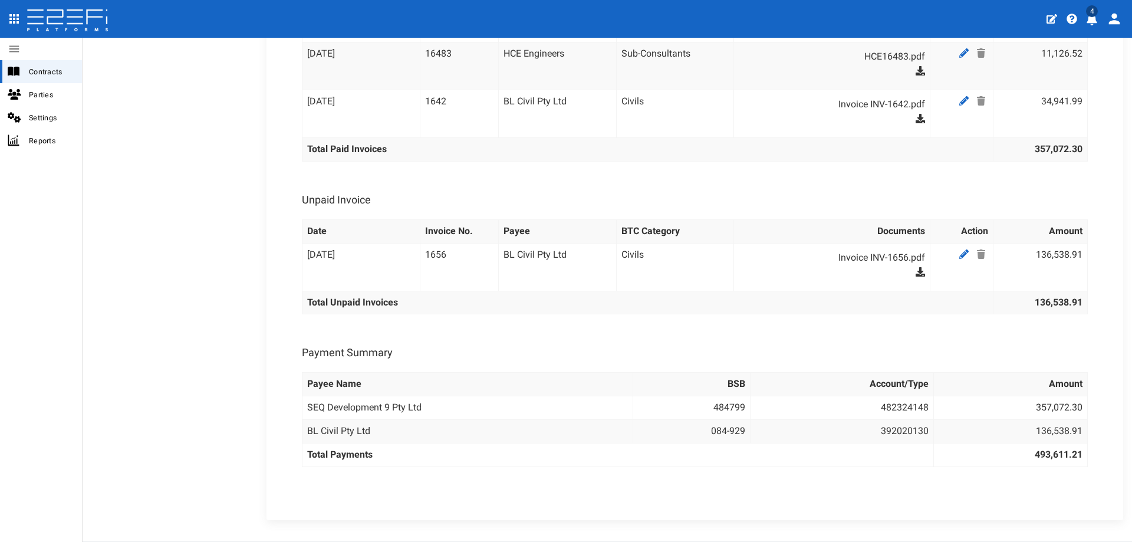
click at [848, 477] on div "Paid Invoice Date Invoice No. Payee BTC Category Documents Action Amount 29-08-…" at bounding box center [694, 16] width 809 height 947
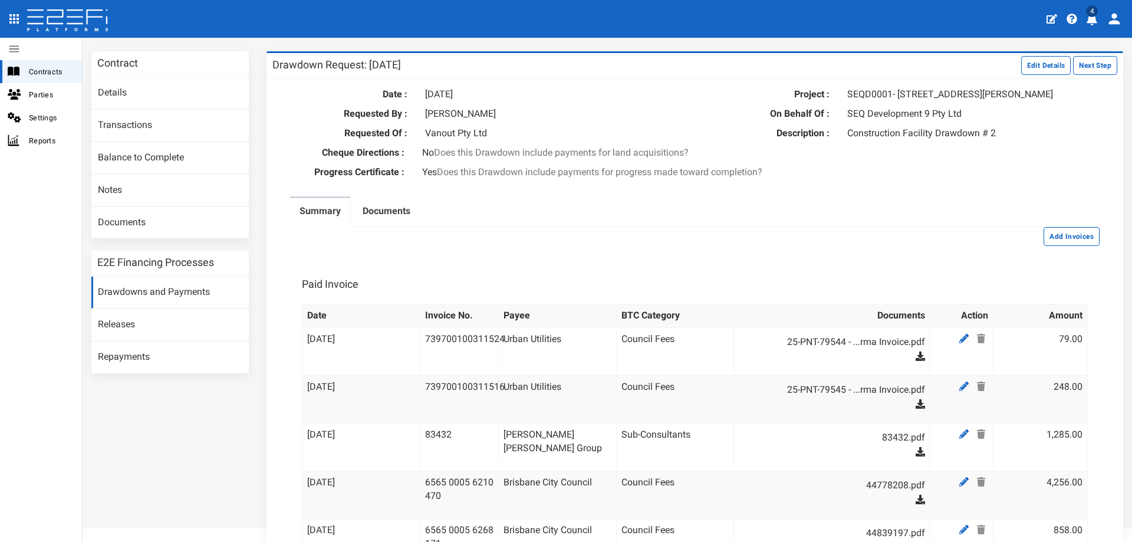
scroll to position [0, 0]
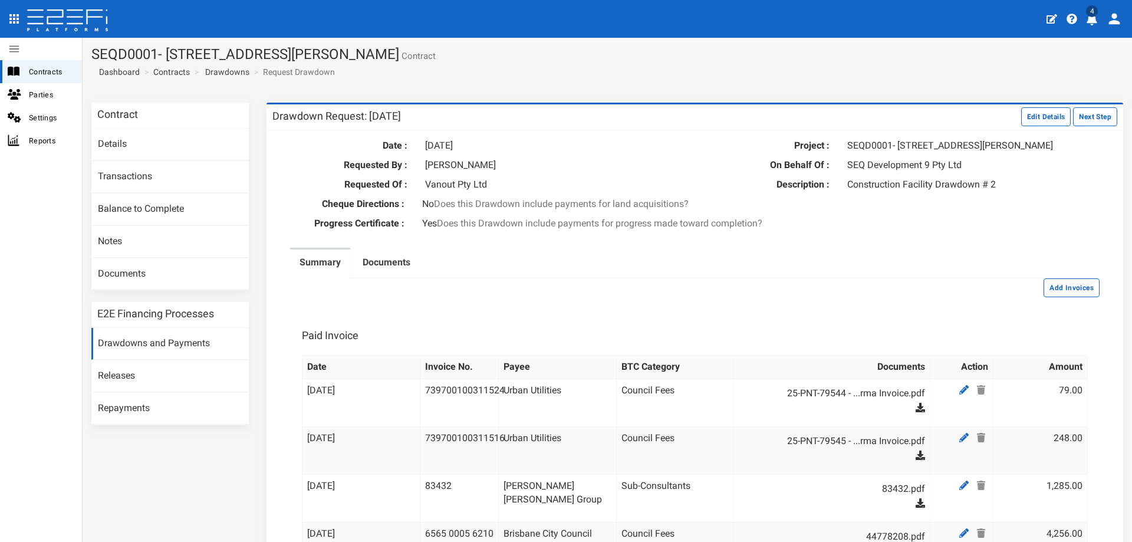
click at [1085, 118] on button "Next Step" at bounding box center [1095, 116] width 44 height 19
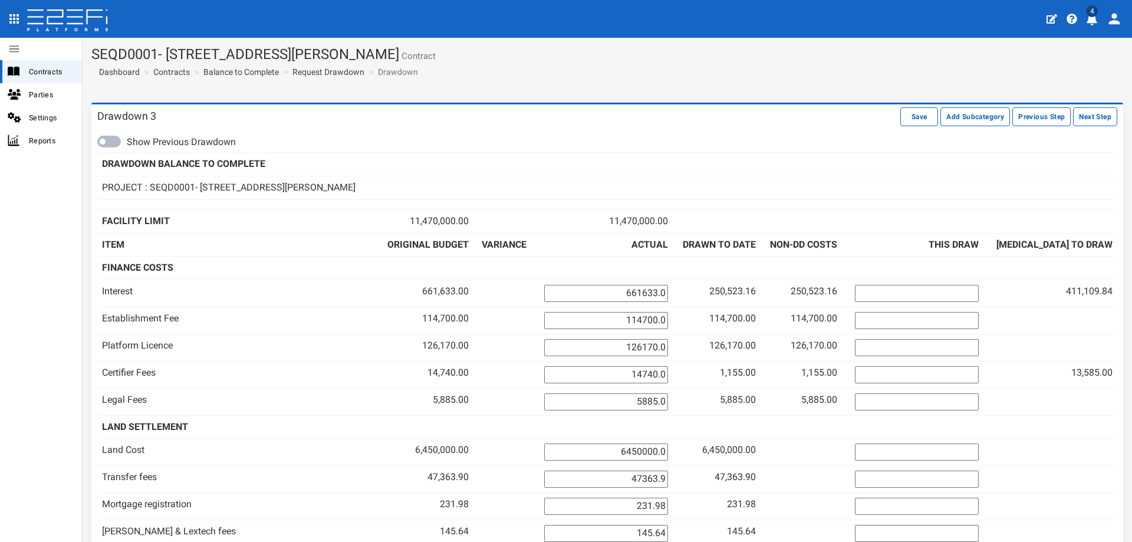
click at [1020, 114] on button "Previous Step" at bounding box center [1041, 116] width 58 height 19
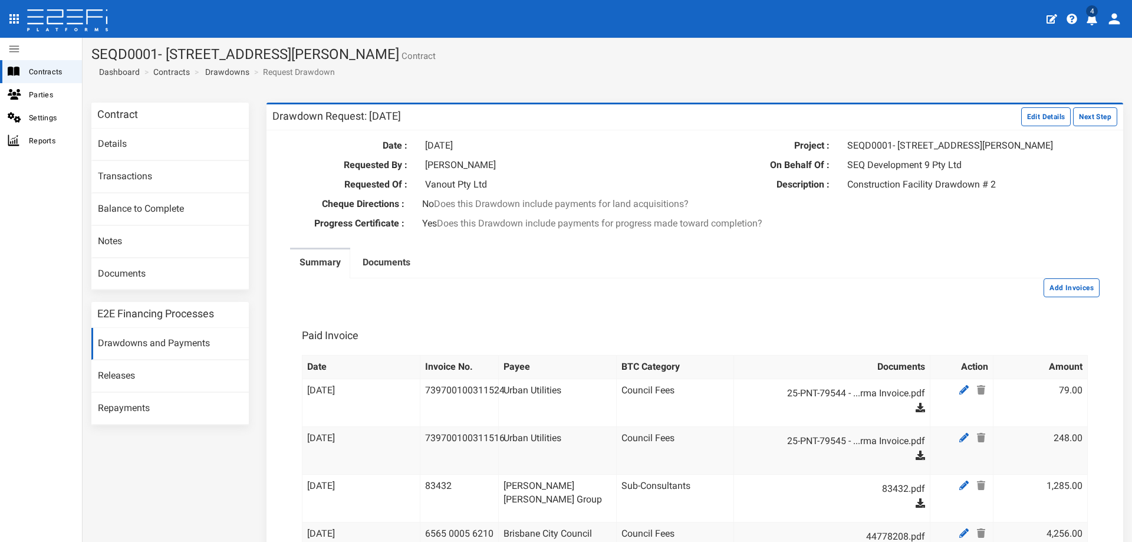
click at [1024, 118] on button "Edit Details" at bounding box center [1046, 116] width 50 height 19
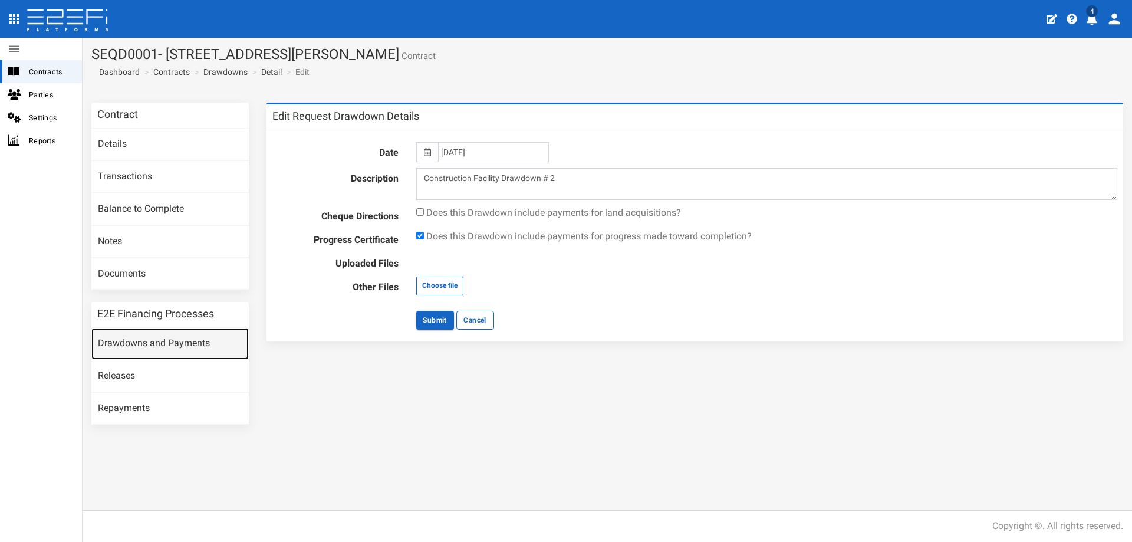
click at [145, 338] on link "Drawdowns and Payments" at bounding box center [169, 344] width 157 height 32
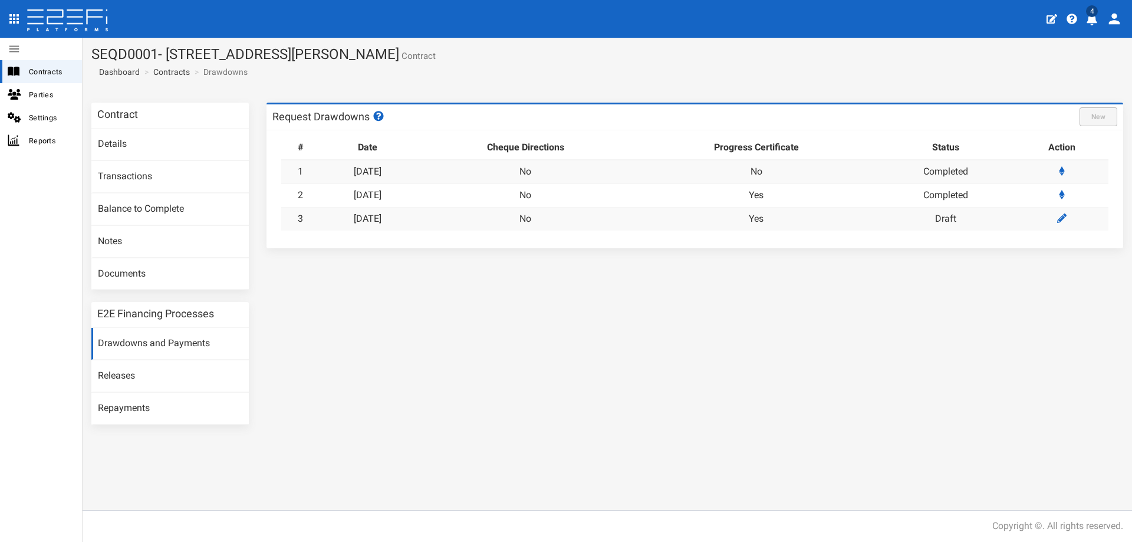
click at [874, 210] on td "Yes" at bounding box center [756, 218] width 241 height 23
click at [381, 213] on link "[DATE]" at bounding box center [368, 218] width 28 height 11
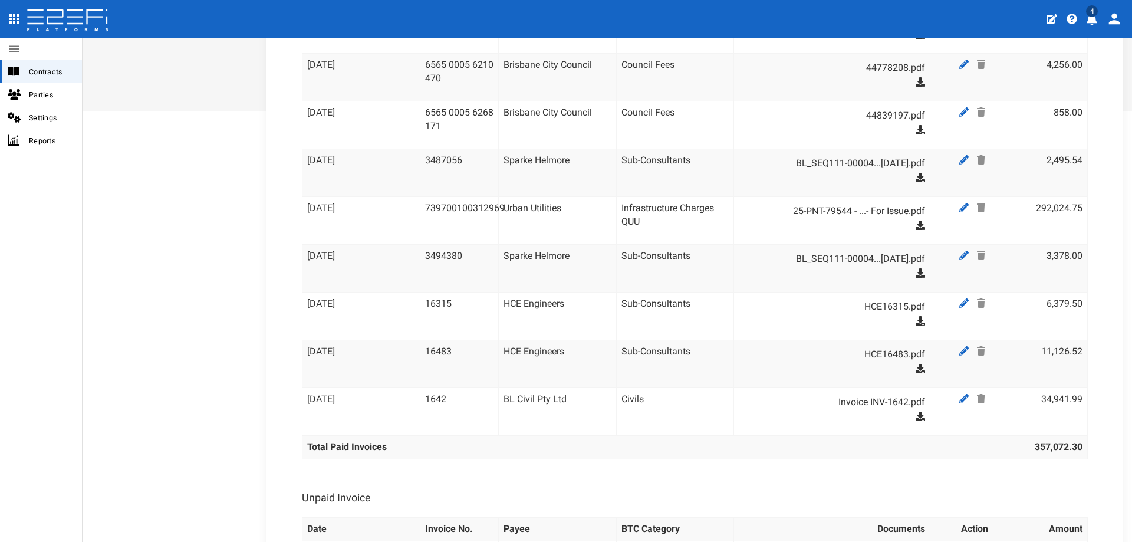
scroll to position [443, 0]
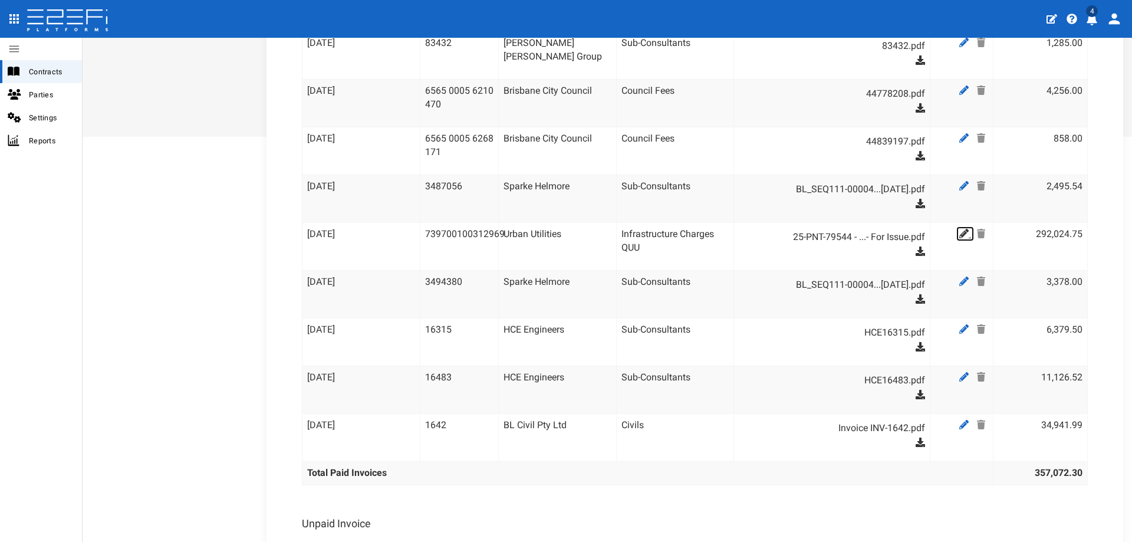
click at [956, 236] on link at bounding box center [965, 233] width 18 height 15
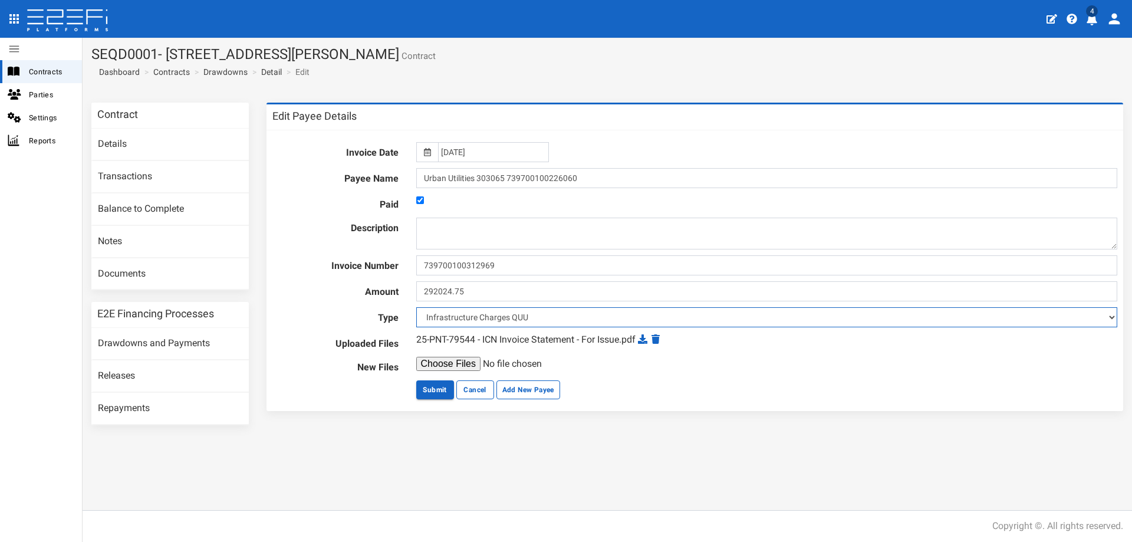
click at [496, 315] on select "Land Cost Transfer fees Mortgage registration PEXA & Lextech fees Civils Fencin…" at bounding box center [766, 317] width 701 height 20
select select "Council Fees~134~AUTHORITY FEES"
click at [416, 307] on select "Land Cost Transfer fees Mortgage registration PEXA & Lextech fees Civils Fencin…" at bounding box center [766, 317] width 701 height 20
click at [439, 390] on button "Submit" at bounding box center [435, 389] width 38 height 19
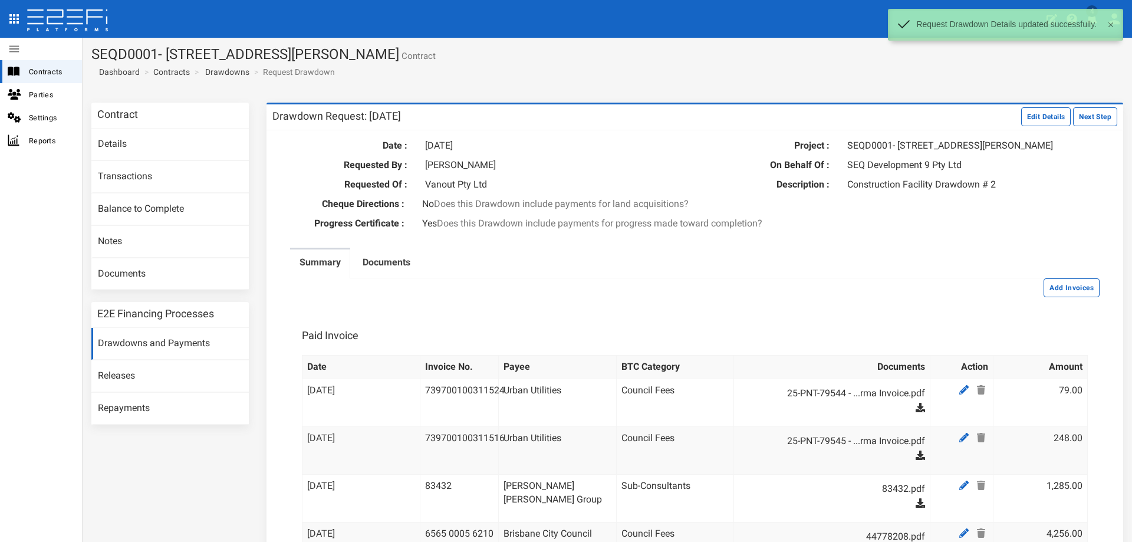
click at [1097, 116] on button "Next Step" at bounding box center [1095, 116] width 44 height 19
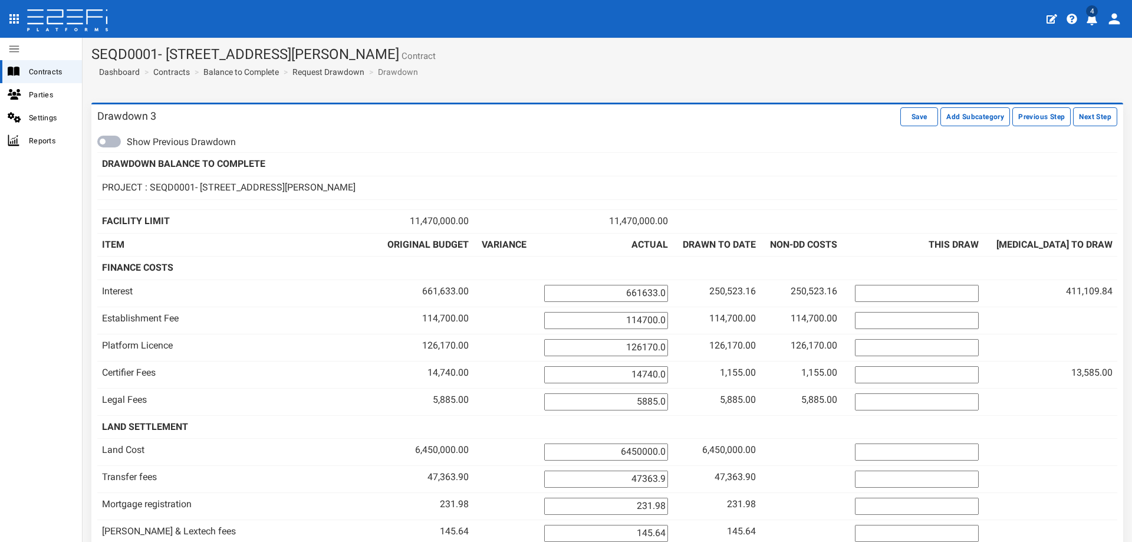
click at [1092, 114] on button "Next Step" at bounding box center [1095, 116] width 44 height 19
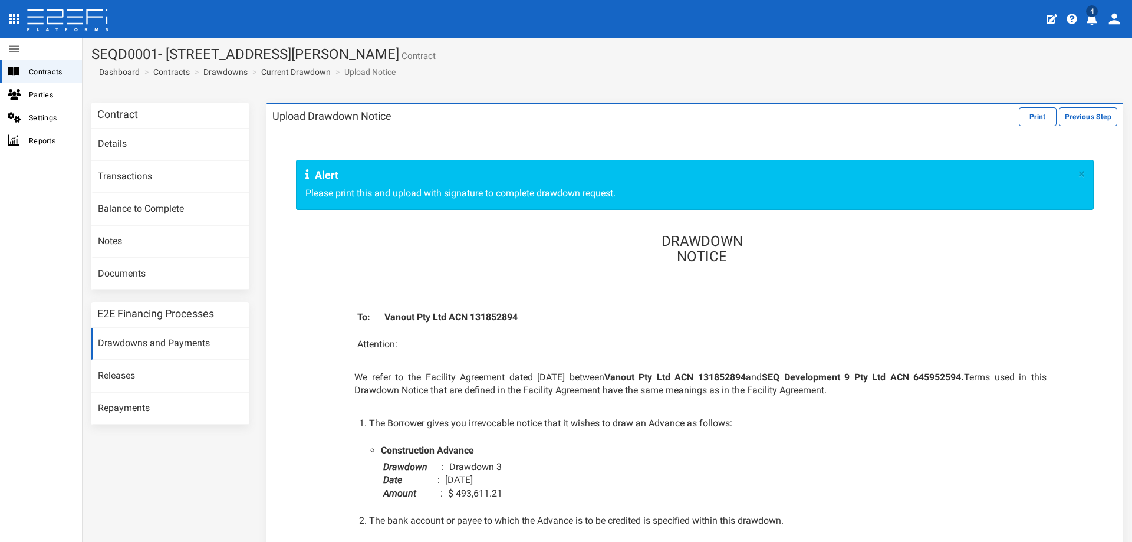
click at [1023, 117] on button "Print" at bounding box center [1038, 116] width 38 height 19
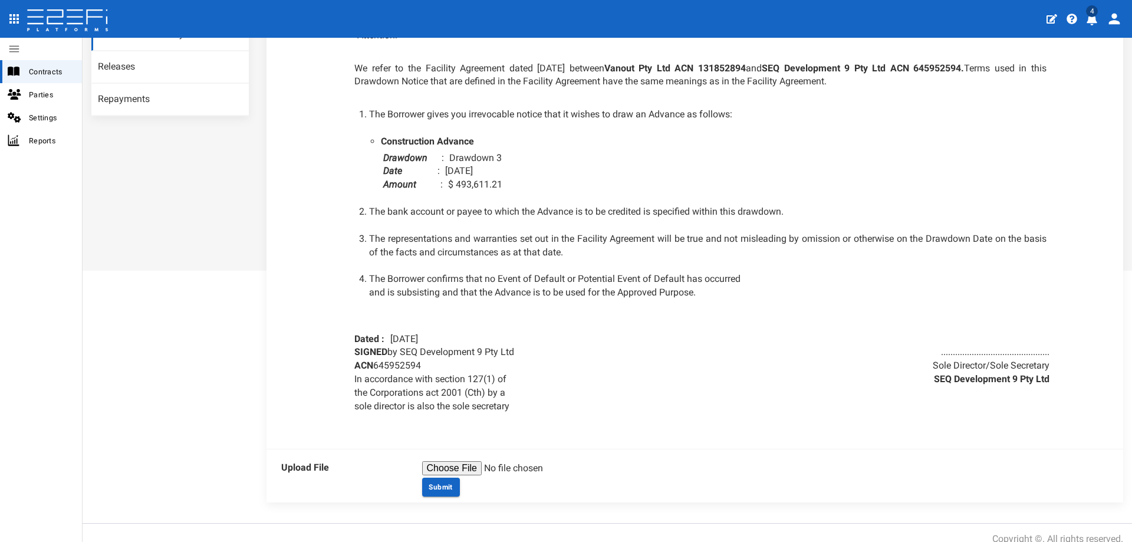
scroll to position [322, 0]
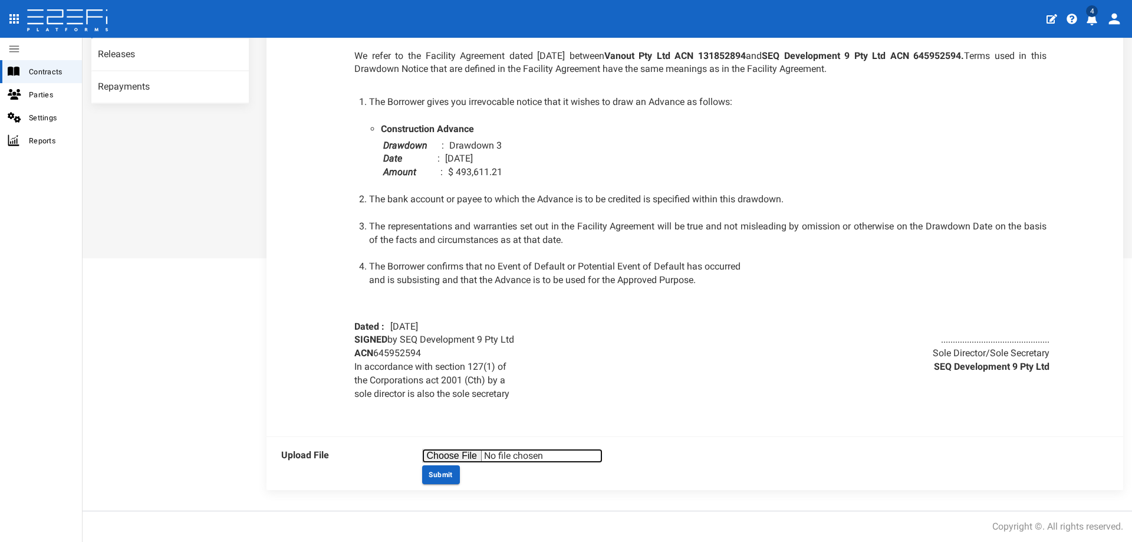
click at [450, 453] on input "file" at bounding box center [512, 456] width 180 height 14
type input "C:\fakepath\Drawdown Notice_SEQD0002 - [STREET_ADDRESS][PERSON_NAME]pdf"
click at [435, 472] on button "Submit" at bounding box center [441, 474] width 38 height 19
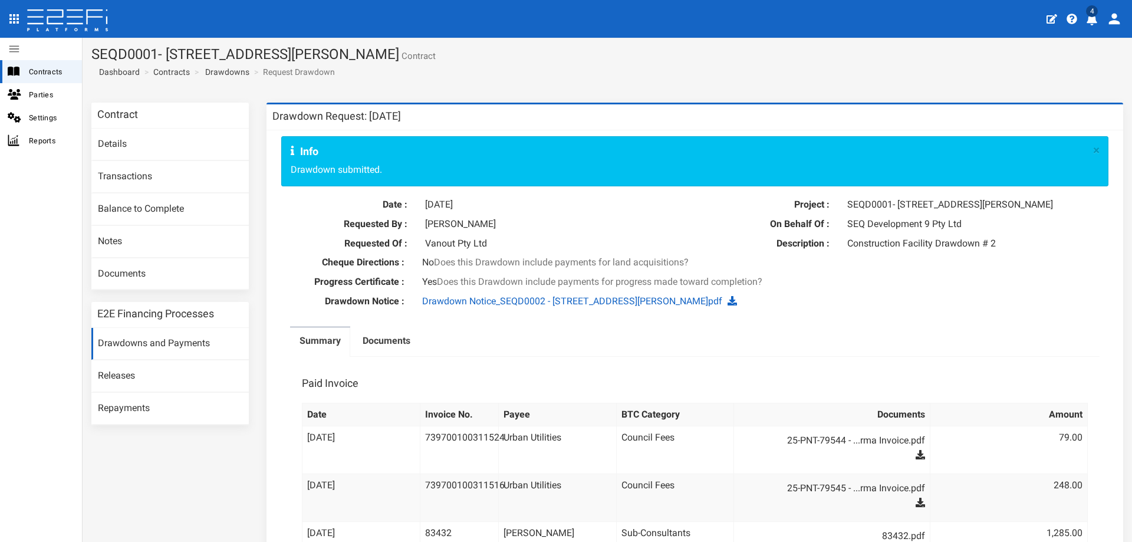
click at [658, 327] on ul "Summary Documents" at bounding box center [694, 341] width 809 height 31
